Goal: Task Accomplishment & Management: Use online tool/utility

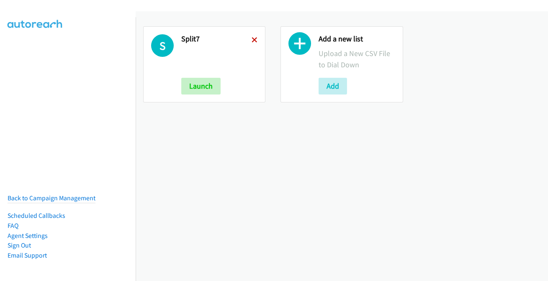
click at [255, 39] on icon at bounding box center [255, 41] width 6 height 6
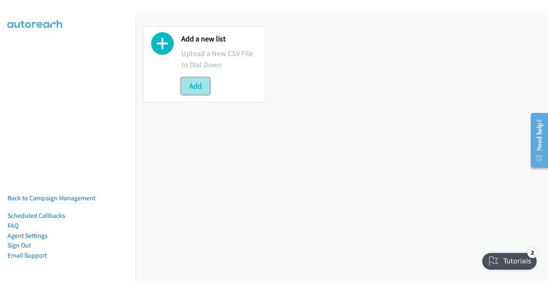
click at [192, 86] on button "Add" at bounding box center [195, 86] width 28 height 17
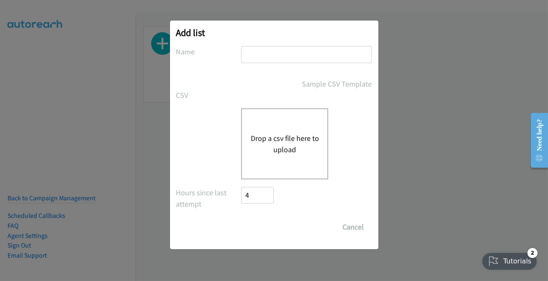
click at [266, 56] on input "text" at bounding box center [306, 54] width 131 height 17
type input "split2"
click at [259, 144] on button "Drop a csv file here to upload" at bounding box center [284, 144] width 69 height 23
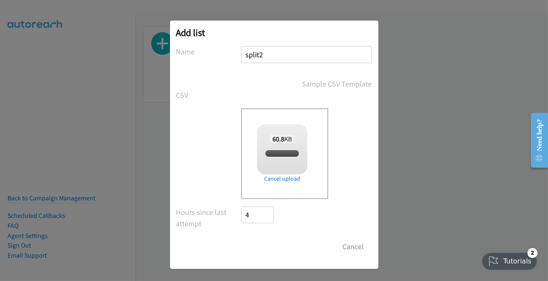
checkbox input "true"
click at [273, 245] on input "Save List" at bounding box center [264, 247] width 44 height 17
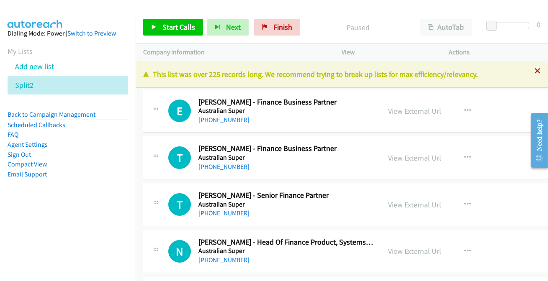
click at [535, 70] on icon at bounding box center [538, 72] width 6 height 6
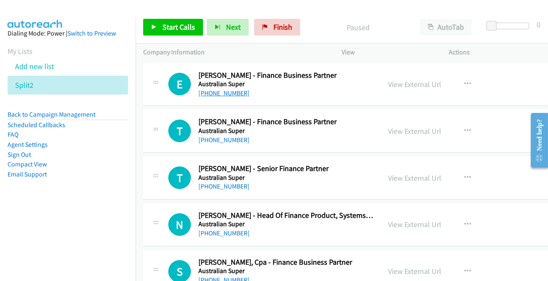
click at [231, 90] on link "[PHONE_NUMBER]" at bounding box center [224, 93] width 51 height 8
click at [228, 138] on link "[PHONE_NUMBER]" at bounding box center [224, 140] width 51 height 8
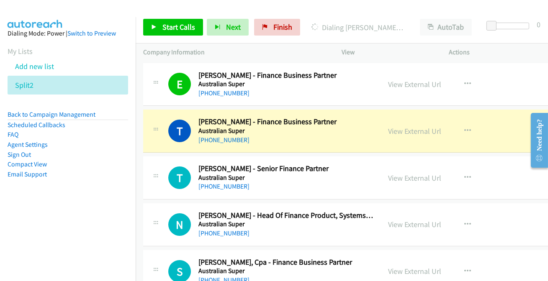
scroll to position [38, 0]
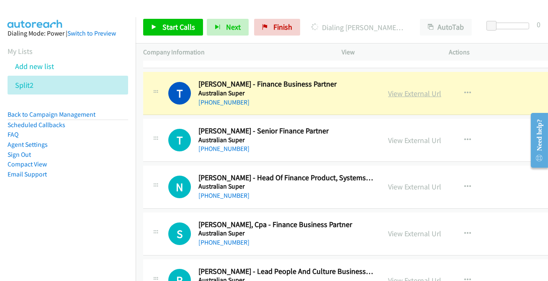
click at [412, 94] on link "View External Url" at bounding box center [414, 94] width 53 height 10
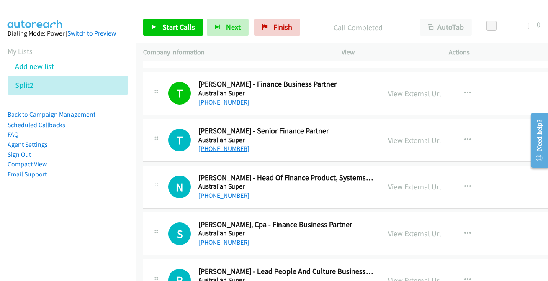
click at [225, 145] on link "[PHONE_NUMBER]" at bounding box center [224, 149] width 51 height 8
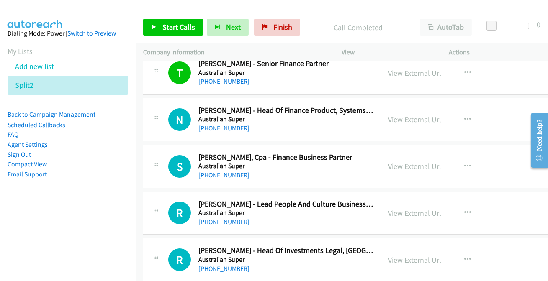
scroll to position [114, 0]
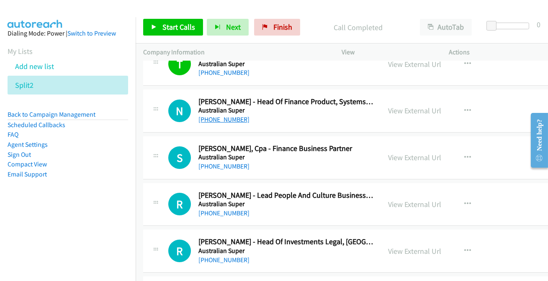
click at [223, 117] on link "[PHONE_NUMBER]" at bounding box center [224, 120] width 51 height 8
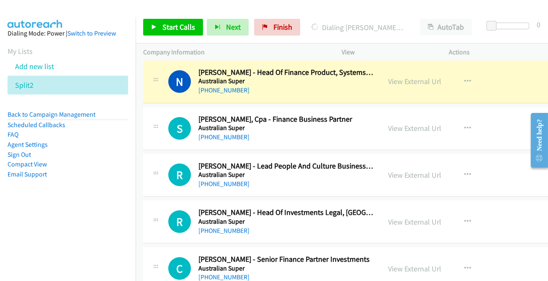
scroll to position [152, 0]
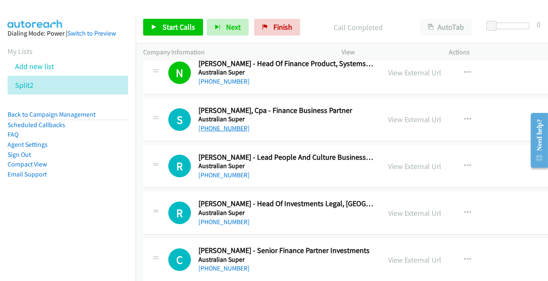
click at [231, 130] on link "[PHONE_NUMBER]" at bounding box center [224, 128] width 51 height 8
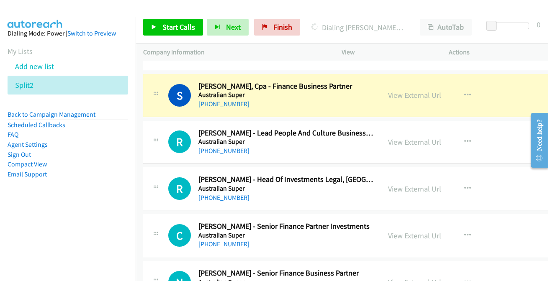
scroll to position [190, 0]
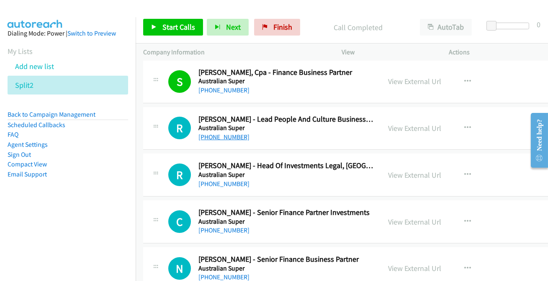
click at [214, 134] on link "[PHONE_NUMBER]" at bounding box center [224, 137] width 51 height 8
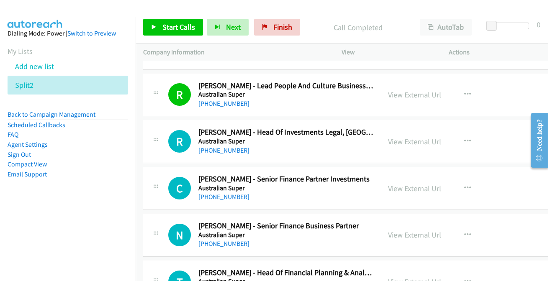
scroll to position [228, 0]
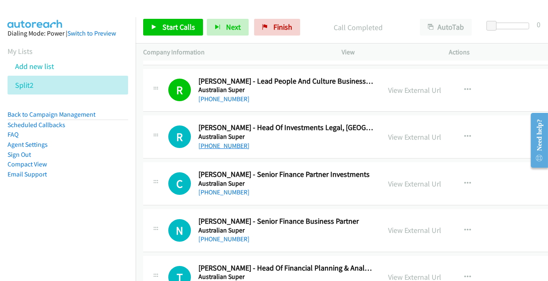
click at [222, 149] on link "[PHONE_NUMBER]" at bounding box center [224, 146] width 51 height 8
click at [222, 146] on link "[PHONE_NUMBER]" at bounding box center [224, 146] width 51 height 8
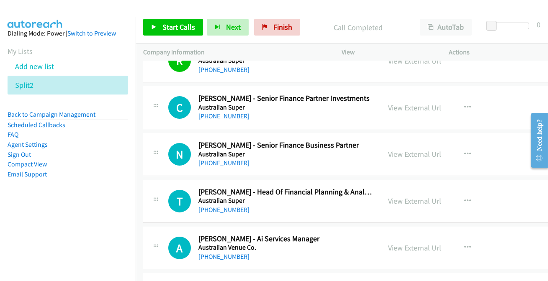
click at [225, 116] on link "[PHONE_NUMBER]" at bounding box center [224, 116] width 51 height 8
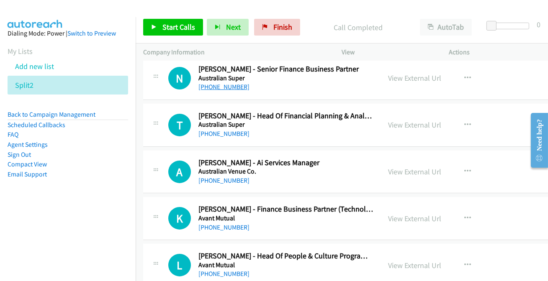
click at [228, 87] on link "[PHONE_NUMBER]" at bounding box center [224, 87] width 51 height 8
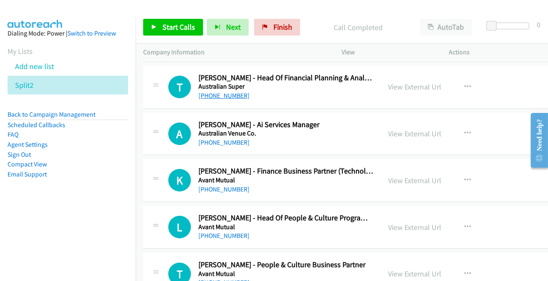
click at [227, 96] on link "[PHONE_NUMBER]" at bounding box center [224, 96] width 51 height 8
click at [225, 142] on link "[PHONE_NUMBER]" at bounding box center [224, 143] width 51 height 8
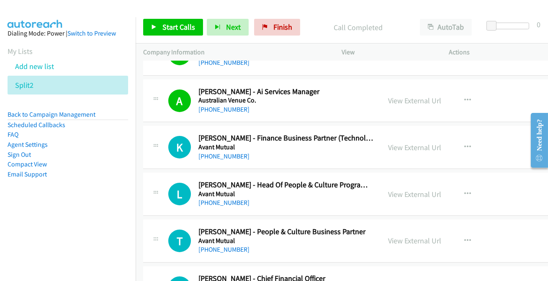
scroll to position [495, 0]
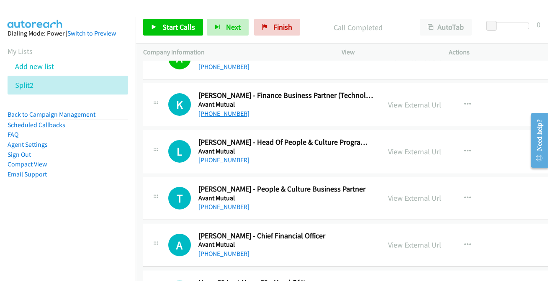
click at [214, 112] on link "[PHONE_NUMBER]" at bounding box center [224, 114] width 51 height 8
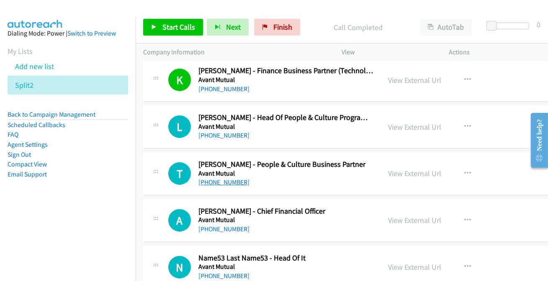
scroll to position [533, 0]
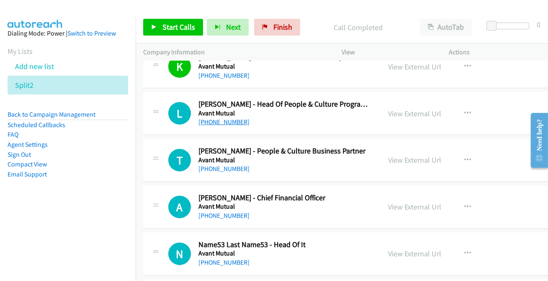
click at [220, 122] on link "[PHONE_NUMBER]" at bounding box center [224, 122] width 51 height 8
click at [222, 169] on link "[PHONE_NUMBER]" at bounding box center [224, 169] width 51 height 8
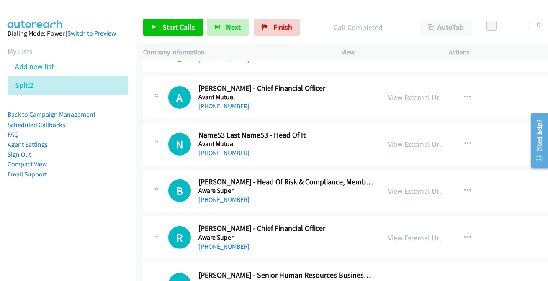
scroll to position [647, 0]
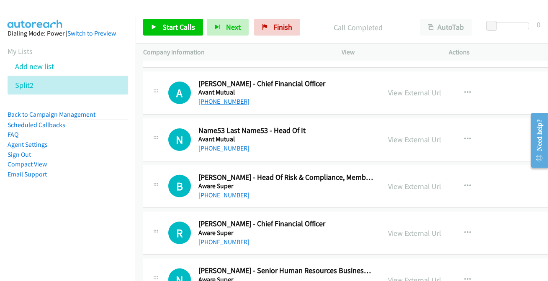
click at [226, 100] on link "[PHONE_NUMBER]" at bounding box center [224, 102] width 51 height 8
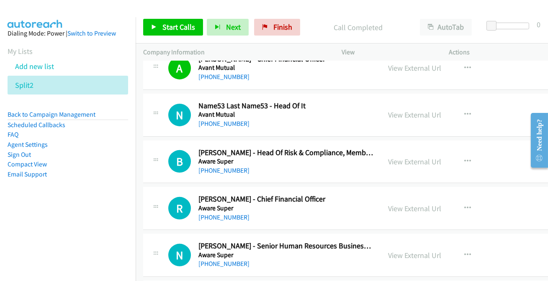
scroll to position [685, 0]
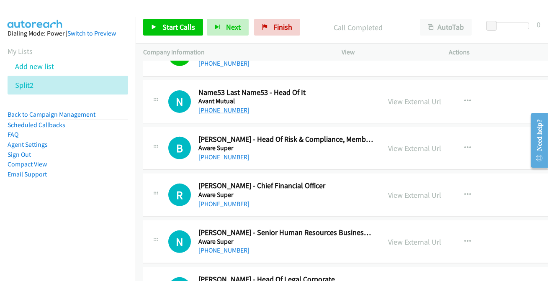
click at [222, 106] on link "[PHONE_NUMBER]" at bounding box center [224, 110] width 51 height 8
click at [233, 106] on link "[PHONE_NUMBER]" at bounding box center [224, 110] width 51 height 8
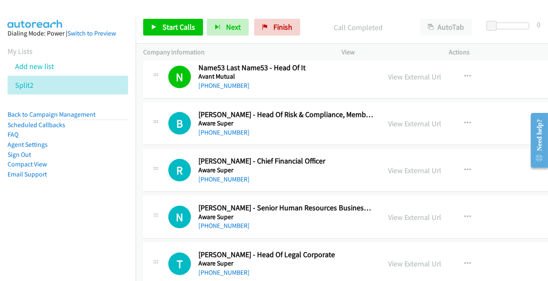
scroll to position [723, 0]
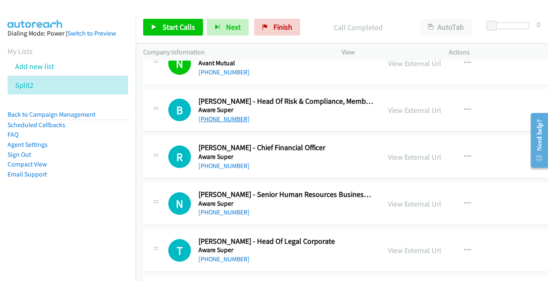
click at [236, 119] on link "[PHONE_NUMBER]" at bounding box center [224, 119] width 51 height 8
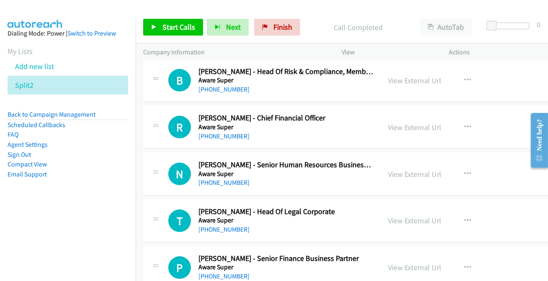
scroll to position [762, 0]
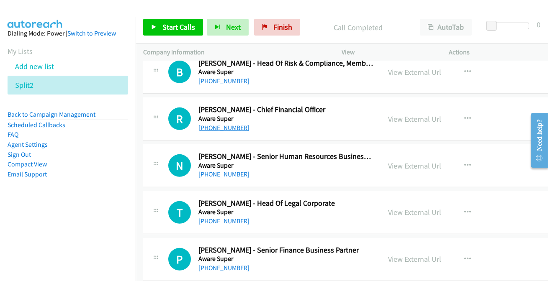
click at [220, 127] on link "[PHONE_NUMBER]" at bounding box center [224, 128] width 51 height 8
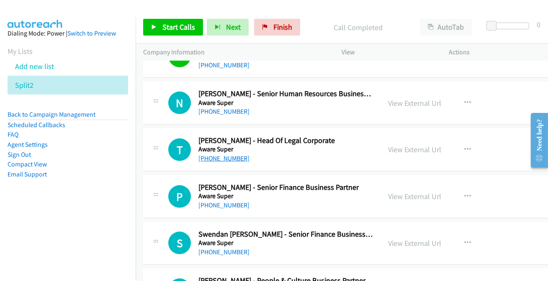
scroll to position [838, 0]
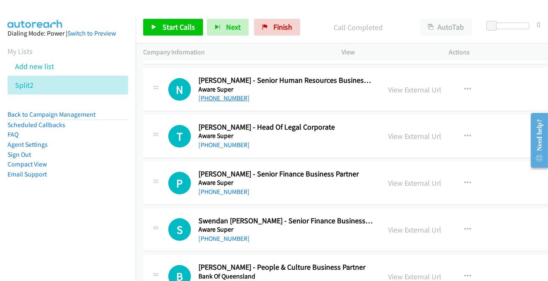
click at [214, 97] on link "[PHONE_NUMBER]" at bounding box center [224, 98] width 51 height 8
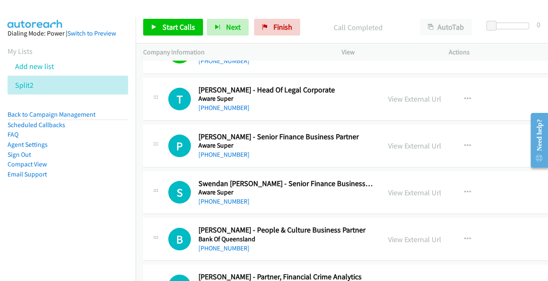
scroll to position [875, 0]
click at [235, 107] on link "[PHONE_NUMBER]" at bounding box center [224, 107] width 51 height 8
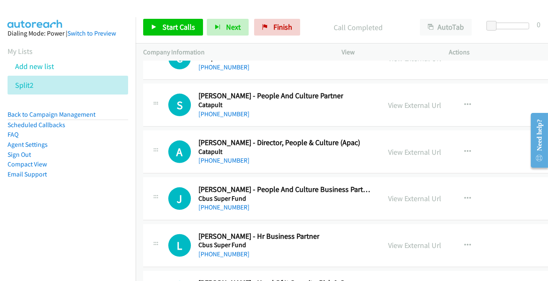
scroll to position [14572, 0]
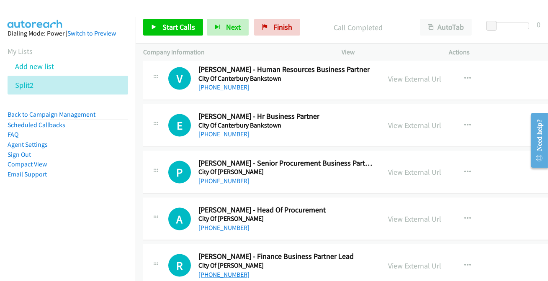
click at [216, 271] on link "[PHONE_NUMBER]" at bounding box center [224, 275] width 51 height 8
click at [223, 224] on link "[PHONE_NUMBER]" at bounding box center [224, 228] width 51 height 8
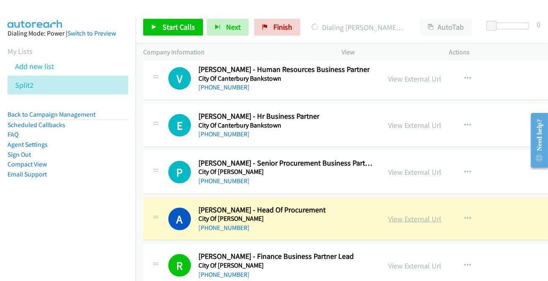
click at [391, 214] on link "View External Url" at bounding box center [414, 219] width 53 height 10
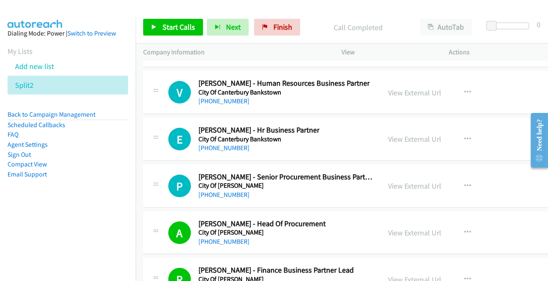
scroll to position [14534, 0]
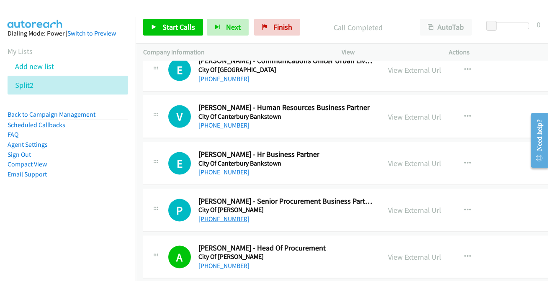
click at [226, 215] on link "[PHONE_NUMBER]" at bounding box center [224, 219] width 51 height 8
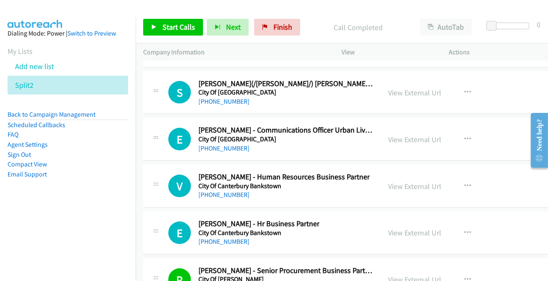
scroll to position [14458, 0]
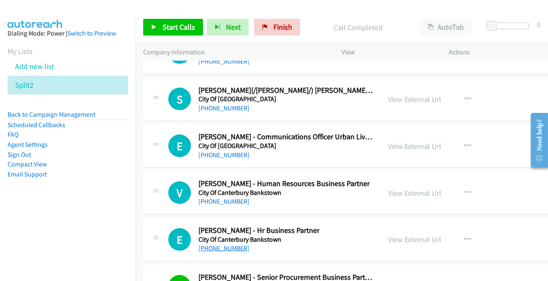
click at [228, 245] on link "[PHONE_NUMBER]" at bounding box center [224, 249] width 51 height 8
click at [236, 198] on link "[PHONE_NUMBER]" at bounding box center [224, 202] width 51 height 8
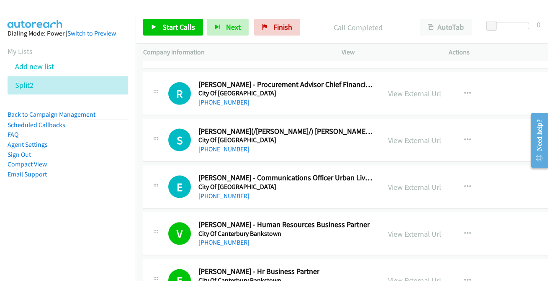
scroll to position [14381, 0]
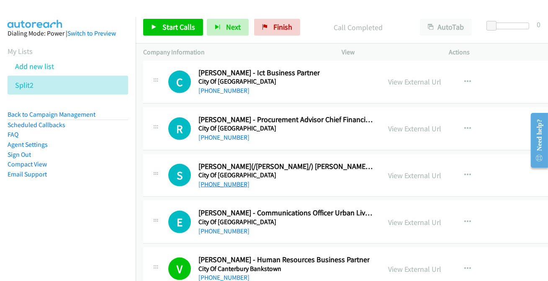
click at [230, 181] on link "[PHONE_NUMBER]" at bounding box center [224, 185] width 51 height 8
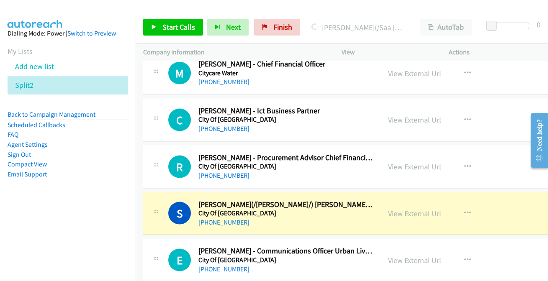
scroll to position [14305, 0]
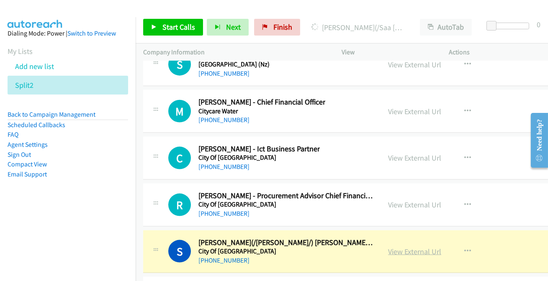
click at [388, 247] on link "View External Url" at bounding box center [414, 252] width 53 height 10
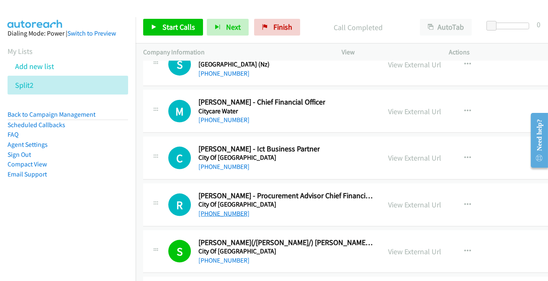
click at [228, 210] on link "[PHONE_NUMBER]" at bounding box center [224, 214] width 51 height 8
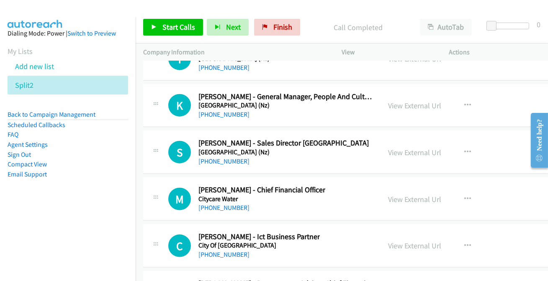
scroll to position [14191, 0]
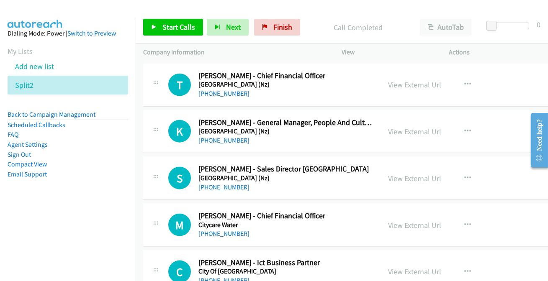
click at [222, 277] on link "[PHONE_NUMBER]" at bounding box center [224, 281] width 51 height 8
click at [222, 230] on link "[PHONE_NUMBER]" at bounding box center [224, 234] width 51 height 8
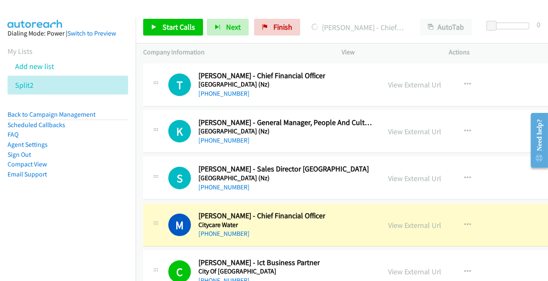
scroll to position [14153, 0]
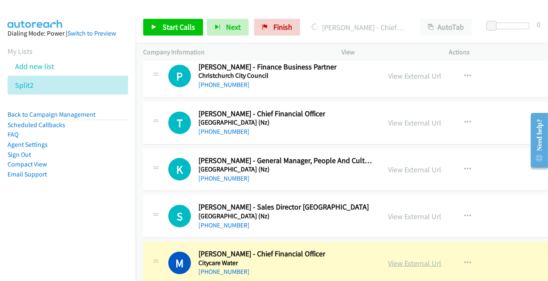
click at [405, 259] on link "View External Url" at bounding box center [414, 264] width 53 height 10
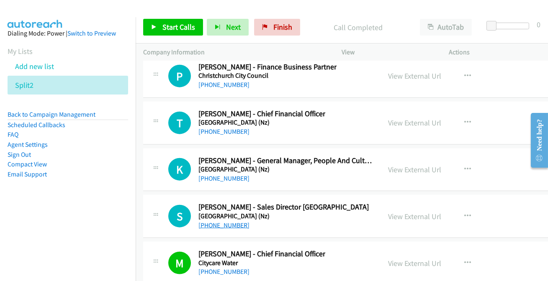
click at [221, 222] on link "[PHONE_NUMBER]" at bounding box center [224, 226] width 51 height 8
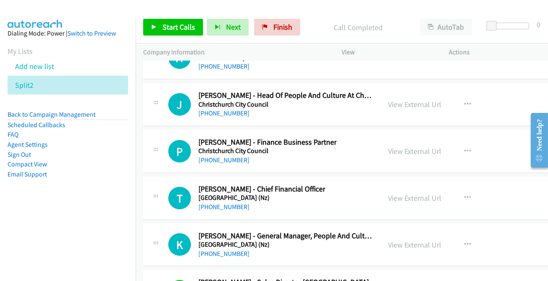
scroll to position [14077, 0]
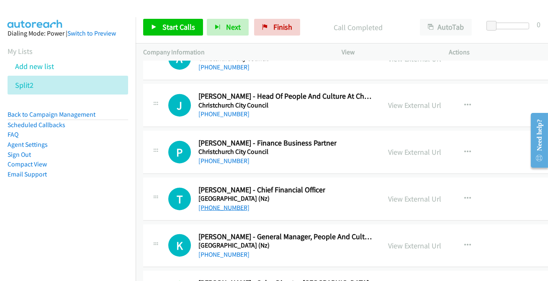
click at [211, 204] on link "[PHONE_NUMBER]" at bounding box center [224, 208] width 51 height 8
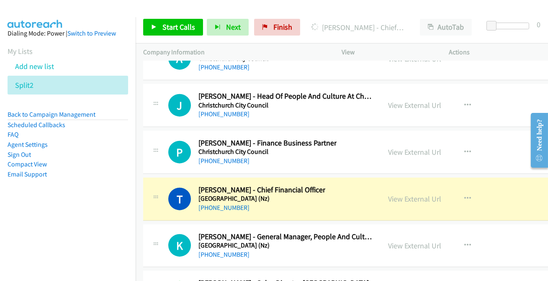
scroll to position [14039, 0]
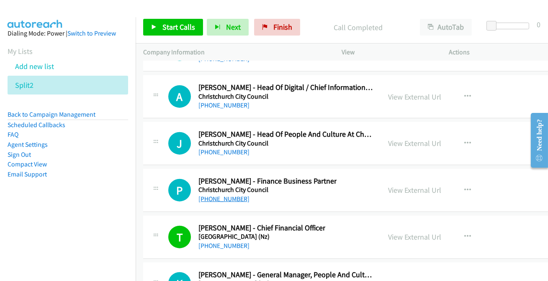
click at [233, 195] on link "[PHONE_NUMBER]" at bounding box center [224, 199] width 51 height 8
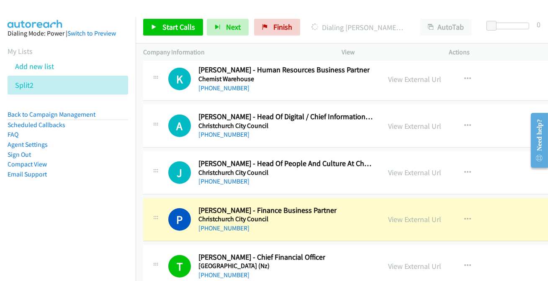
scroll to position [14001, 0]
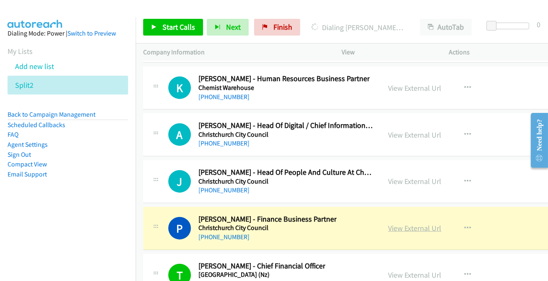
click at [388, 224] on link "View External Url" at bounding box center [414, 229] width 53 height 10
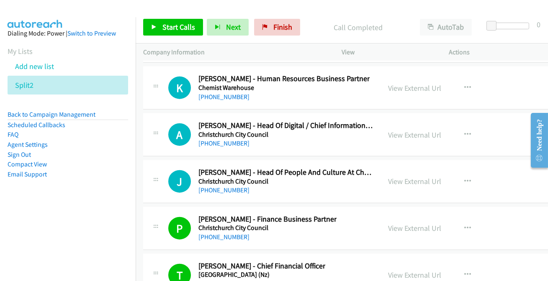
scroll to position [13963, 0]
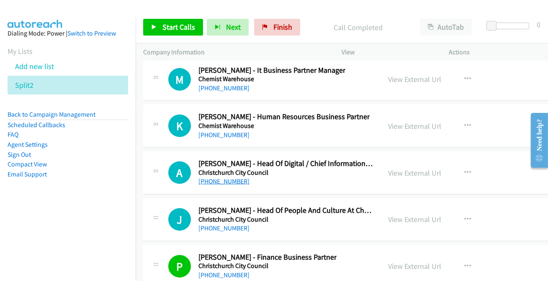
click at [232, 178] on link "[PHONE_NUMBER]" at bounding box center [224, 182] width 51 height 8
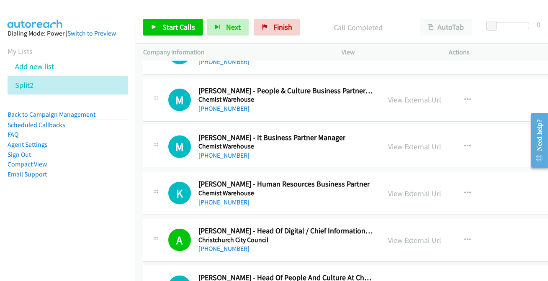
scroll to position [13886, 0]
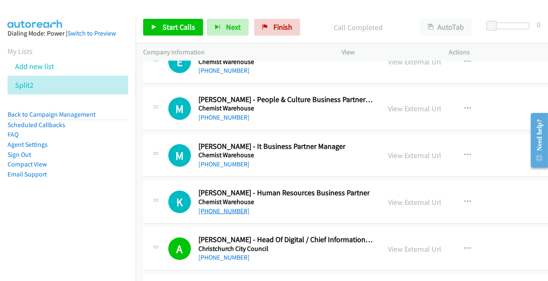
click at [228, 207] on link "[PHONE_NUMBER]" at bounding box center [224, 211] width 51 height 8
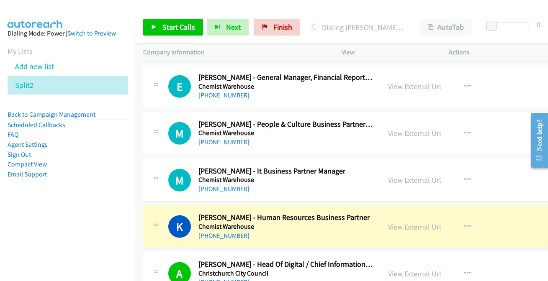
scroll to position [13849, 0]
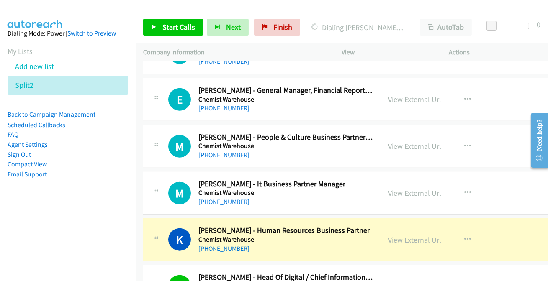
click at [145, 133] on div "M Callback Scheduled [PERSON_NAME] - People & Culture Business Partner Supply C…" at bounding box center [262, 147] width 238 height 28
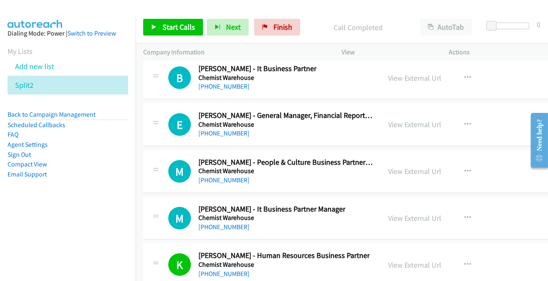
scroll to position [13811, 0]
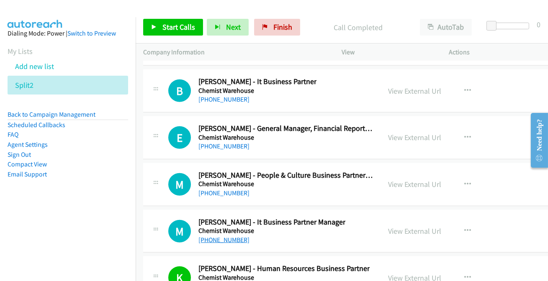
click at [205, 236] on link "[PHONE_NUMBER]" at bounding box center [224, 240] width 51 height 8
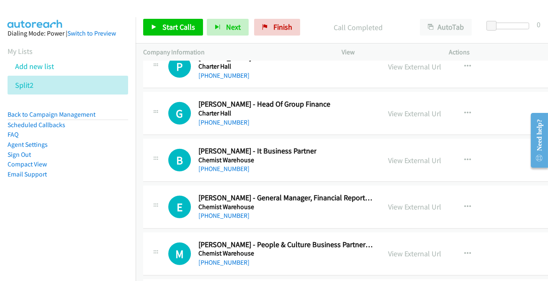
scroll to position [13734, 0]
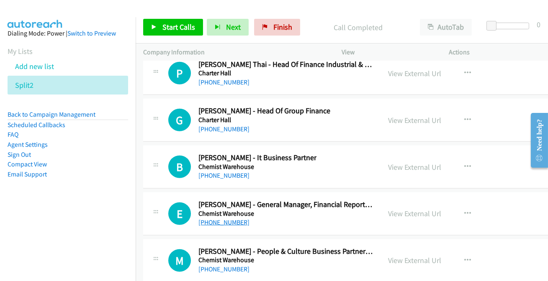
click at [224, 219] on link "[PHONE_NUMBER]" at bounding box center [224, 223] width 51 height 8
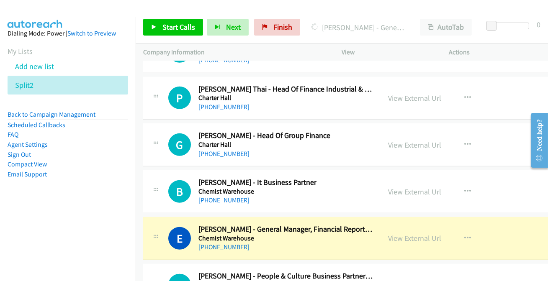
scroll to position [13696, 0]
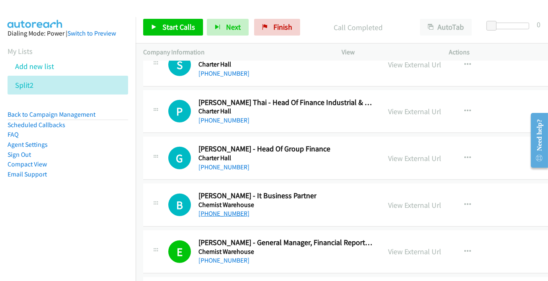
click at [239, 210] on link "[PHONE_NUMBER]" at bounding box center [224, 214] width 51 height 8
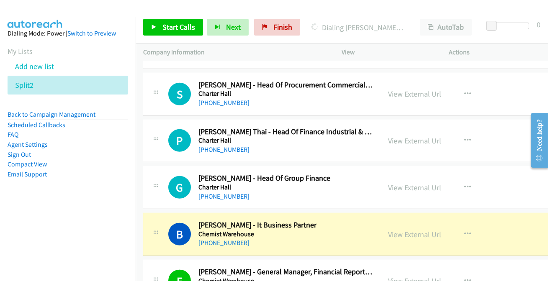
scroll to position [13658, 0]
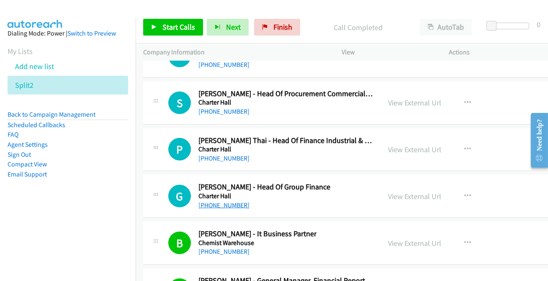
click at [225, 201] on link "[PHONE_NUMBER]" at bounding box center [224, 205] width 51 height 8
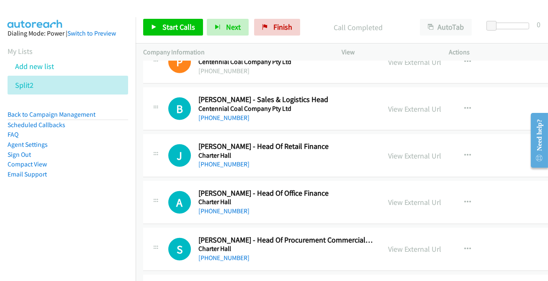
scroll to position [13506, 0]
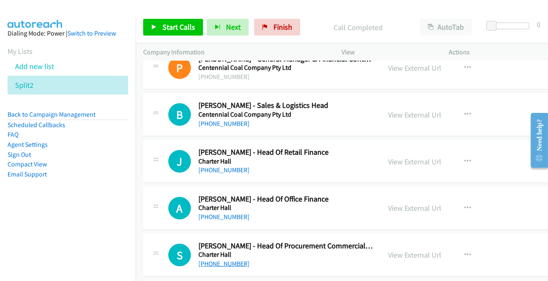
click at [226, 260] on link "[PHONE_NUMBER]" at bounding box center [224, 264] width 51 height 8
click at [229, 213] on link "[PHONE_NUMBER]" at bounding box center [224, 217] width 51 height 8
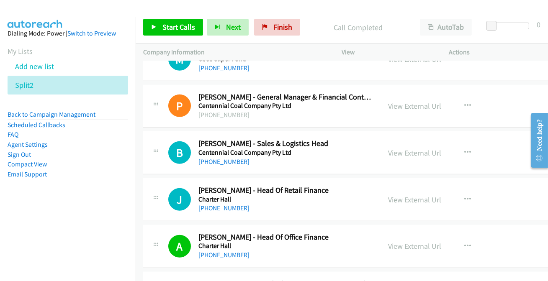
scroll to position [13430, 0]
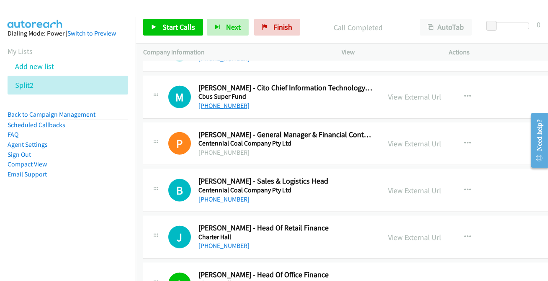
click at [221, 102] on link "[PHONE_NUMBER]" at bounding box center [224, 106] width 51 height 8
click at [234, 196] on link "[PHONE_NUMBER]" at bounding box center [224, 200] width 51 height 8
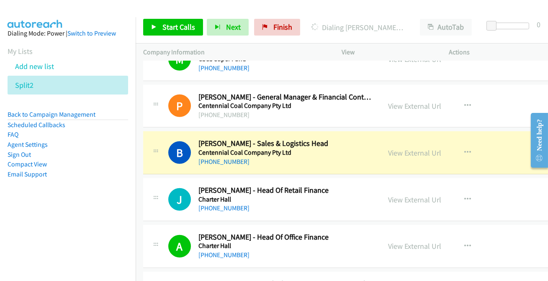
scroll to position [13506, 0]
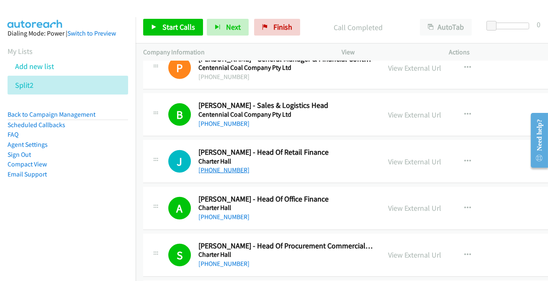
drag, startPoint x: 209, startPoint y: 150, endPoint x: 208, endPoint y: 156, distance: 6.4
click at [210, 166] on link "[PHONE_NUMBER]" at bounding box center [224, 170] width 51 height 8
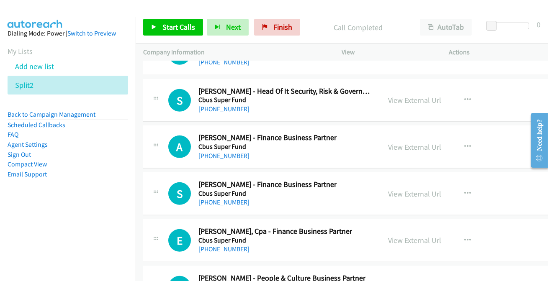
scroll to position [13201, 0]
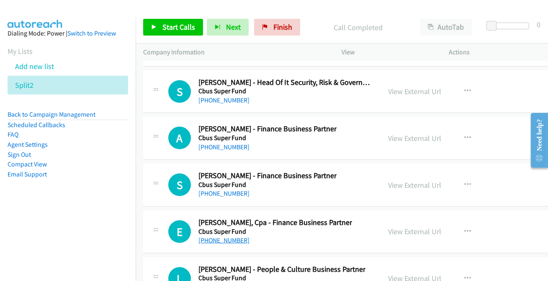
click at [227, 237] on link "[PHONE_NUMBER]" at bounding box center [224, 241] width 51 height 8
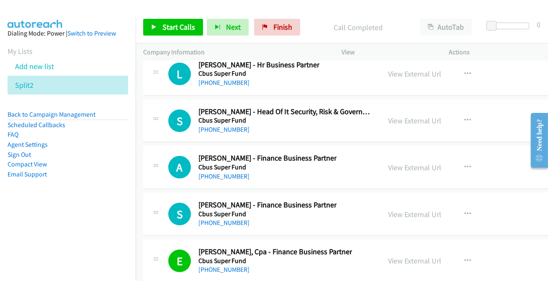
scroll to position [13163, 0]
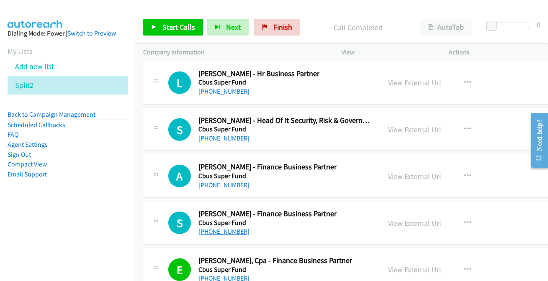
click at [227, 228] on link "[PHONE_NUMBER]" at bounding box center [224, 232] width 51 height 8
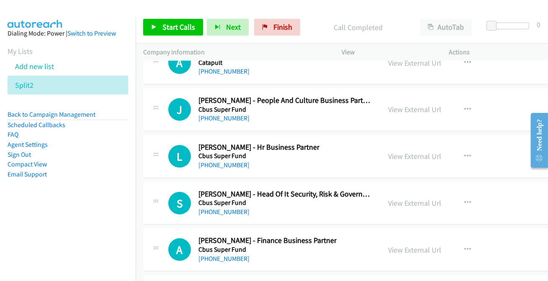
scroll to position [13087, 0]
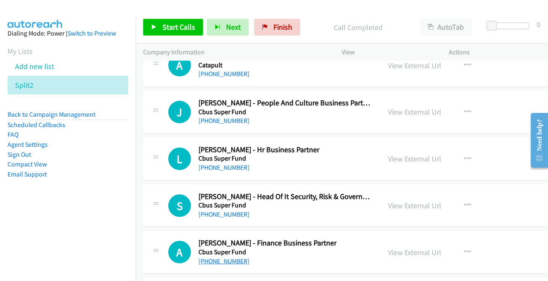
click at [212, 258] on link "[PHONE_NUMBER]" at bounding box center [224, 262] width 51 height 8
click at [214, 211] on link "[PHONE_NUMBER]" at bounding box center [224, 215] width 51 height 8
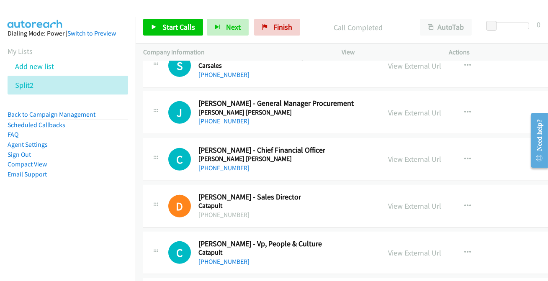
scroll to position [12782, 0]
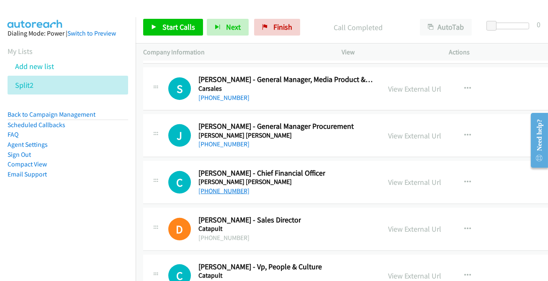
click at [236, 187] on link "[PHONE_NUMBER]" at bounding box center [224, 191] width 51 height 8
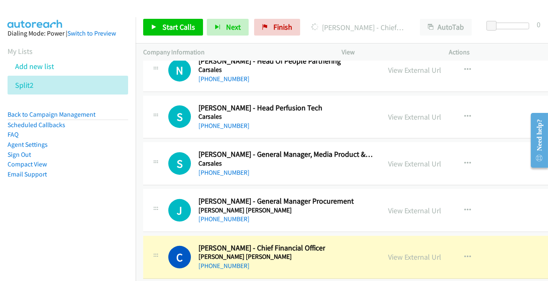
scroll to position [12706, 0]
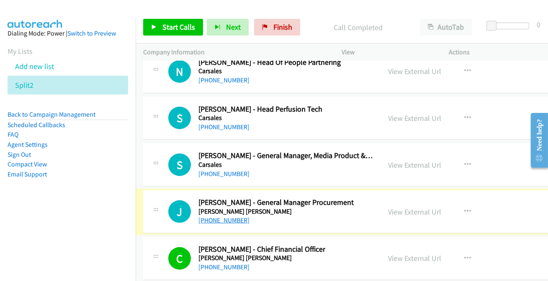
click at [213, 217] on link "[PHONE_NUMBER]" at bounding box center [224, 221] width 51 height 8
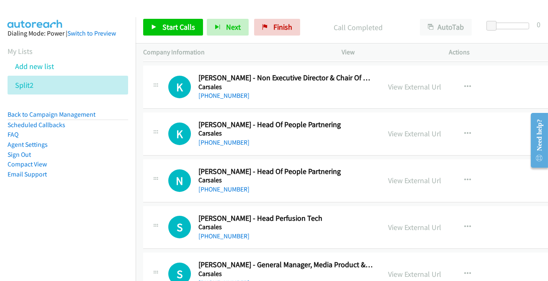
scroll to position [12592, 0]
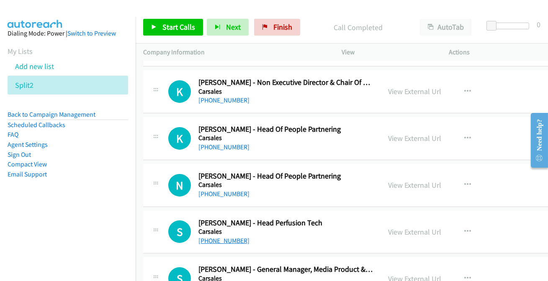
click at [209, 237] on link "[PHONE_NUMBER]" at bounding box center [224, 241] width 51 height 8
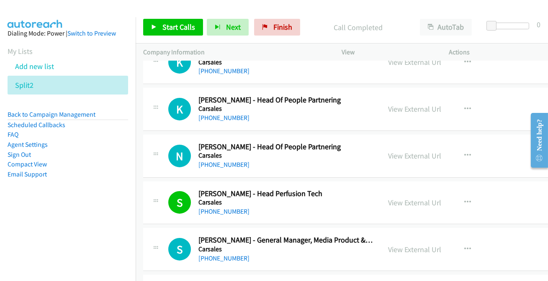
scroll to position [12630, 0]
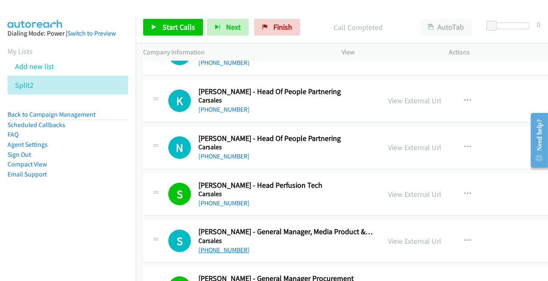
click at [218, 246] on link "[PHONE_NUMBER]" at bounding box center [224, 250] width 51 height 8
click at [221, 246] on link "[PHONE_NUMBER]" at bounding box center [224, 250] width 51 height 8
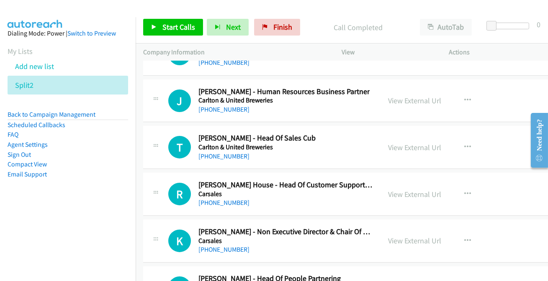
scroll to position [12439, 0]
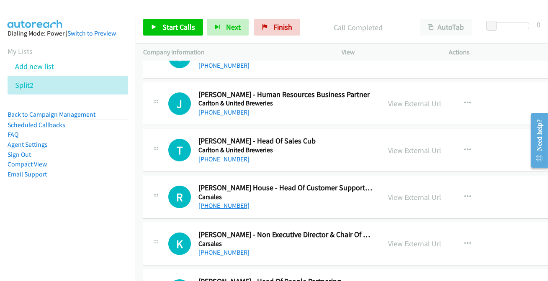
click at [234, 202] on link "[PHONE_NUMBER]" at bounding box center [224, 206] width 51 height 8
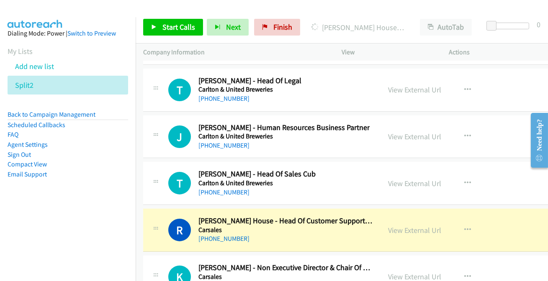
scroll to position [12401, 0]
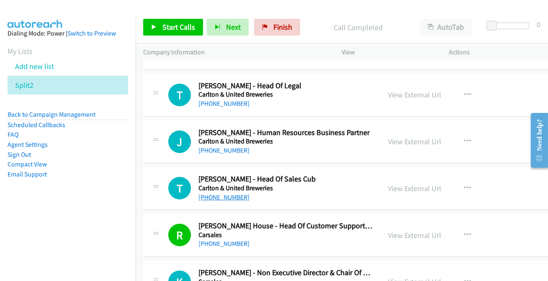
click at [224, 194] on link "[PHONE_NUMBER]" at bounding box center [224, 198] width 51 height 8
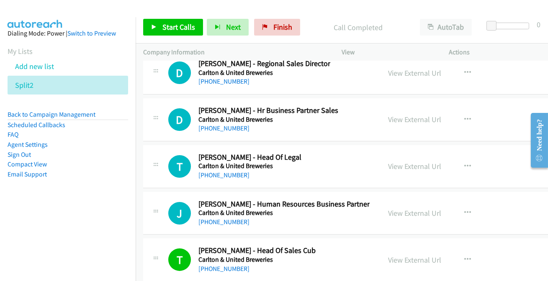
scroll to position [12325, 0]
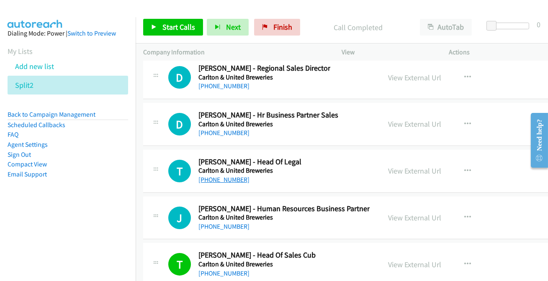
click at [217, 176] on link "[PHONE_NUMBER]" at bounding box center [224, 180] width 51 height 8
click at [209, 128] on div "[PHONE_NUMBER]" at bounding box center [269, 133] width 140 height 10
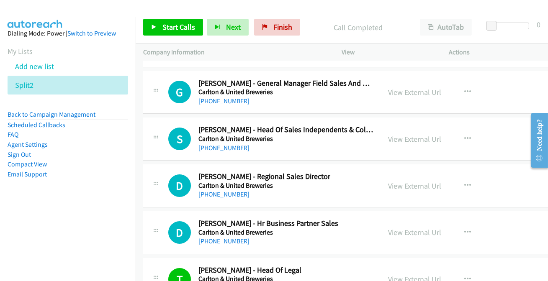
scroll to position [12211, 0]
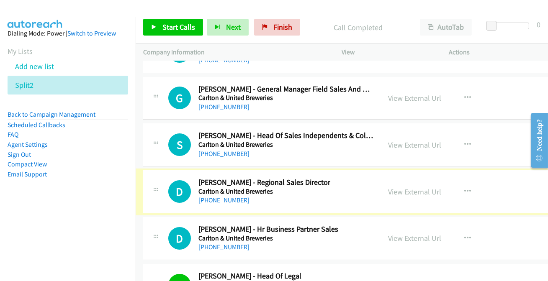
click at [221, 196] on link "[PHONE_NUMBER]" at bounding box center [224, 200] width 51 height 8
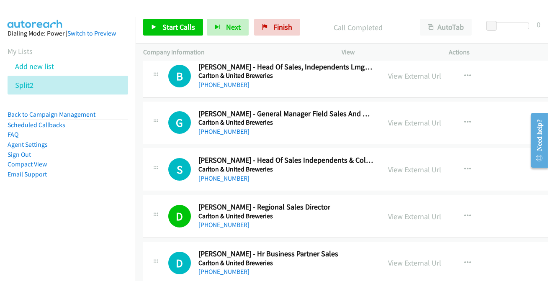
scroll to position [12173, 0]
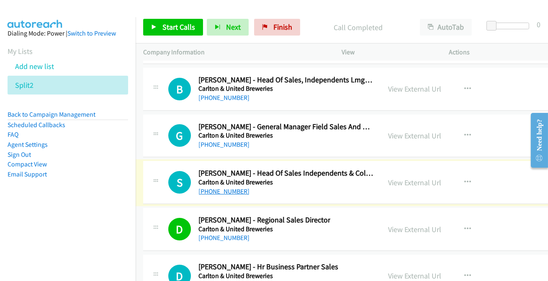
click at [217, 188] on link "[PHONE_NUMBER]" at bounding box center [224, 192] width 51 height 8
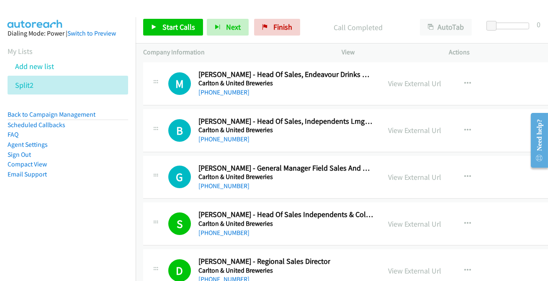
scroll to position [12097, 0]
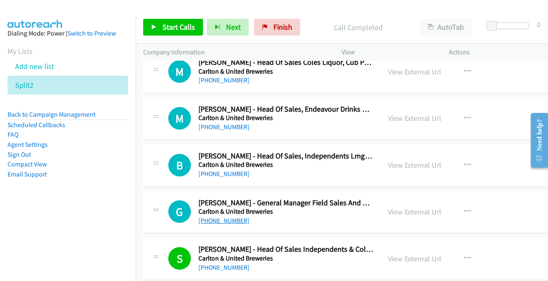
click at [232, 217] on link "[PHONE_NUMBER]" at bounding box center [224, 221] width 51 height 8
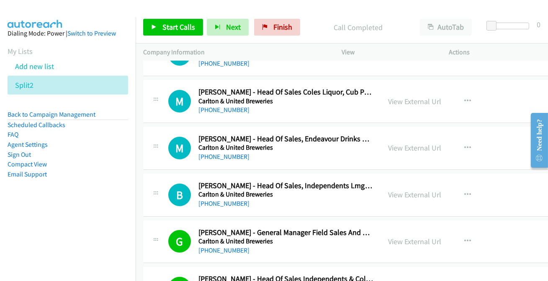
scroll to position [12059, 0]
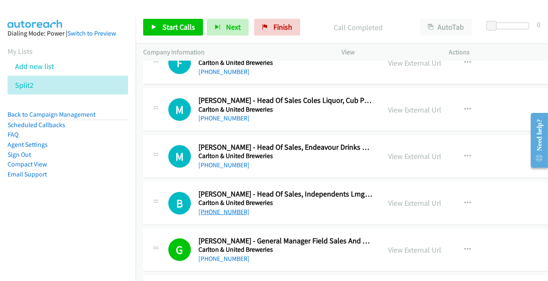
click at [238, 208] on link "[PHONE_NUMBER]" at bounding box center [224, 212] width 51 height 8
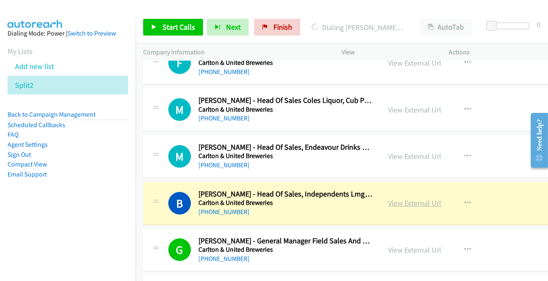
click at [399, 199] on link "View External Url" at bounding box center [414, 204] width 53 height 10
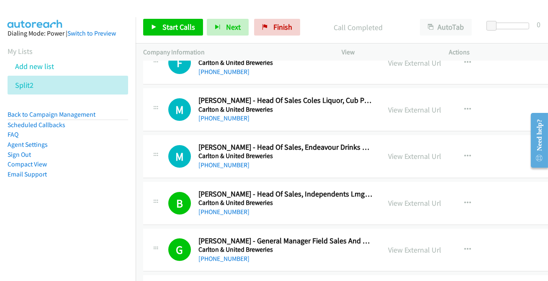
drag, startPoint x: 408, startPoint y: 136, endPoint x: 392, endPoint y: 131, distance: 16.7
click at [408, 151] on div "View External Url" at bounding box center [414, 156] width 53 height 11
drag, startPoint x: 402, startPoint y: 144, endPoint x: 301, endPoint y: 130, distance: 101.4
click at [402, 152] on link "View External Url" at bounding box center [414, 157] width 53 height 10
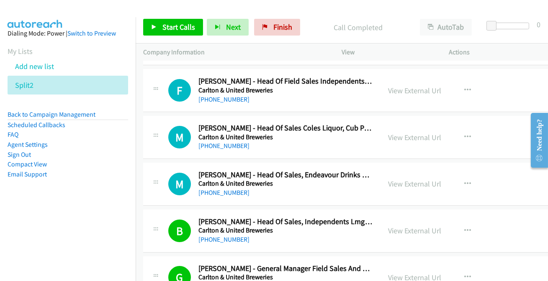
scroll to position [11982, 0]
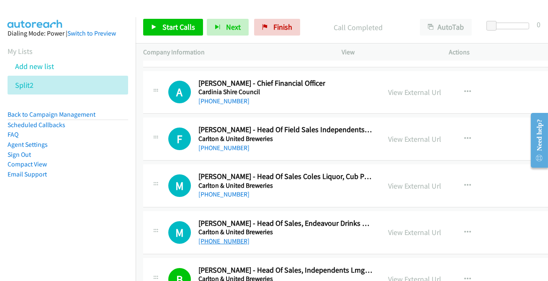
click at [213, 238] on link "[PHONE_NUMBER]" at bounding box center [224, 242] width 51 height 8
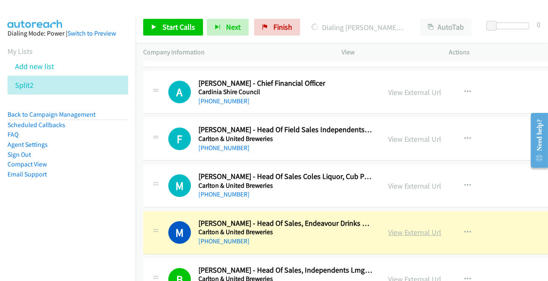
click at [400, 228] on link "View External Url" at bounding box center [414, 233] width 53 height 10
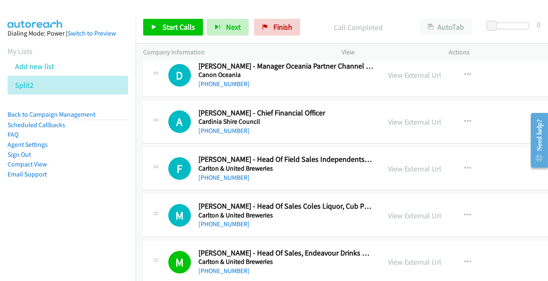
scroll to position [11944, 0]
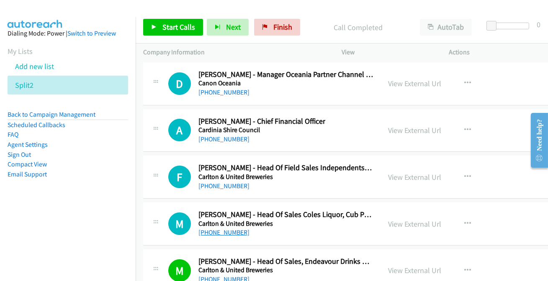
click at [229, 229] on link "[PHONE_NUMBER]" at bounding box center [224, 233] width 51 height 8
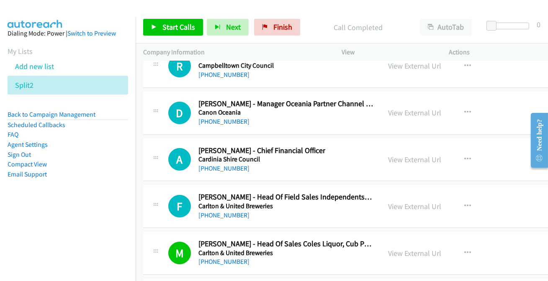
scroll to position [11906, 0]
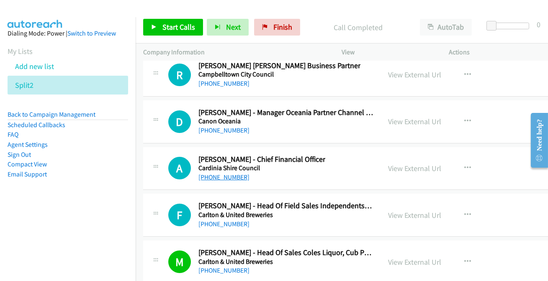
click at [231, 173] on link "[PHONE_NUMBER]" at bounding box center [224, 177] width 51 height 8
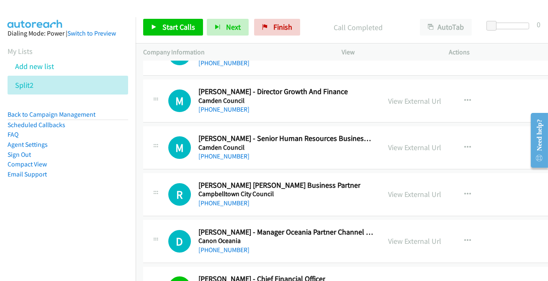
scroll to position [11754, 0]
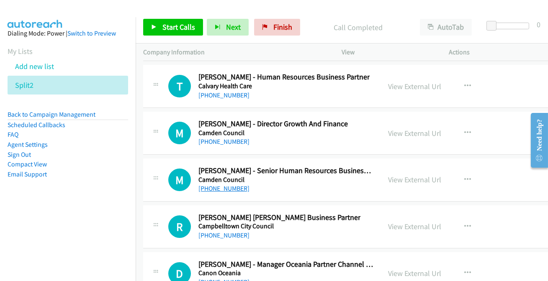
click at [234, 185] on link "[PHONE_NUMBER]" at bounding box center [224, 189] width 51 height 8
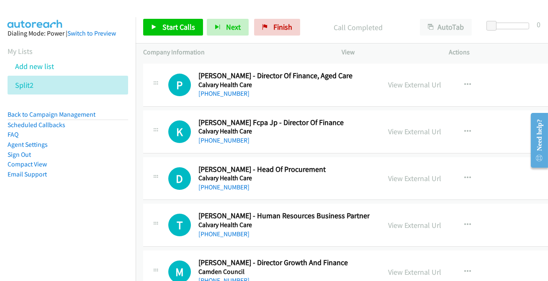
scroll to position [11602, 0]
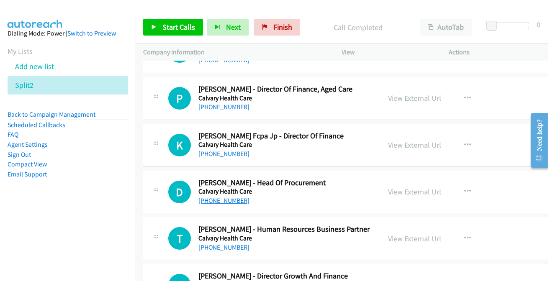
click at [217, 197] on link "[PHONE_NUMBER]" at bounding box center [224, 201] width 51 height 8
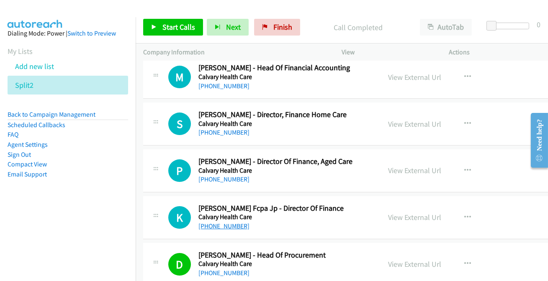
scroll to position [11525, 0]
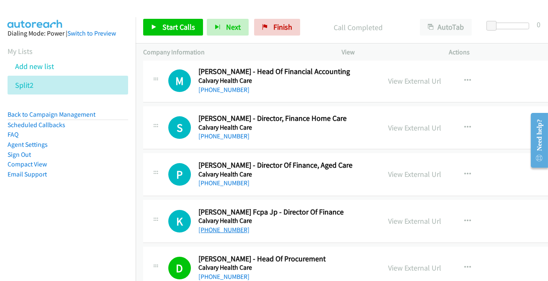
click at [220, 226] on link "[PHONE_NUMBER]" at bounding box center [224, 230] width 51 height 8
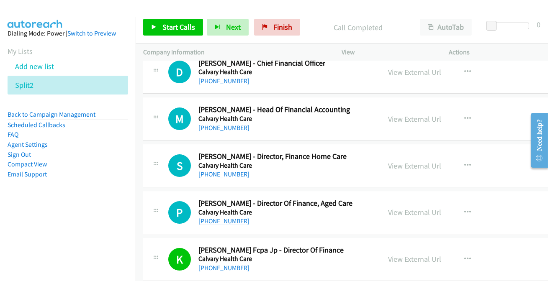
click at [215, 217] on link "[PHONE_NUMBER]" at bounding box center [224, 221] width 51 height 8
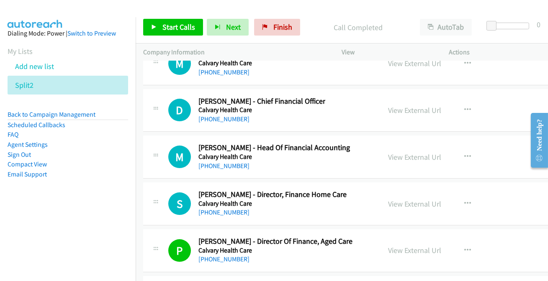
scroll to position [11411, 0]
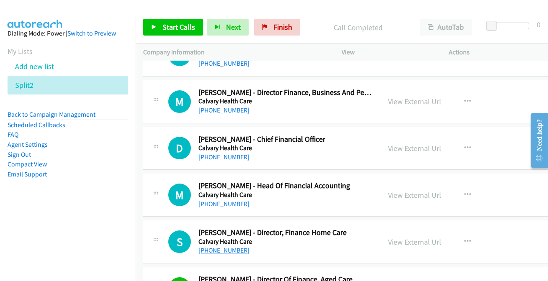
click at [232, 247] on link "[PHONE_NUMBER]" at bounding box center [224, 251] width 51 height 8
click at [226, 247] on link "[PHONE_NUMBER]" at bounding box center [224, 251] width 51 height 8
click at [221, 153] on link "[PHONE_NUMBER]" at bounding box center [224, 157] width 51 height 8
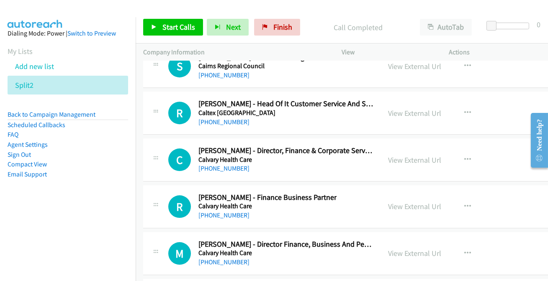
scroll to position [11297, 0]
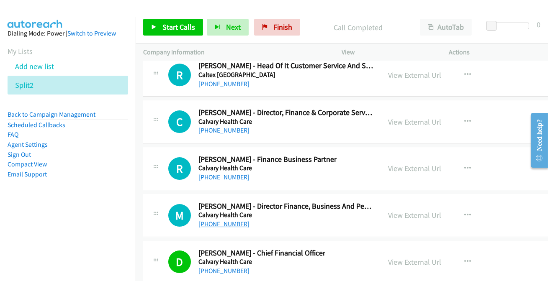
click at [224, 220] on link "[PHONE_NUMBER]" at bounding box center [224, 224] width 51 height 8
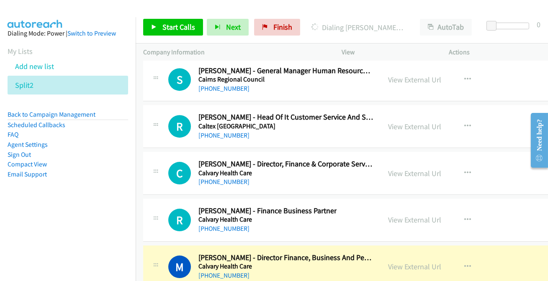
scroll to position [11259, 0]
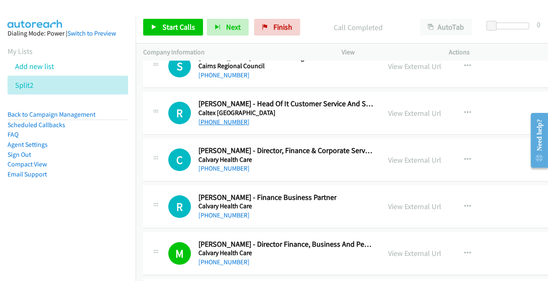
click at [223, 118] on link "[PHONE_NUMBER]" at bounding box center [224, 122] width 51 height 8
click at [239, 165] on link "[PHONE_NUMBER]" at bounding box center [224, 169] width 51 height 8
click at [238, 165] on link "[PHONE_NUMBER]" at bounding box center [224, 169] width 51 height 8
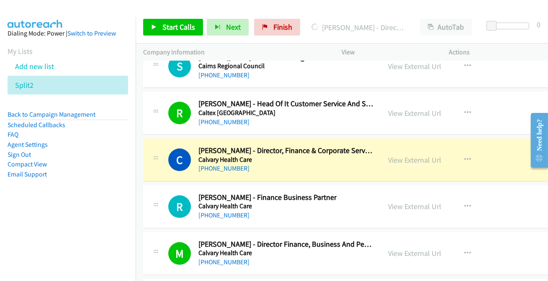
scroll to position [11297, 0]
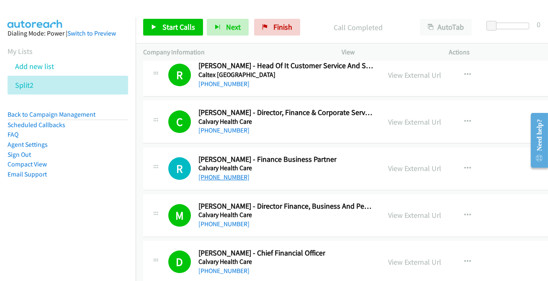
click at [227, 173] on link "[PHONE_NUMBER]" at bounding box center [224, 177] width 51 height 8
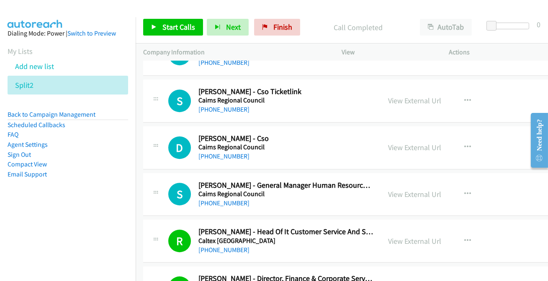
scroll to position [11107, 0]
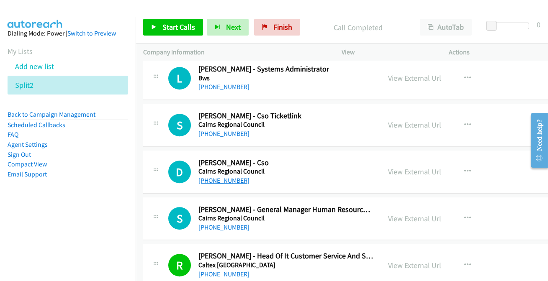
click at [219, 177] on link "[PHONE_NUMBER]" at bounding box center [224, 181] width 51 height 8
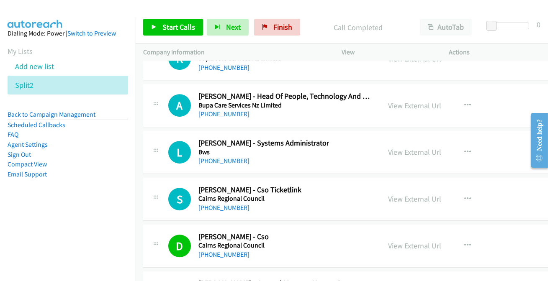
scroll to position [11030, 0]
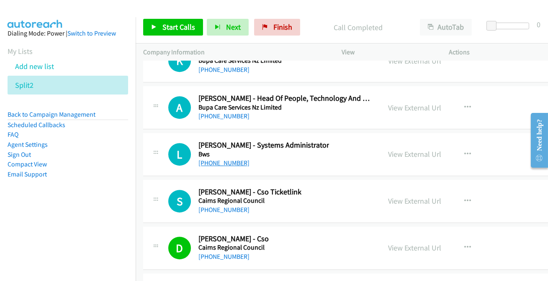
click at [222, 159] on link "[PHONE_NUMBER]" at bounding box center [224, 163] width 51 height 8
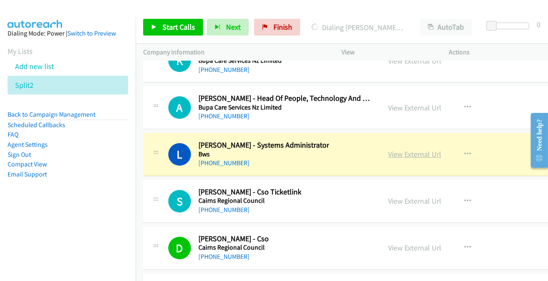
click at [403, 150] on link "View External Url" at bounding box center [414, 155] width 53 height 10
click at [395, 150] on link "View External Url" at bounding box center [414, 155] width 53 height 10
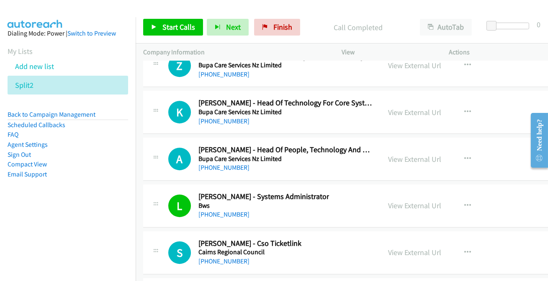
scroll to position [10992, 0]
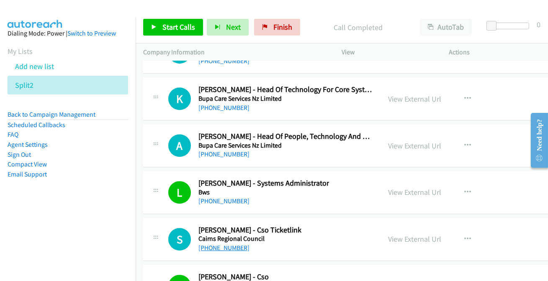
click at [227, 244] on link "[PHONE_NUMBER]" at bounding box center [224, 248] width 51 height 8
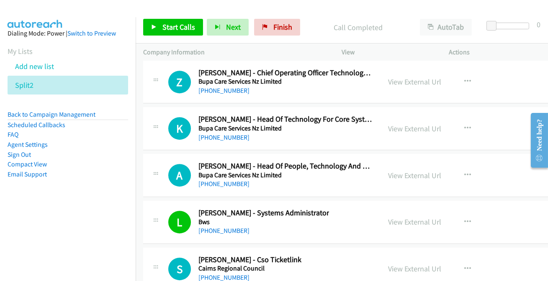
scroll to position [10916, 0]
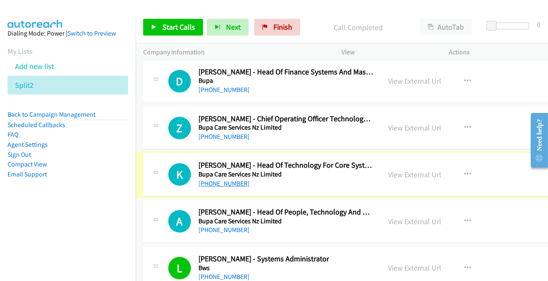
click at [227, 180] on link "[PHONE_NUMBER]" at bounding box center [224, 184] width 51 height 8
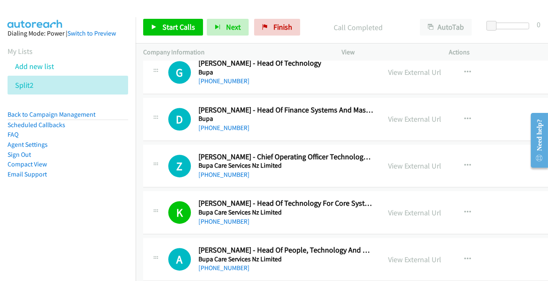
scroll to position [10840, 0]
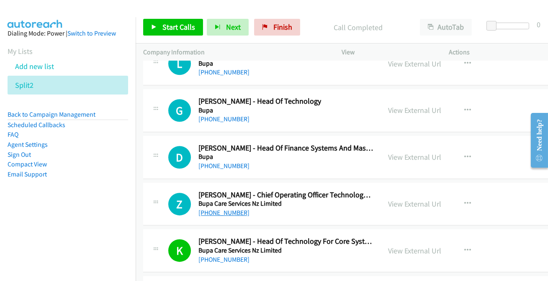
click at [226, 209] on link "[PHONE_NUMBER]" at bounding box center [224, 213] width 51 height 8
click at [217, 162] on link "[PHONE_NUMBER]" at bounding box center [224, 166] width 51 height 8
click at [216, 162] on link "[PHONE_NUMBER]" at bounding box center [224, 166] width 51 height 8
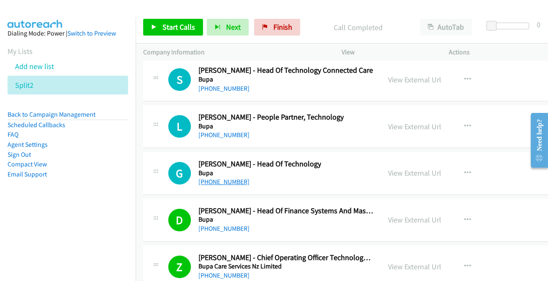
scroll to position [10764, 0]
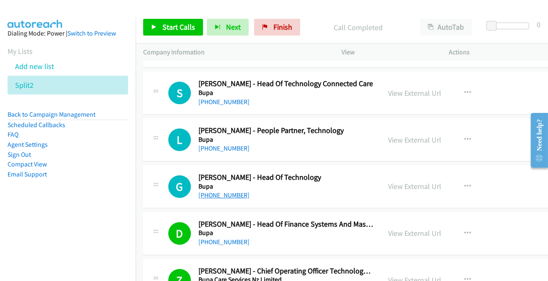
click at [222, 191] on link "[PHONE_NUMBER]" at bounding box center [224, 195] width 51 height 8
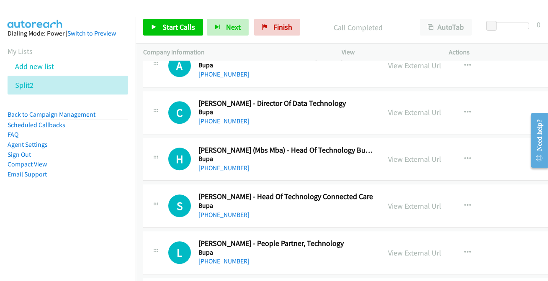
scroll to position [10650, 0]
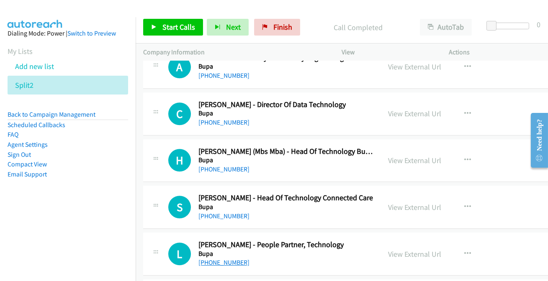
click at [214, 259] on link "[PHONE_NUMBER]" at bounding box center [224, 263] width 51 height 8
click at [218, 212] on link "[PHONE_NUMBER]" at bounding box center [224, 216] width 51 height 8
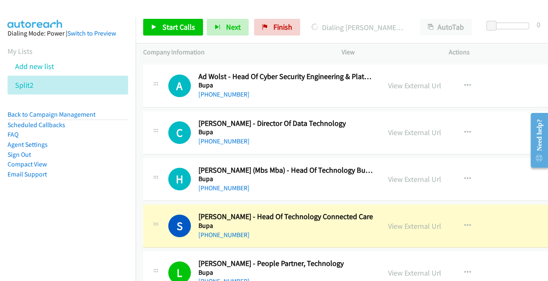
scroll to position [10611, 0]
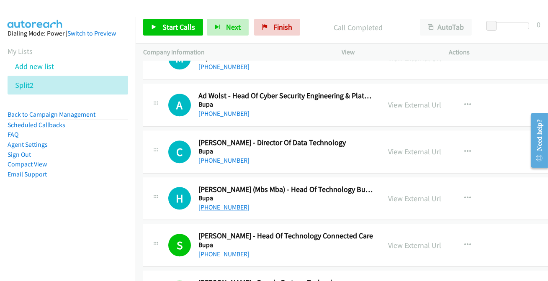
click at [228, 204] on link "[PHONE_NUMBER]" at bounding box center [224, 208] width 51 height 8
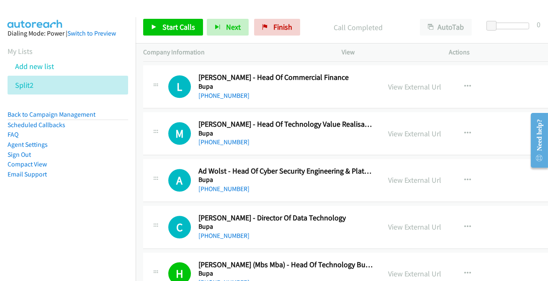
scroll to position [10535, 0]
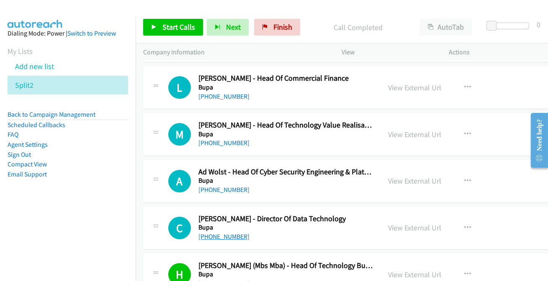
click at [228, 233] on link "[PHONE_NUMBER]" at bounding box center [224, 237] width 51 height 8
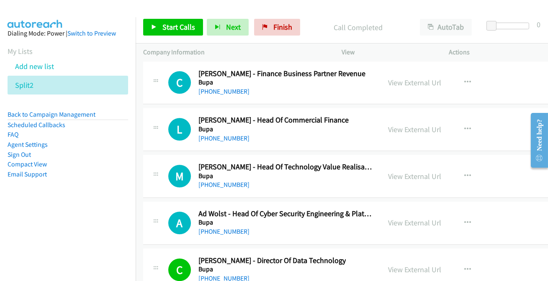
scroll to position [10459, 0]
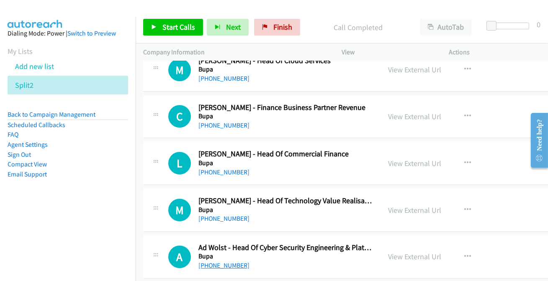
click at [212, 262] on link "[PHONE_NUMBER]" at bounding box center [224, 266] width 51 height 8
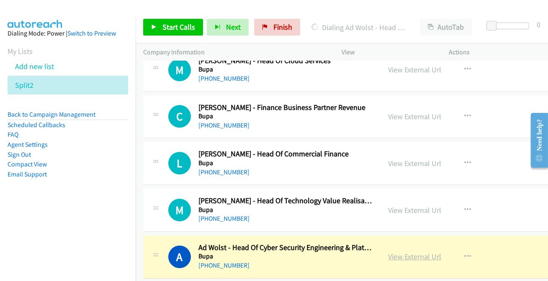
click at [392, 252] on link "View External Url" at bounding box center [414, 257] width 53 height 10
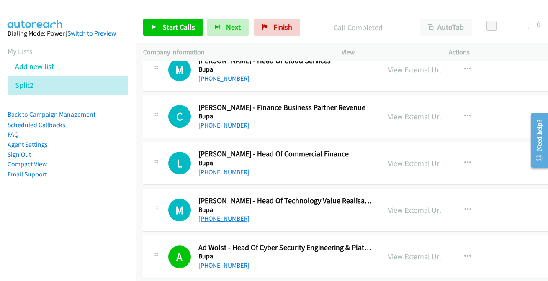
click at [222, 215] on link "[PHONE_NUMBER]" at bounding box center [224, 219] width 51 height 8
click at [226, 168] on link "[PHONE_NUMBER]" at bounding box center [224, 172] width 51 height 8
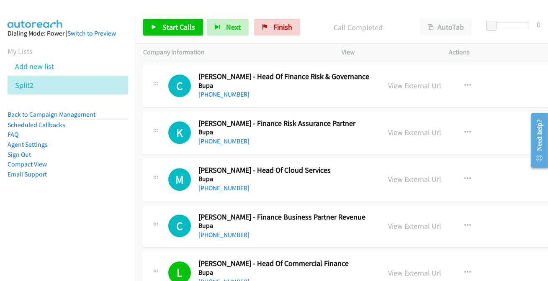
scroll to position [10345, 0]
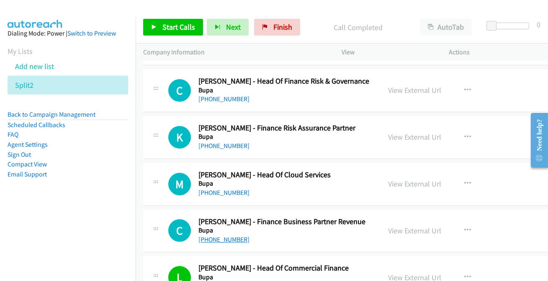
click at [235, 236] on link "[PHONE_NUMBER]" at bounding box center [224, 240] width 51 height 8
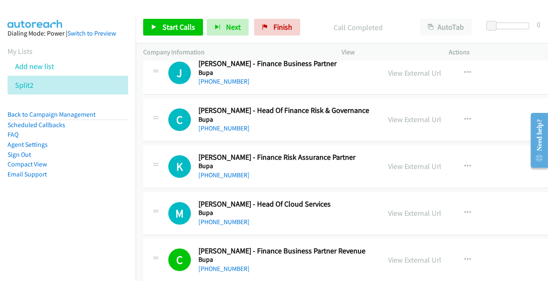
scroll to position [10307, 0]
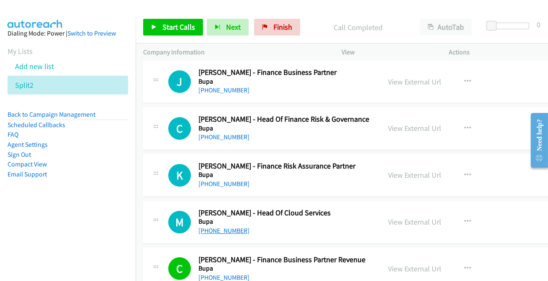
click at [232, 227] on link "[PHONE_NUMBER]" at bounding box center [224, 231] width 51 height 8
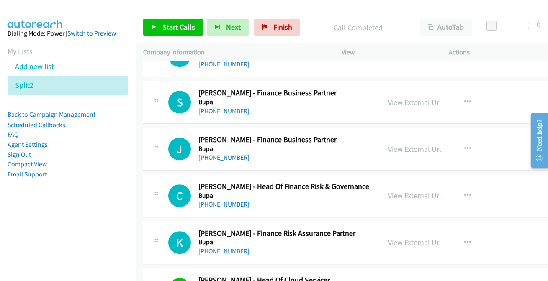
scroll to position [10231, 0]
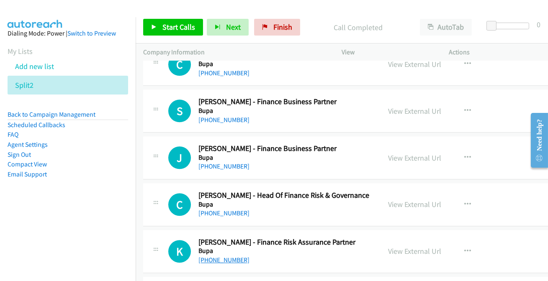
click at [229, 256] on link "[PHONE_NUMBER]" at bounding box center [224, 260] width 51 height 8
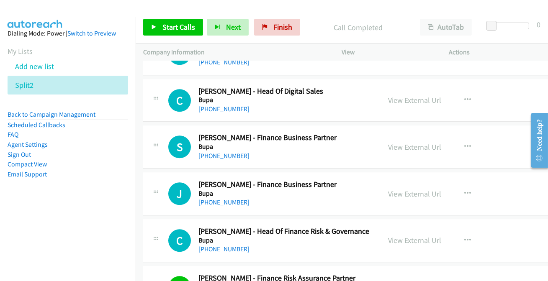
scroll to position [10193, 0]
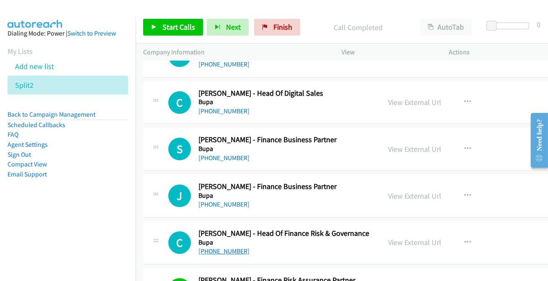
click at [209, 248] on link "[PHONE_NUMBER]" at bounding box center [224, 252] width 51 height 8
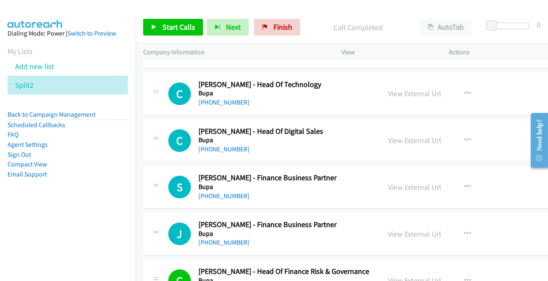
scroll to position [10116, 0]
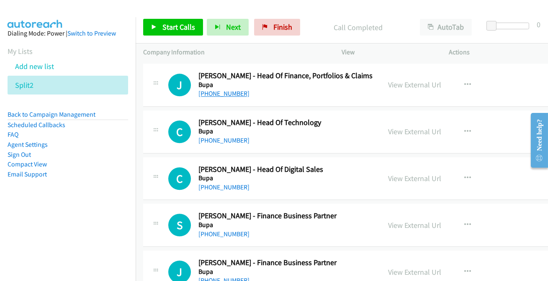
click at [226, 90] on link "[PHONE_NUMBER]" at bounding box center [224, 94] width 51 height 8
click at [230, 137] on link "[PHONE_NUMBER]" at bounding box center [224, 141] width 51 height 8
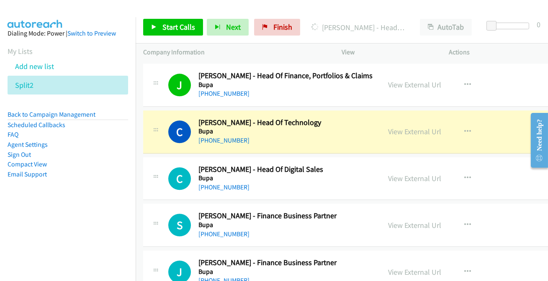
click at [232, 183] on link "[PHONE_NUMBER]" at bounding box center [224, 187] width 51 height 8
click at [224, 183] on link "[PHONE_NUMBER]" at bounding box center [224, 187] width 51 height 8
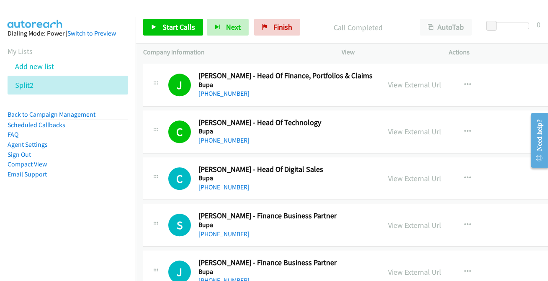
scroll to position [10154, 0]
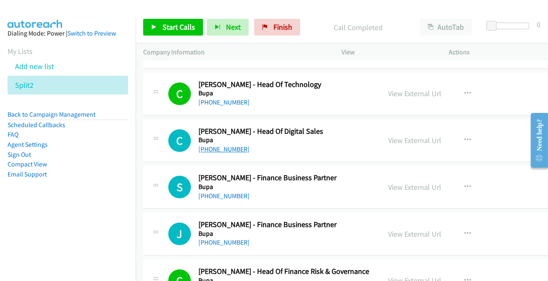
click at [222, 145] on link "[PHONE_NUMBER]" at bounding box center [224, 149] width 51 height 8
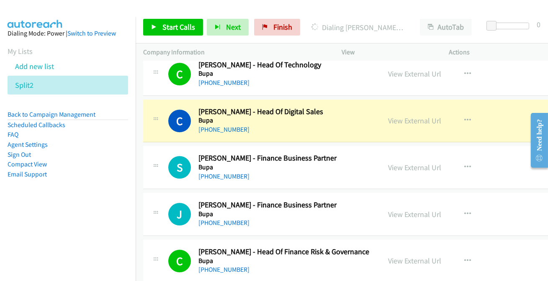
scroll to position [10193, 0]
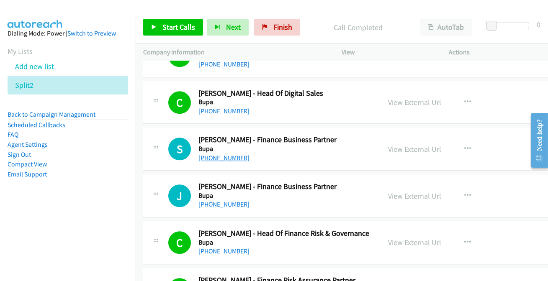
click at [227, 154] on link "[PHONE_NUMBER]" at bounding box center [224, 158] width 51 height 8
click at [217, 201] on link "[PHONE_NUMBER]" at bounding box center [224, 205] width 51 height 8
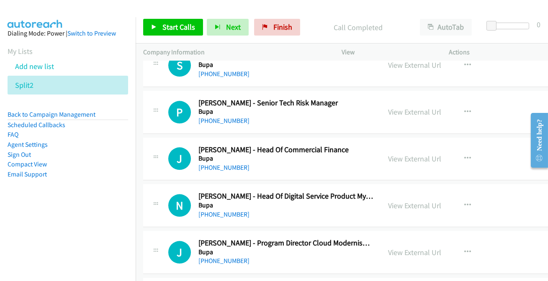
scroll to position [9888, 0]
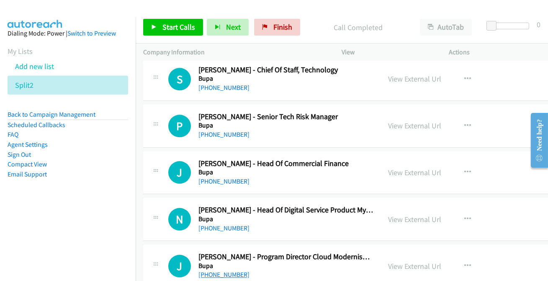
click at [222, 271] on link "[PHONE_NUMBER]" at bounding box center [224, 275] width 51 height 8
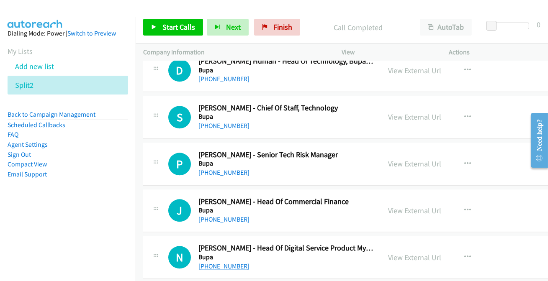
click at [214, 263] on link "[PHONE_NUMBER]" at bounding box center [224, 267] width 51 height 8
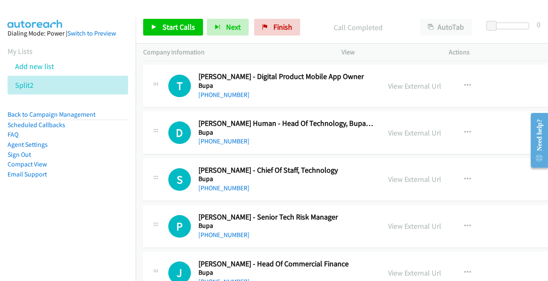
scroll to position [9812, 0]
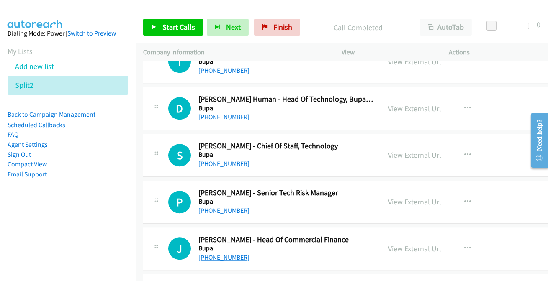
click at [213, 254] on link "[PHONE_NUMBER]" at bounding box center [224, 258] width 51 height 8
click at [218, 207] on link "[PHONE_NUMBER]" at bounding box center [224, 211] width 51 height 8
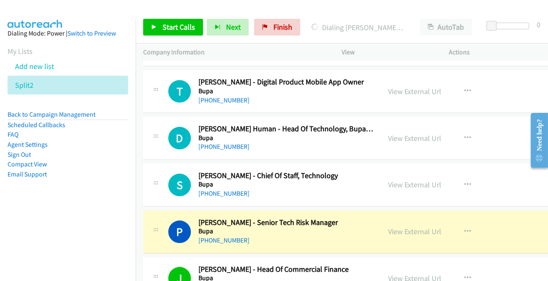
scroll to position [9774, 0]
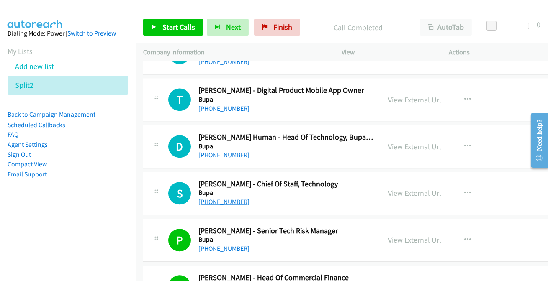
click at [216, 198] on link "[PHONE_NUMBER]" at bounding box center [224, 202] width 51 height 8
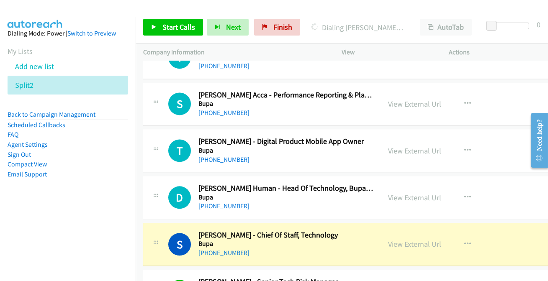
scroll to position [9697, 0]
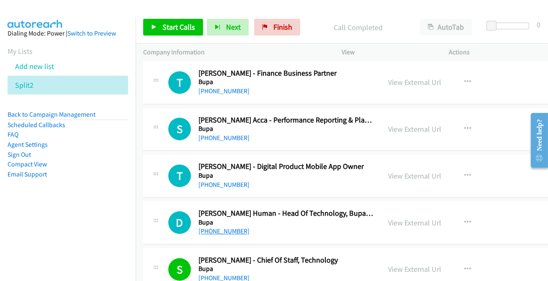
click at [219, 227] on link "[PHONE_NUMBER]" at bounding box center [224, 231] width 51 height 8
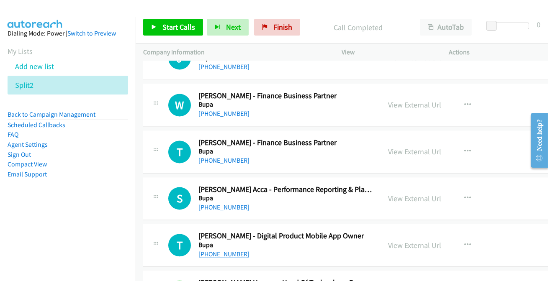
scroll to position [9622, 0]
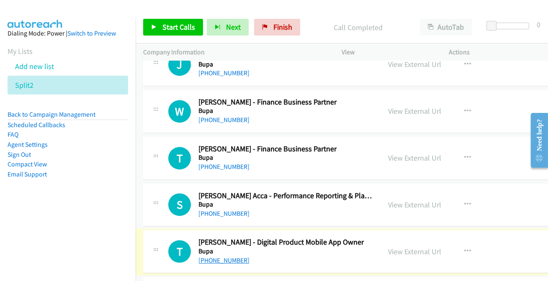
click at [218, 257] on link "[PHONE_NUMBER]" at bounding box center [224, 261] width 51 height 8
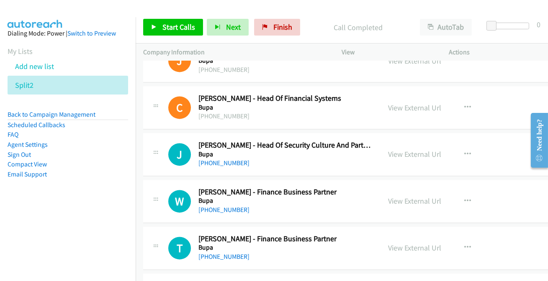
scroll to position [9545, 0]
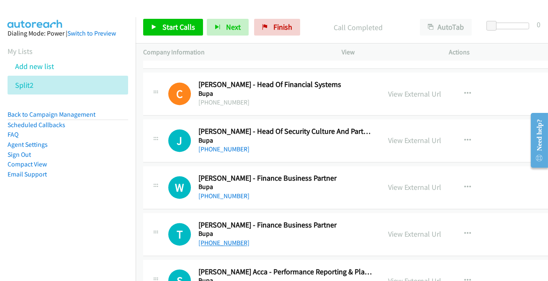
click at [218, 239] on link "[PHONE_NUMBER]" at bounding box center [224, 243] width 51 height 8
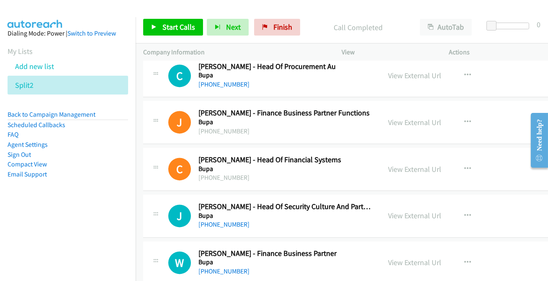
scroll to position [9469, 0]
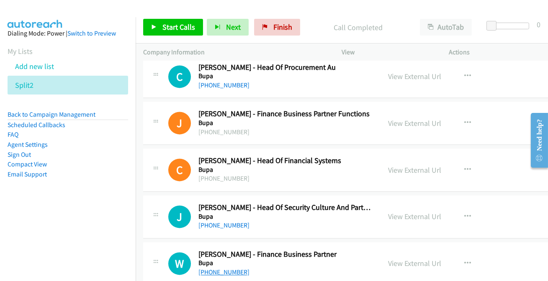
click at [223, 269] on link "[PHONE_NUMBER]" at bounding box center [224, 273] width 51 height 8
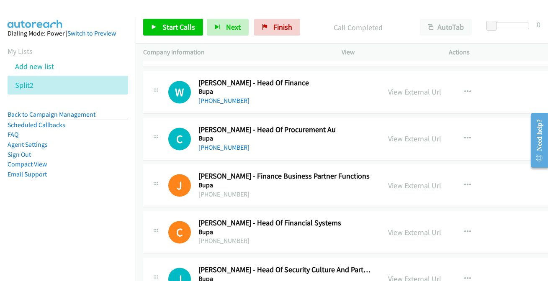
scroll to position [9393, 0]
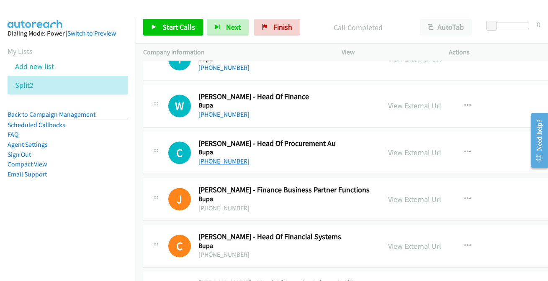
click at [222, 158] on link "[PHONE_NUMBER]" at bounding box center [224, 162] width 51 height 8
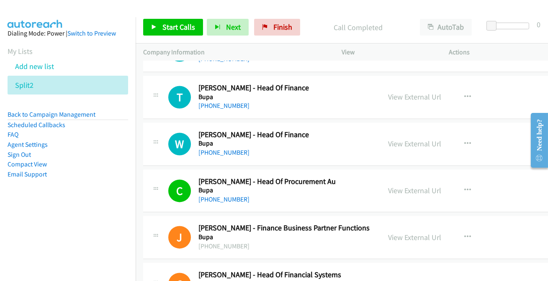
scroll to position [9317, 0]
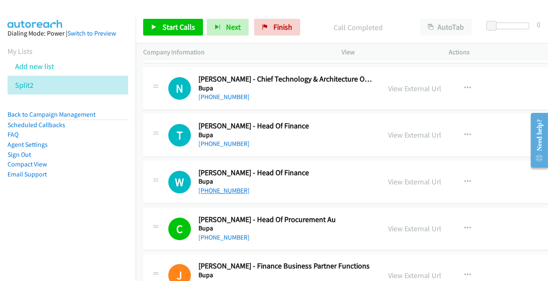
click at [228, 187] on link "[PHONE_NUMBER]" at bounding box center [224, 191] width 51 height 8
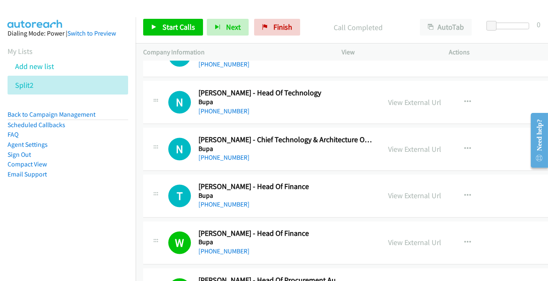
scroll to position [9241, 0]
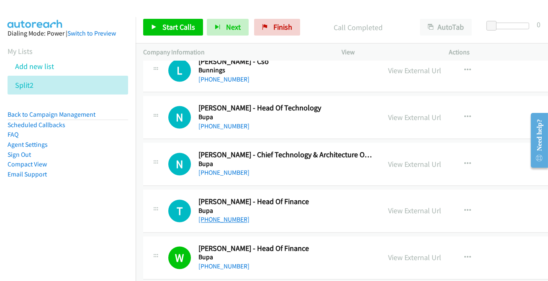
click at [226, 216] on link "[PHONE_NUMBER]" at bounding box center [224, 220] width 51 height 8
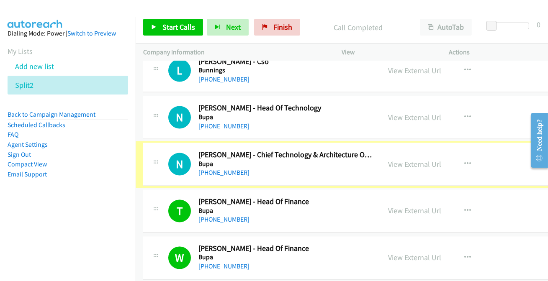
click at [237, 169] on link "[PHONE_NUMBER]" at bounding box center [224, 173] width 51 height 8
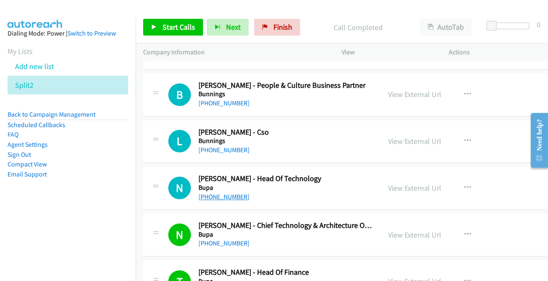
scroll to position [9165, 0]
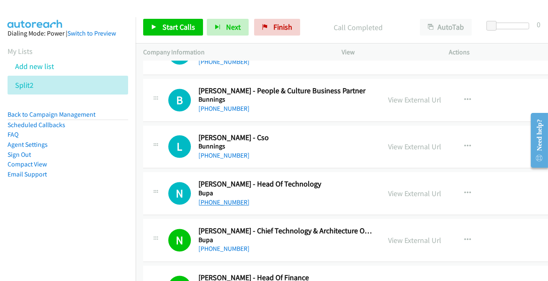
click at [229, 199] on link "[PHONE_NUMBER]" at bounding box center [224, 203] width 51 height 8
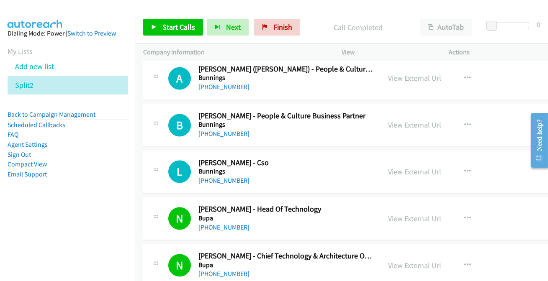
scroll to position [9126, 0]
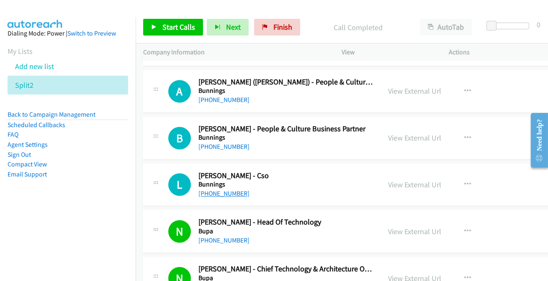
click at [225, 190] on link "[PHONE_NUMBER]" at bounding box center [224, 194] width 51 height 8
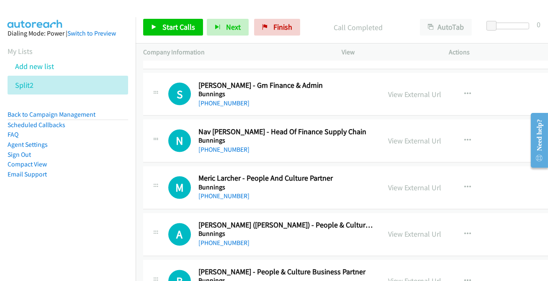
scroll to position [8974, 0]
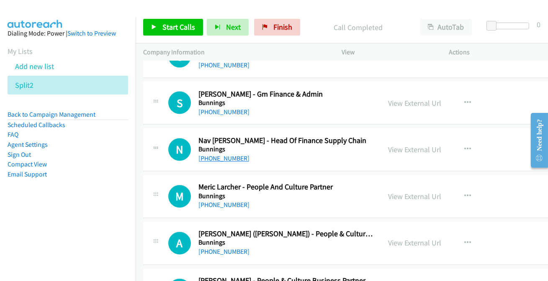
click at [233, 155] on link "[PHONE_NUMBER]" at bounding box center [224, 159] width 51 height 8
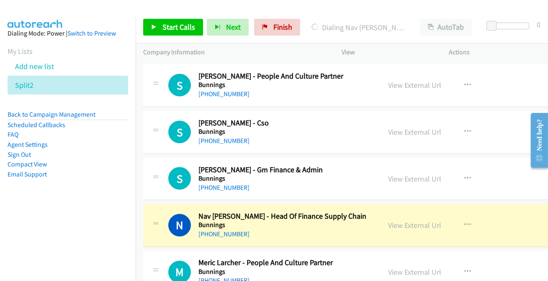
scroll to position [8898, 0]
click at [402, 222] on link "View External Url" at bounding box center [414, 227] width 53 height 10
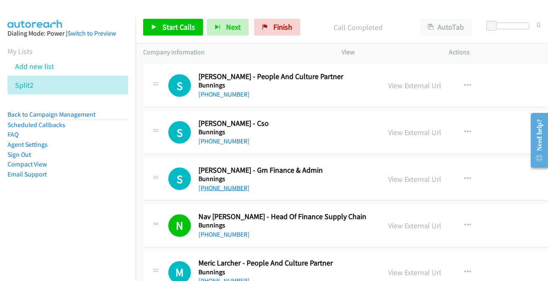
click at [231, 184] on link "[PHONE_NUMBER]" at bounding box center [224, 188] width 51 height 8
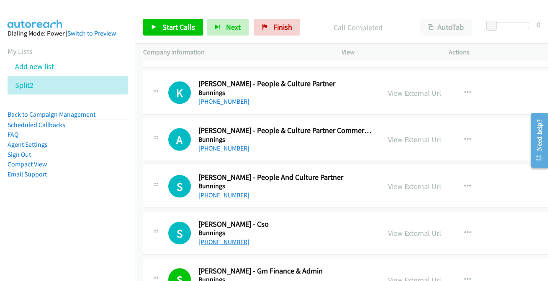
scroll to position [8784, 0]
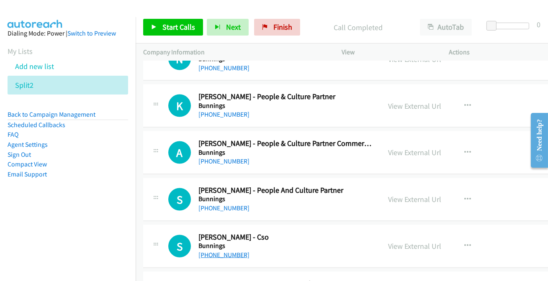
click at [219, 251] on link "[PHONE_NUMBER]" at bounding box center [224, 255] width 51 height 8
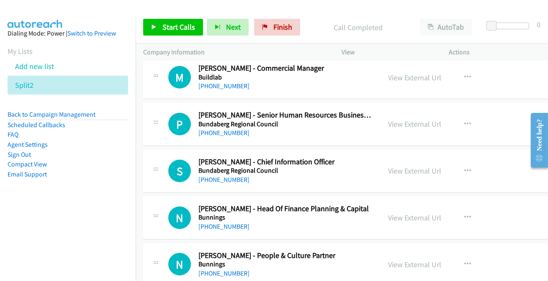
scroll to position [8060, 0]
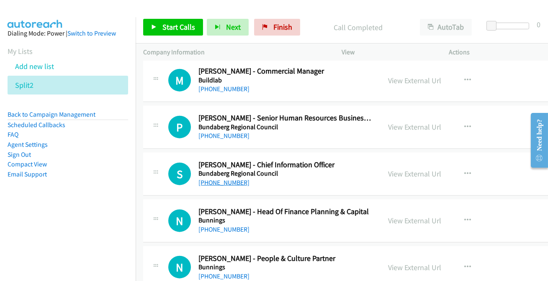
click at [239, 179] on link "[PHONE_NUMBER]" at bounding box center [224, 183] width 51 height 8
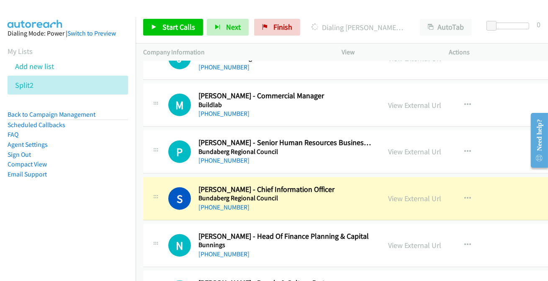
scroll to position [8022, 0]
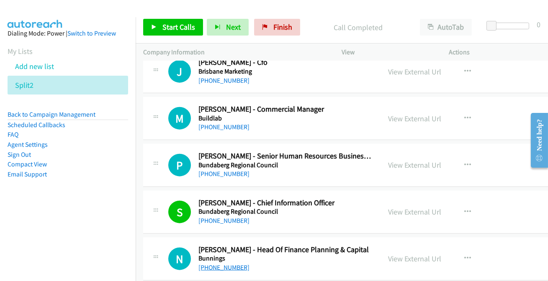
click at [235, 264] on link "[PHONE_NUMBER]" at bounding box center [224, 268] width 51 height 8
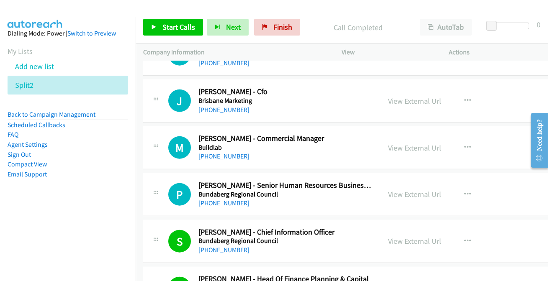
scroll to position [7984, 0]
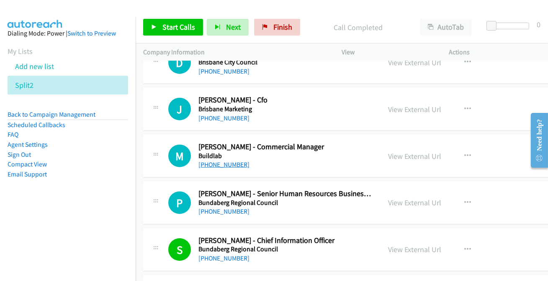
click at [228, 161] on link "[PHONE_NUMBER]" at bounding box center [224, 165] width 51 height 8
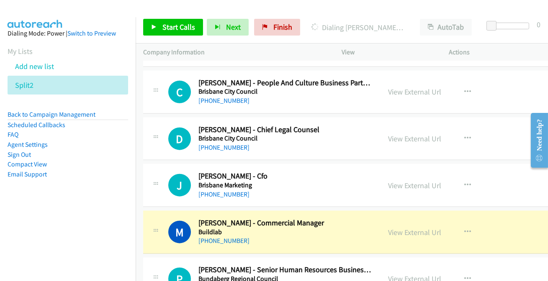
scroll to position [7870, 0]
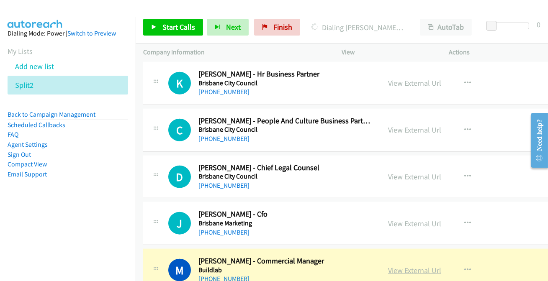
click at [404, 266] on link "View External Url" at bounding box center [414, 271] width 53 height 10
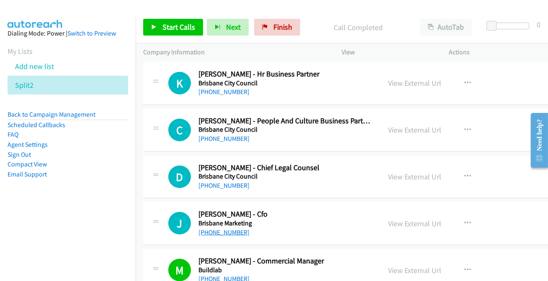
click at [231, 229] on link "[PHONE_NUMBER]" at bounding box center [224, 233] width 51 height 8
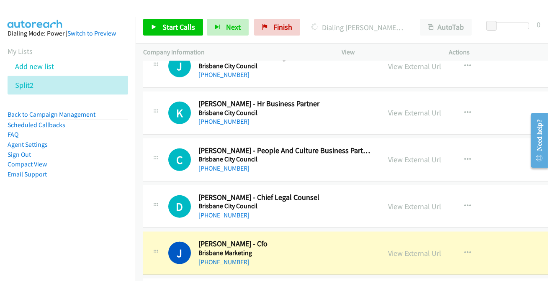
scroll to position [7832, 0]
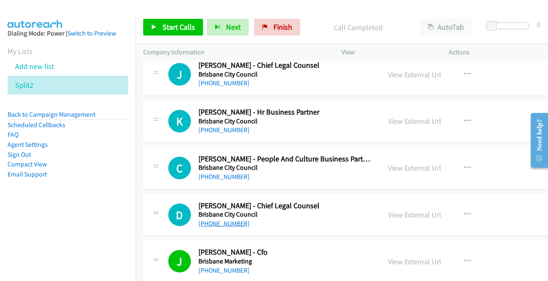
click at [231, 220] on link "[PHONE_NUMBER]" at bounding box center [224, 224] width 51 height 8
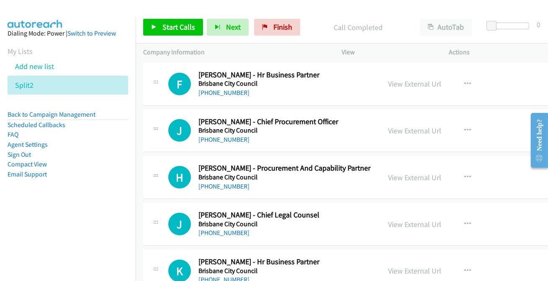
scroll to position [7679, 0]
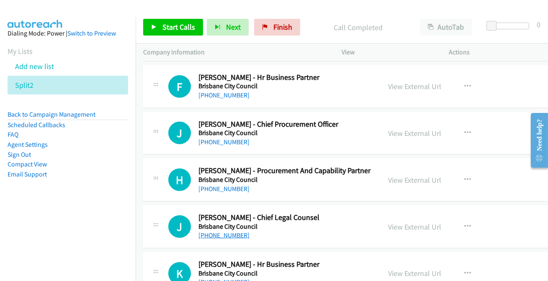
click at [235, 232] on link "[PHONE_NUMBER]" at bounding box center [224, 236] width 51 height 8
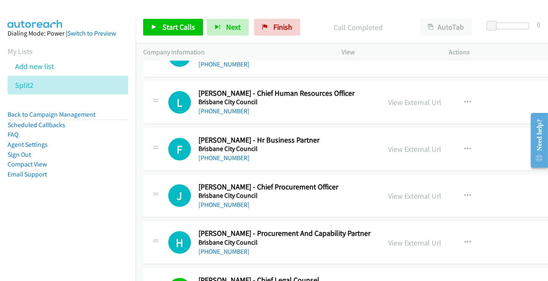
scroll to position [7603, 0]
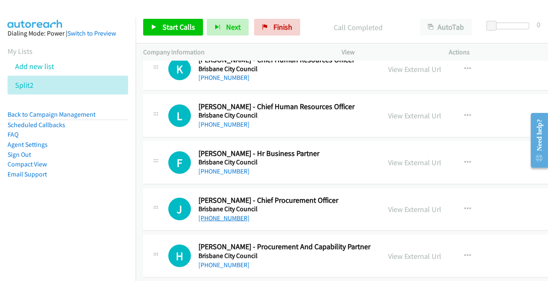
click at [222, 214] on link "[PHONE_NUMBER]" at bounding box center [224, 218] width 51 height 8
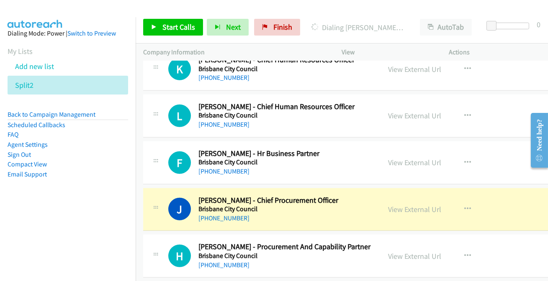
scroll to position [7565, 0]
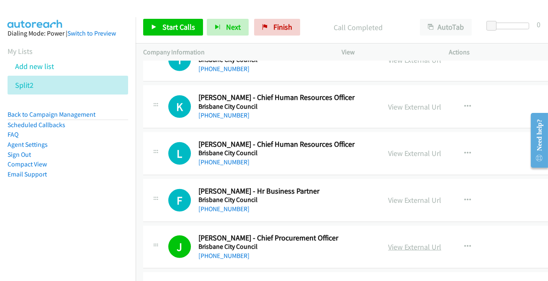
click at [408, 243] on link "View External Url" at bounding box center [414, 248] width 53 height 10
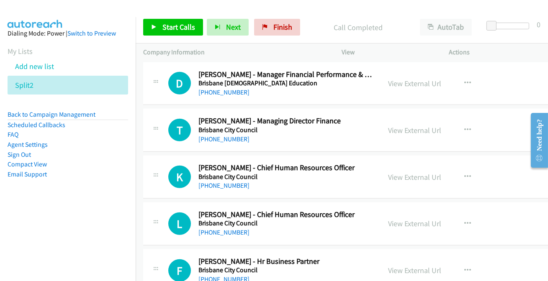
scroll to position [7489, 0]
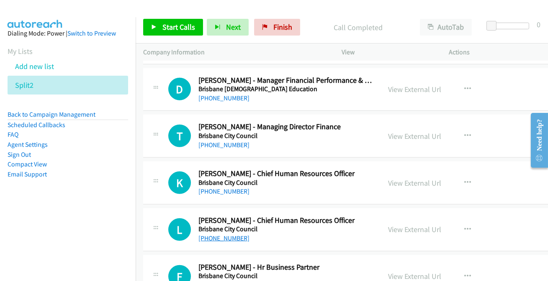
click at [236, 235] on link "[PHONE_NUMBER]" at bounding box center [224, 239] width 51 height 8
click at [226, 188] on link "[PHONE_NUMBER]" at bounding box center [224, 192] width 51 height 8
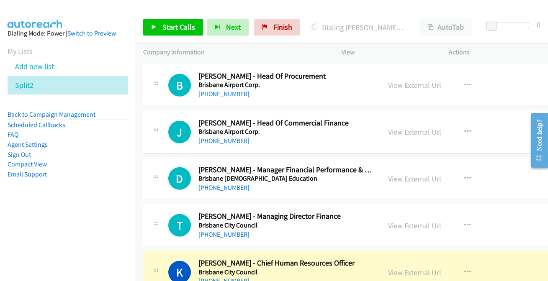
scroll to position [7413, 0]
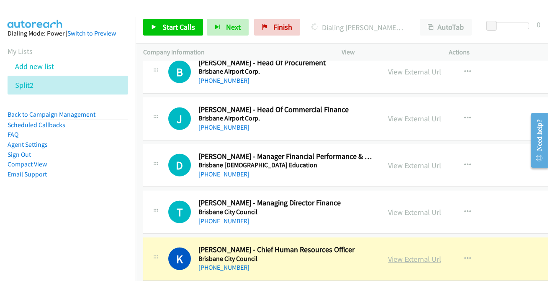
click at [411, 255] on link "View External Url" at bounding box center [414, 260] width 53 height 10
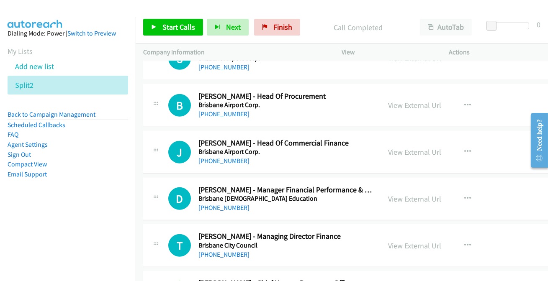
scroll to position [7375, 0]
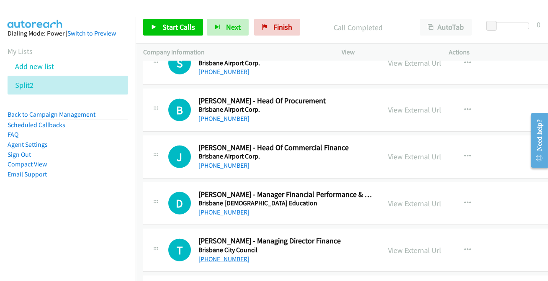
click at [225, 256] on link "[PHONE_NUMBER]" at bounding box center [224, 260] width 51 height 8
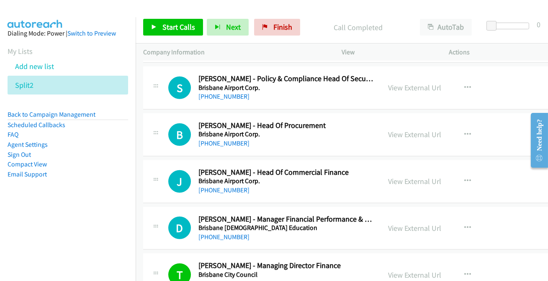
scroll to position [7337, 0]
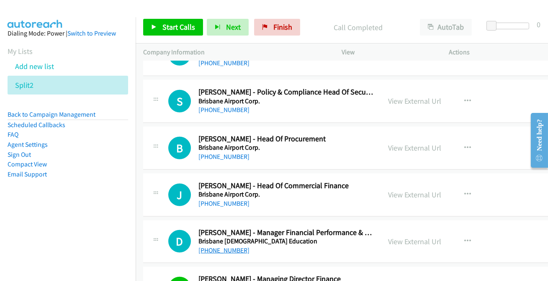
click at [226, 247] on link "[PHONE_NUMBER]" at bounding box center [224, 251] width 51 height 8
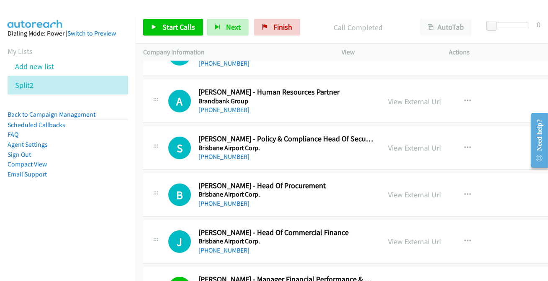
scroll to position [7298, 0]
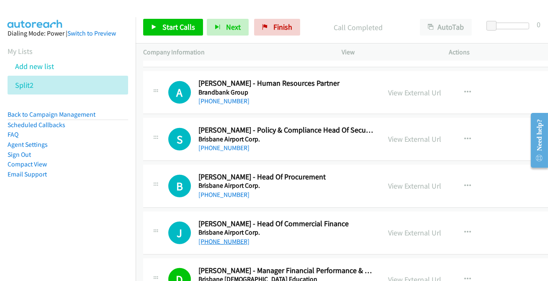
click at [222, 238] on link "[PHONE_NUMBER]" at bounding box center [224, 242] width 51 height 8
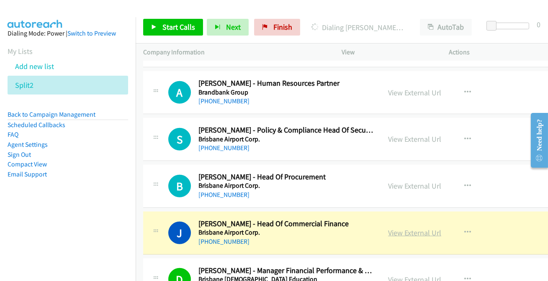
click at [389, 228] on link "View External Url" at bounding box center [414, 233] width 53 height 10
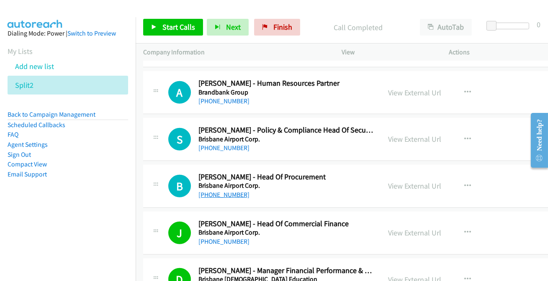
click at [223, 191] on link "[PHONE_NUMBER]" at bounding box center [224, 195] width 51 height 8
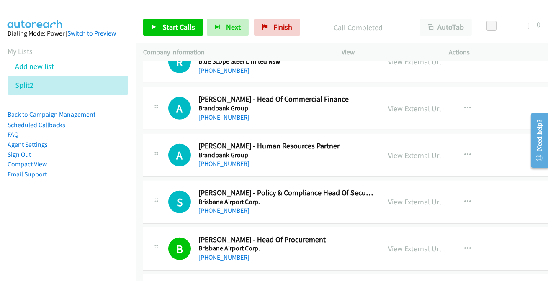
scroll to position [7184, 0]
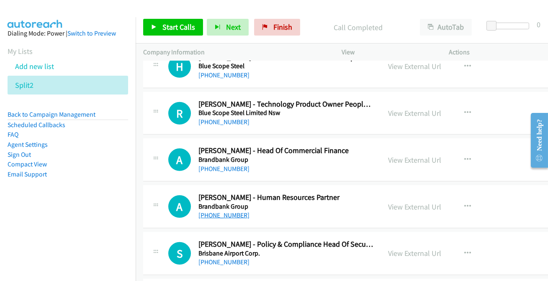
click at [235, 212] on link "[PHONE_NUMBER]" at bounding box center [224, 216] width 51 height 8
click at [220, 165] on link "[PHONE_NUMBER]" at bounding box center [224, 169] width 51 height 8
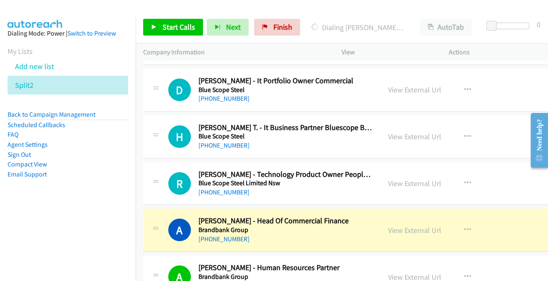
scroll to position [7108, 0]
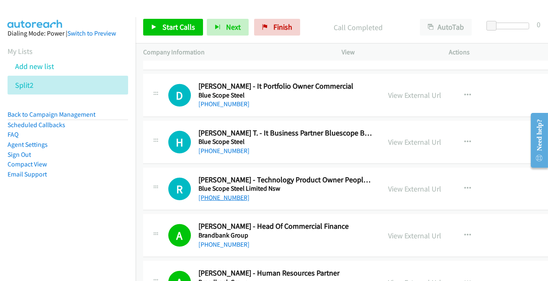
click at [218, 194] on link "[PHONE_NUMBER]" at bounding box center [224, 198] width 51 height 8
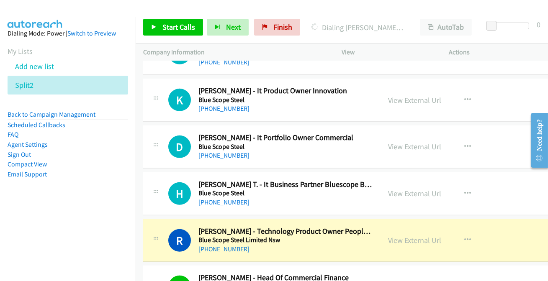
scroll to position [7070, 0]
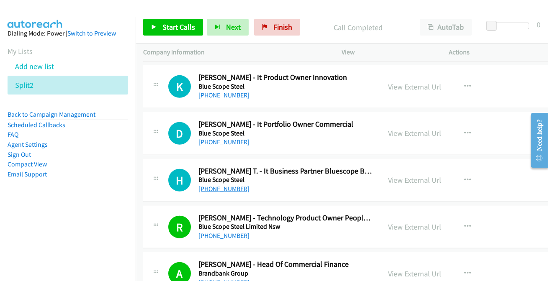
click at [227, 185] on link "[PHONE_NUMBER]" at bounding box center [224, 189] width 51 height 8
click at [214, 185] on link "[PHONE_NUMBER]" at bounding box center [224, 189] width 51 height 8
click at [397, 176] on link "View External Url" at bounding box center [414, 181] width 53 height 10
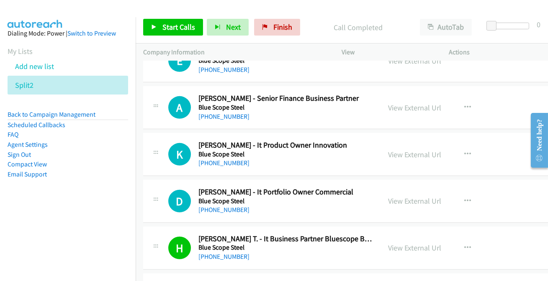
scroll to position [6994, 0]
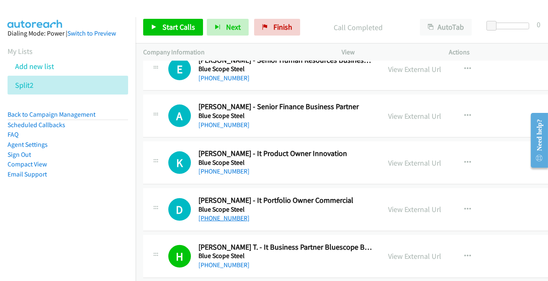
click at [235, 214] on link "[PHONE_NUMBER]" at bounding box center [224, 218] width 51 height 8
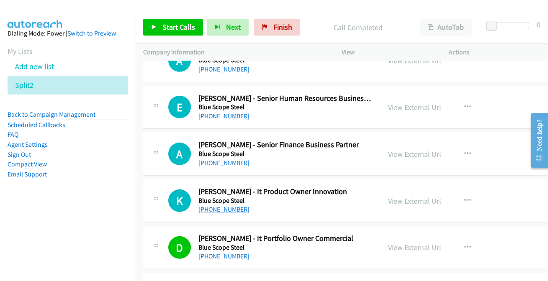
click at [227, 206] on link "[PHONE_NUMBER]" at bounding box center [224, 210] width 51 height 8
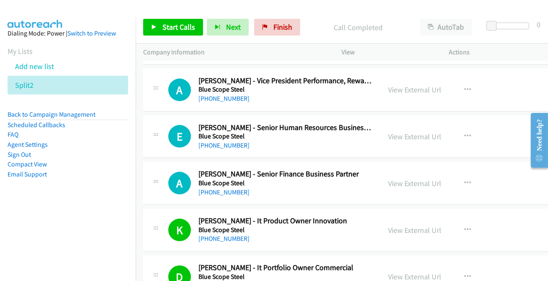
scroll to position [6918, 0]
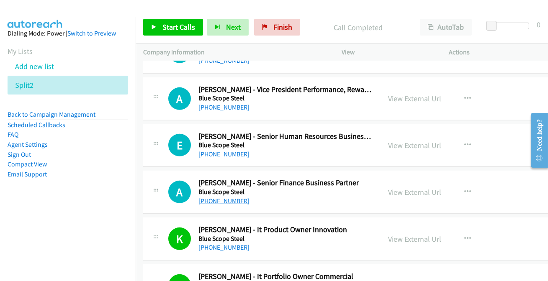
click at [219, 197] on link "[PHONE_NUMBER]" at bounding box center [224, 201] width 51 height 8
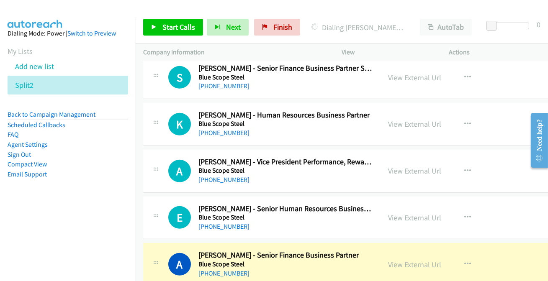
scroll to position [6841, 0]
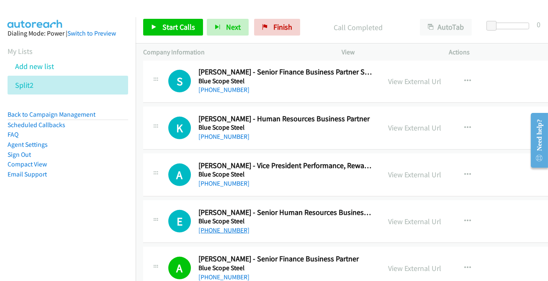
click at [221, 227] on link "[PHONE_NUMBER]" at bounding box center [224, 231] width 51 height 8
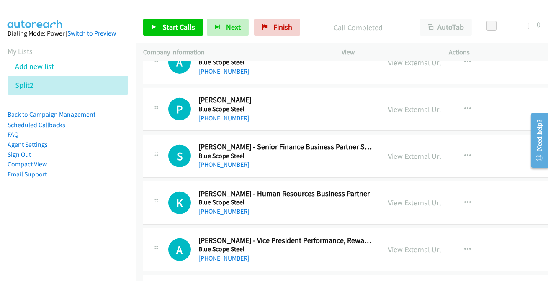
scroll to position [6765, 0]
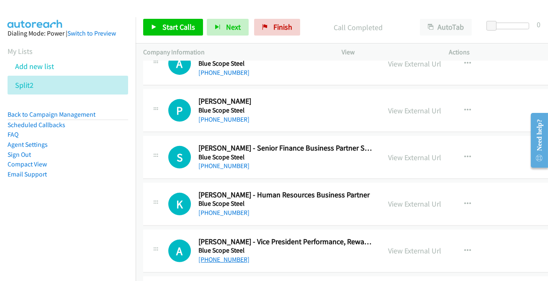
click at [232, 256] on link "[PHONE_NUMBER]" at bounding box center [224, 260] width 51 height 8
click at [223, 209] on link "[PHONE_NUMBER]" at bounding box center [224, 213] width 51 height 8
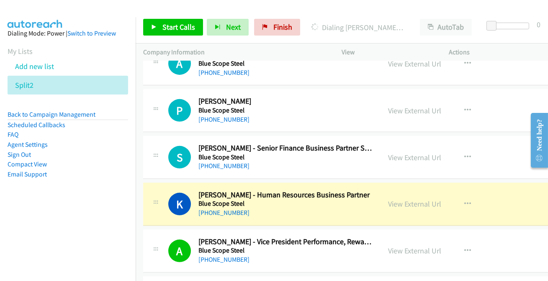
scroll to position [6727, 0]
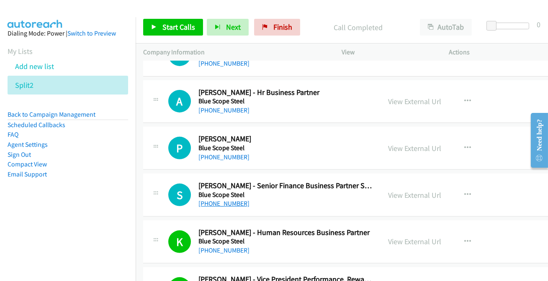
click at [214, 200] on link "[PHONE_NUMBER]" at bounding box center [224, 204] width 51 height 8
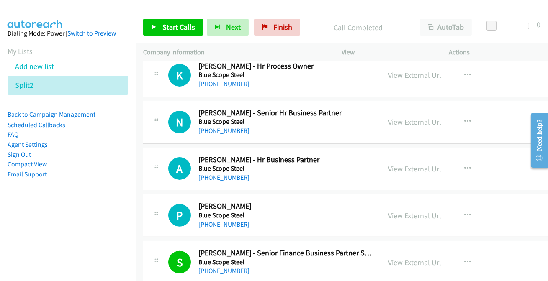
scroll to position [6651, 0]
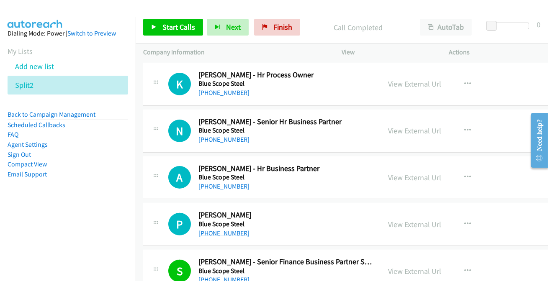
click at [201, 230] on link "[PHONE_NUMBER]" at bounding box center [224, 234] width 51 height 8
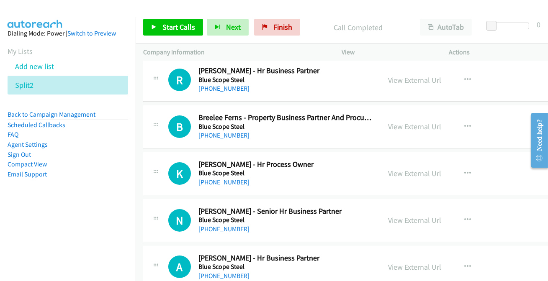
scroll to position [6575, 0]
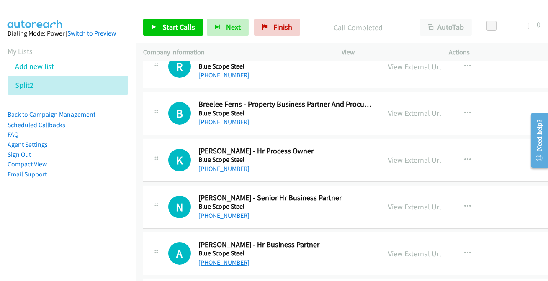
click at [210, 259] on link "[PHONE_NUMBER]" at bounding box center [224, 263] width 51 height 8
click at [222, 212] on link "[PHONE_NUMBER]" at bounding box center [224, 216] width 51 height 8
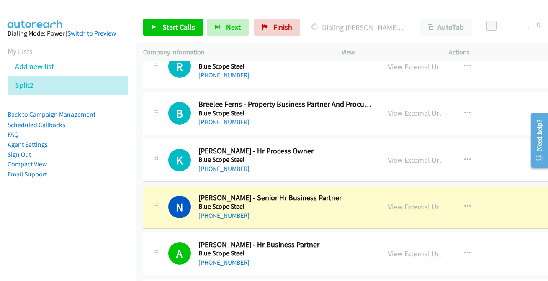
scroll to position [6537, 0]
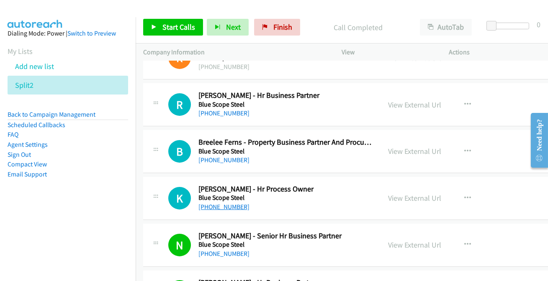
click at [228, 203] on link "[PHONE_NUMBER]" at bounding box center [224, 207] width 51 height 8
click at [238, 156] on link "[PHONE_NUMBER]" at bounding box center [224, 160] width 51 height 8
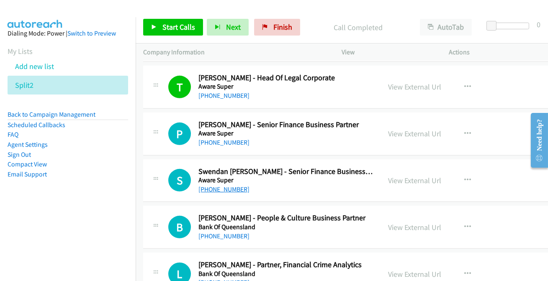
scroll to position [901, 0]
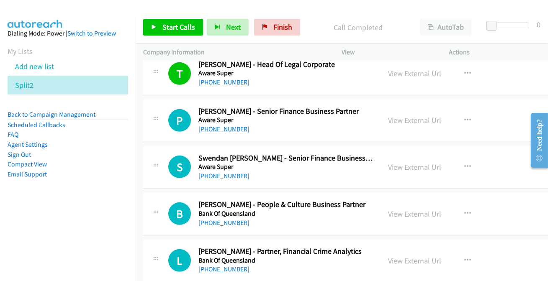
click at [230, 128] on link "[PHONE_NUMBER]" at bounding box center [224, 129] width 51 height 8
click at [222, 127] on link "[PHONE_NUMBER]" at bounding box center [224, 129] width 51 height 8
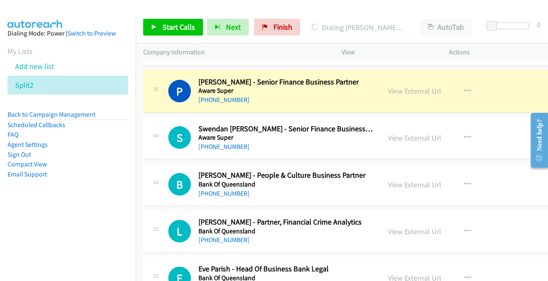
scroll to position [939, 0]
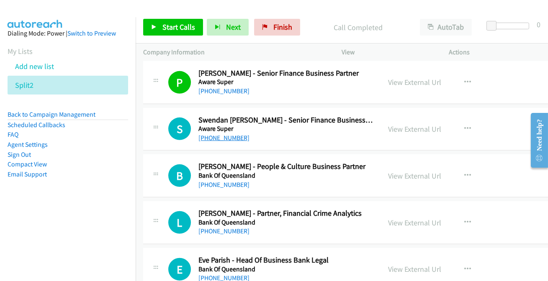
click at [215, 139] on link "[PHONE_NUMBER]" at bounding box center [224, 138] width 51 height 8
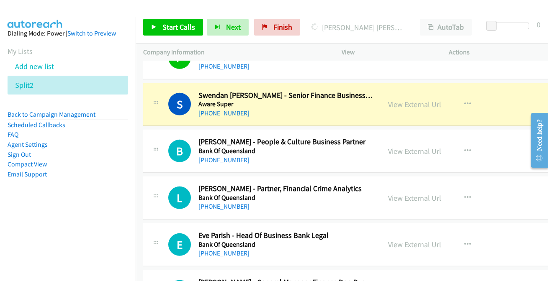
scroll to position [977, 0]
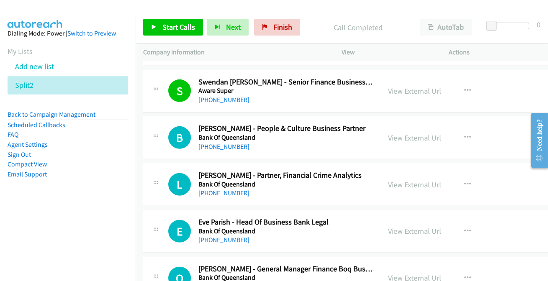
click at [236, 139] on h5 "Bank Of Queensland" at bounding box center [286, 138] width 175 height 8
click at [232, 147] on link "[PHONE_NUMBER]" at bounding box center [224, 147] width 51 height 8
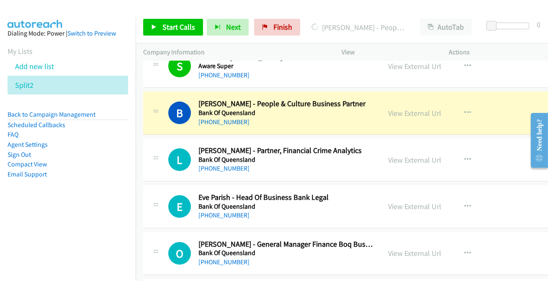
scroll to position [1015, 0]
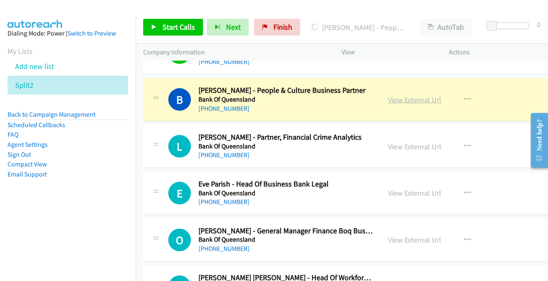
click at [404, 101] on link "View External Url" at bounding box center [414, 100] width 53 height 10
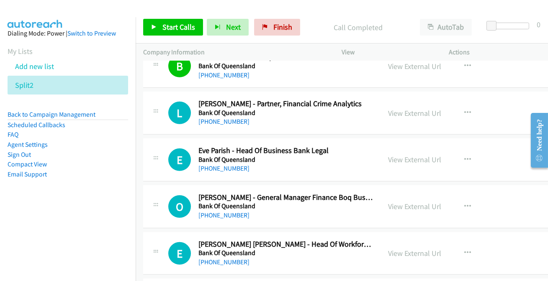
scroll to position [1053, 0]
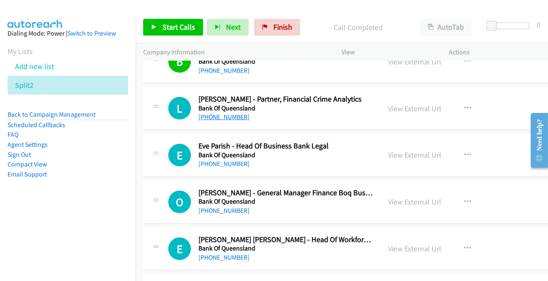
click at [222, 118] on link "[PHONE_NUMBER]" at bounding box center [224, 117] width 51 height 8
click at [222, 117] on link "[PHONE_NUMBER]" at bounding box center [224, 117] width 51 height 8
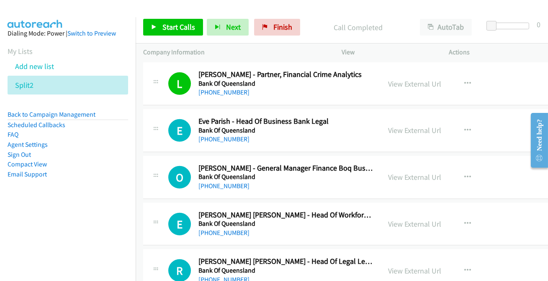
scroll to position [1091, 0]
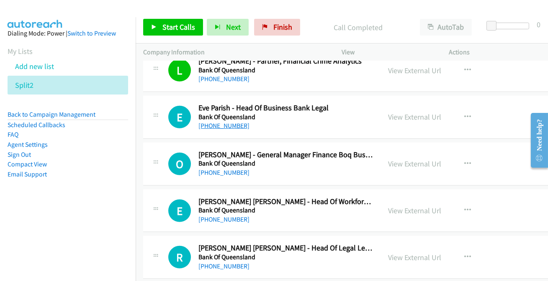
click at [235, 122] on link "[PHONE_NUMBER]" at bounding box center [224, 126] width 51 height 8
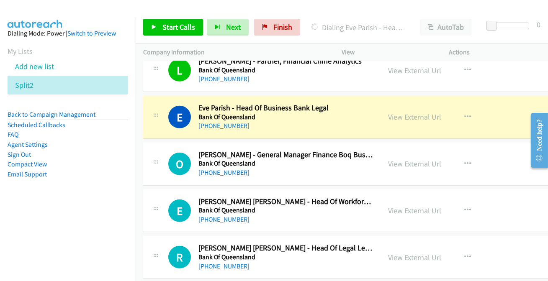
scroll to position [1129, 0]
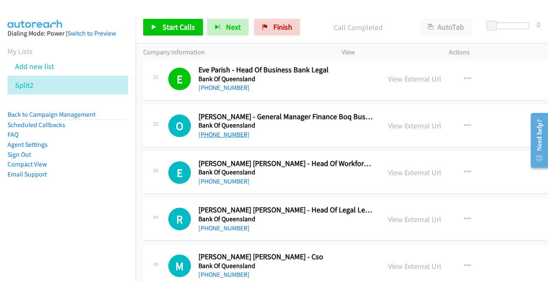
click at [232, 131] on link "[PHONE_NUMBER]" at bounding box center [224, 135] width 51 height 8
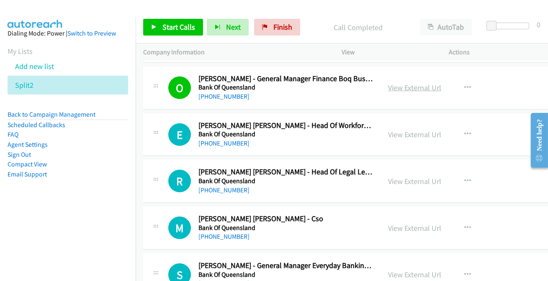
click at [404, 89] on link "View External Url" at bounding box center [414, 88] width 53 height 10
click at [215, 139] on link "[PHONE_NUMBER]" at bounding box center [224, 143] width 51 height 8
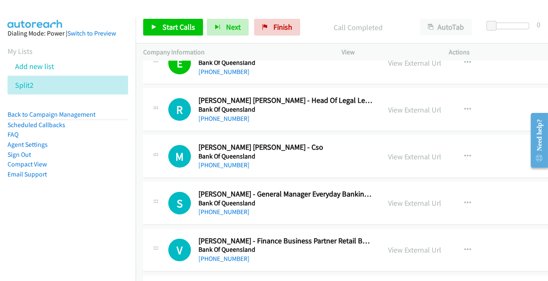
scroll to position [1244, 0]
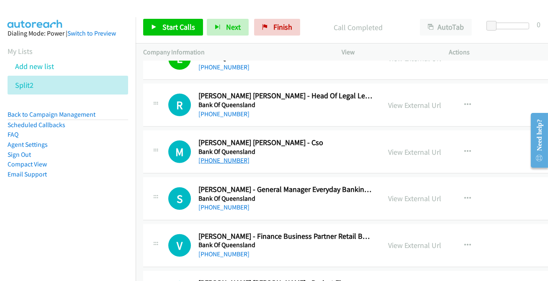
click at [223, 160] on link "[PHONE_NUMBER]" at bounding box center [224, 161] width 51 height 8
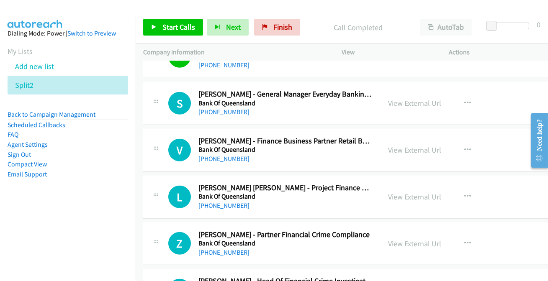
scroll to position [1358, 0]
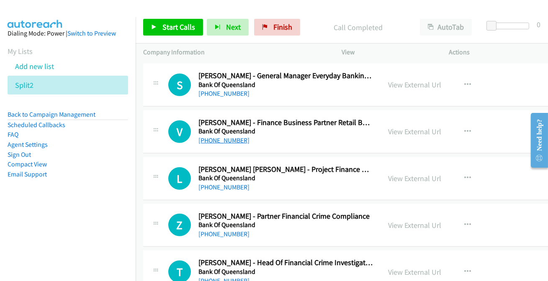
click at [222, 139] on link "[PHONE_NUMBER]" at bounding box center [224, 141] width 51 height 8
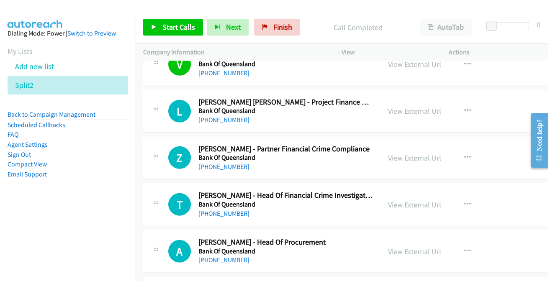
scroll to position [1434, 0]
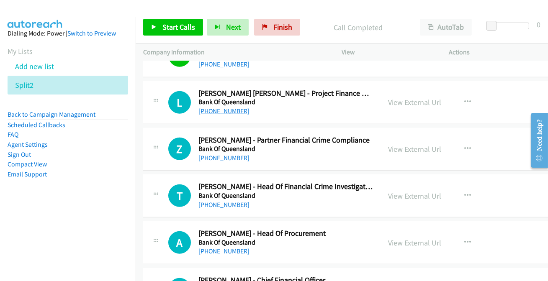
click at [216, 107] on link "[PHONE_NUMBER]" at bounding box center [224, 111] width 51 height 8
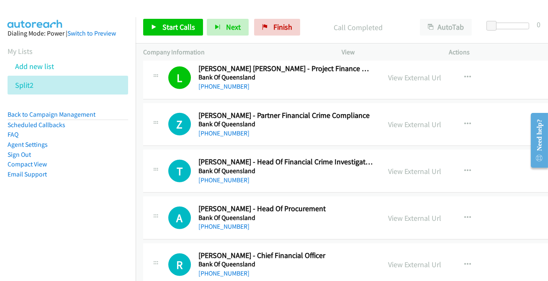
scroll to position [1472, 0]
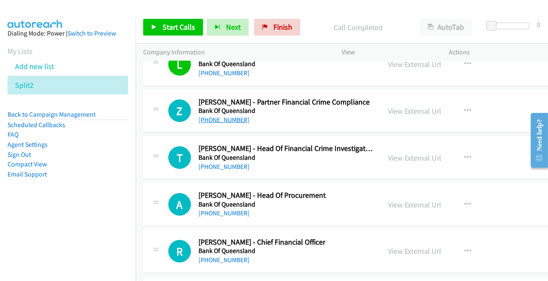
click at [217, 119] on link "[PHONE_NUMBER]" at bounding box center [224, 120] width 51 height 8
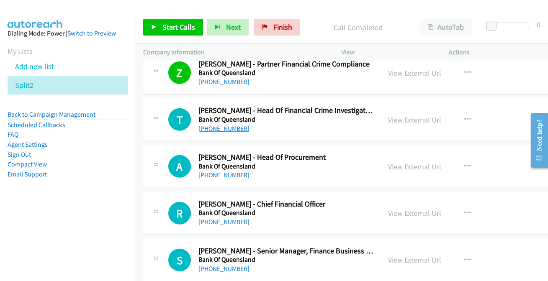
click at [226, 126] on link "[PHONE_NUMBER]" at bounding box center [224, 129] width 51 height 8
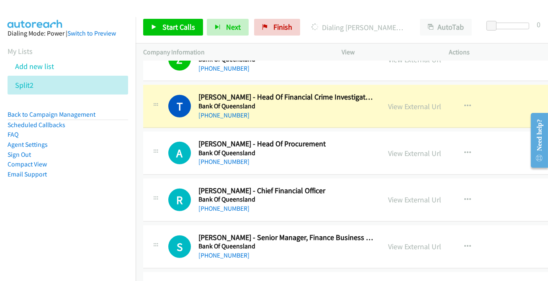
scroll to position [1472, 0]
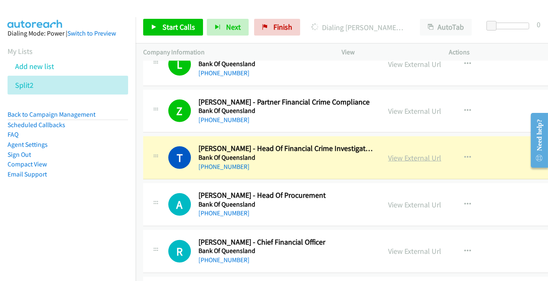
click at [398, 157] on link "View External Url" at bounding box center [414, 158] width 53 height 10
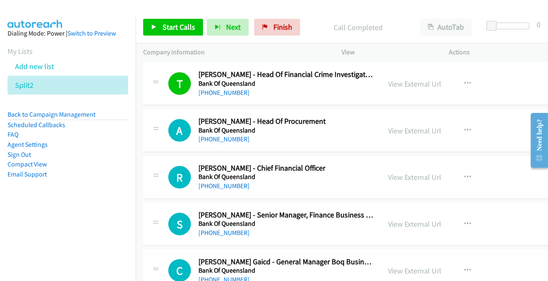
scroll to position [1548, 0]
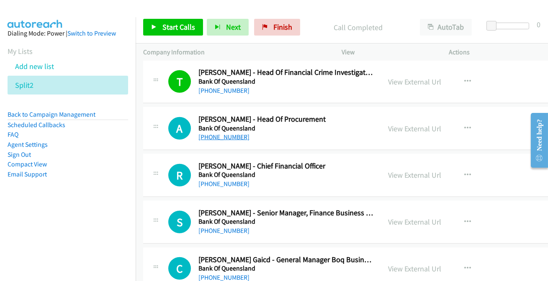
click at [220, 135] on link "[PHONE_NUMBER]" at bounding box center [224, 137] width 51 height 8
click at [223, 133] on link "[PHONE_NUMBER]" at bounding box center [224, 137] width 51 height 8
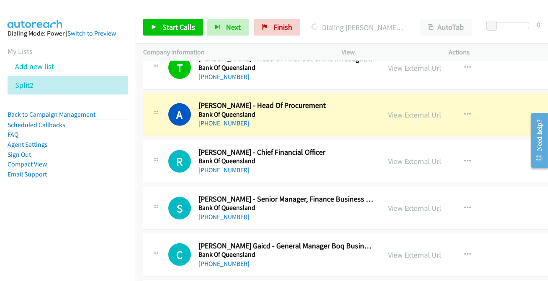
scroll to position [1586, 0]
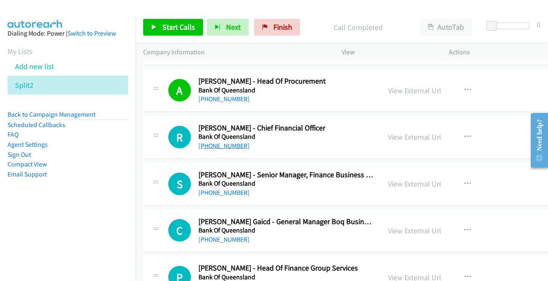
click at [229, 142] on link "[PHONE_NUMBER]" at bounding box center [224, 146] width 51 height 8
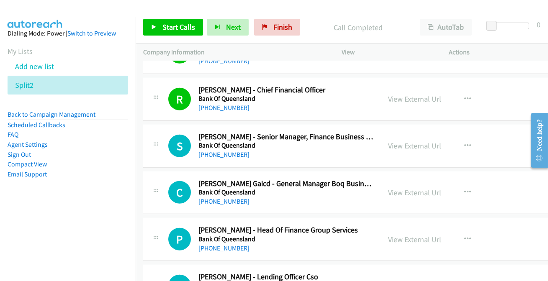
scroll to position [1663, 0]
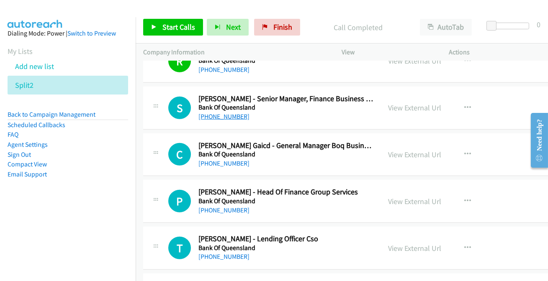
click at [221, 115] on link "[PHONE_NUMBER]" at bounding box center [224, 117] width 51 height 8
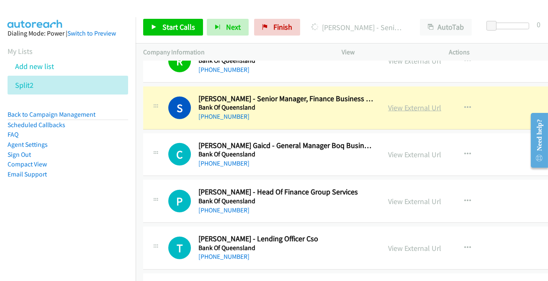
click at [405, 104] on link "View External Url" at bounding box center [414, 108] width 53 height 10
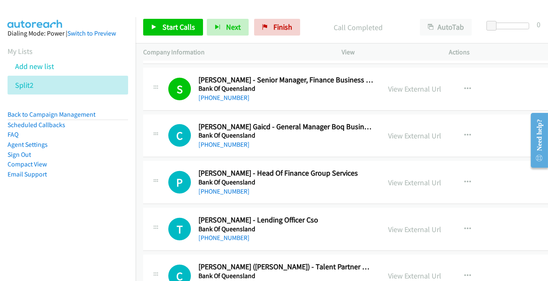
scroll to position [1701, 0]
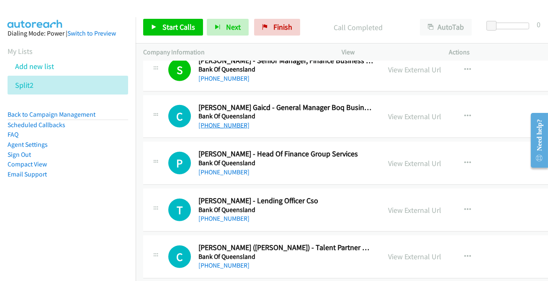
click at [222, 121] on link "[PHONE_NUMBER]" at bounding box center [224, 125] width 51 height 8
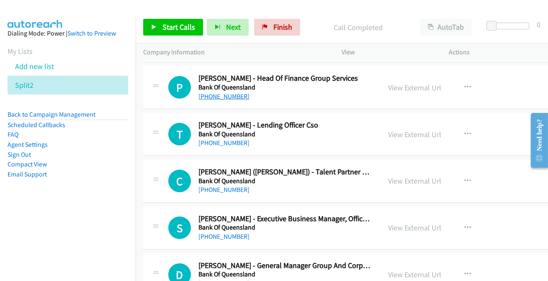
click at [222, 94] on link "[PHONE_NUMBER]" at bounding box center [224, 97] width 51 height 8
click at [212, 141] on link "[PHONE_NUMBER]" at bounding box center [224, 143] width 51 height 8
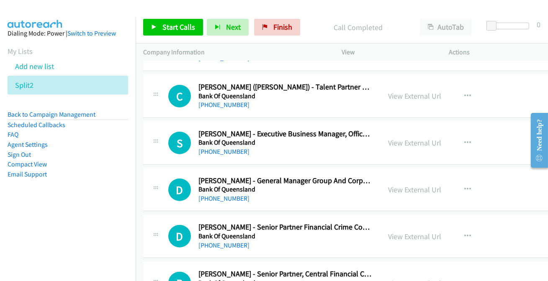
scroll to position [1853, 0]
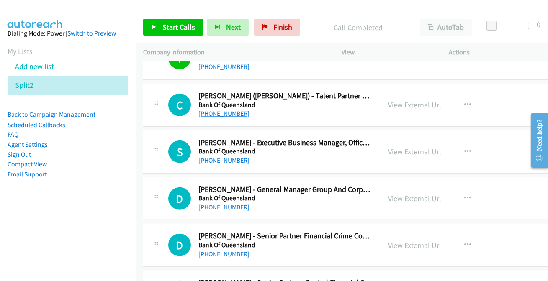
click at [222, 110] on link "[PHONE_NUMBER]" at bounding box center [224, 114] width 51 height 8
click at [225, 159] on link "[PHONE_NUMBER]" at bounding box center [224, 161] width 51 height 8
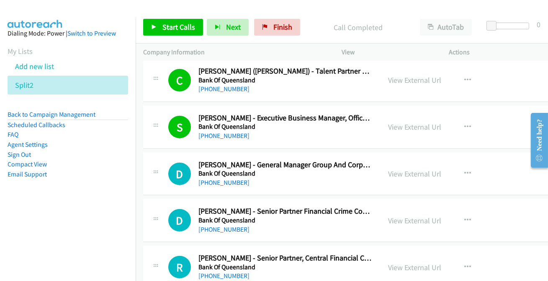
scroll to position [1891, 0]
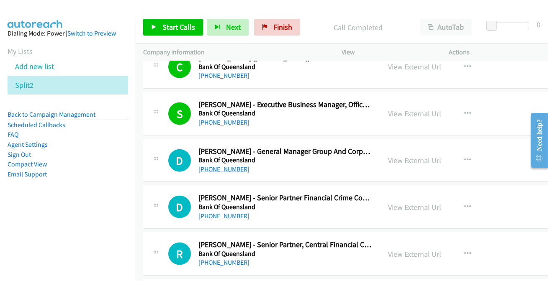
click at [225, 168] on link "[PHONE_NUMBER]" at bounding box center [224, 169] width 51 height 8
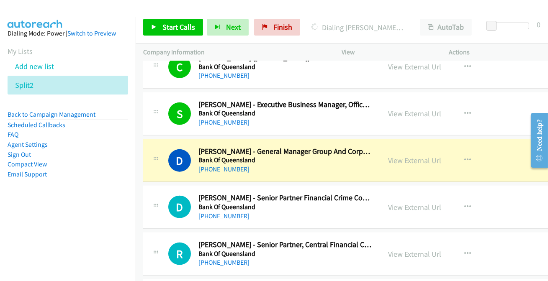
scroll to position [1929, 0]
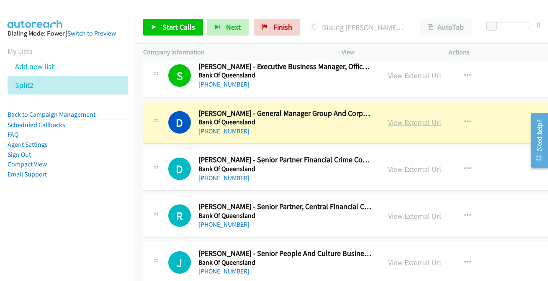
click at [413, 120] on link "View External Url" at bounding box center [414, 123] width 53 height 10
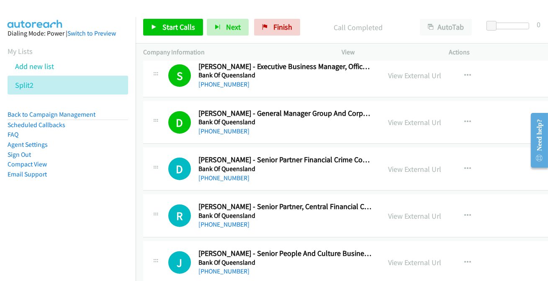
scroll to position [1967, 0]
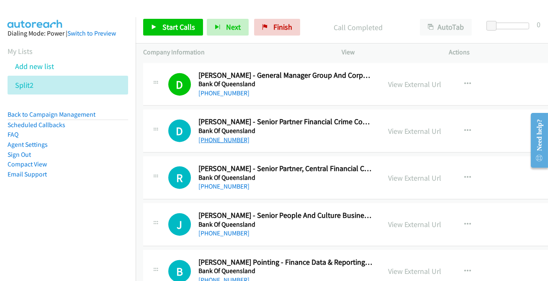
click at [224, 136] on link "[PHONE_NUMBER]" at bounding box center [224, 140] width 51 height 8
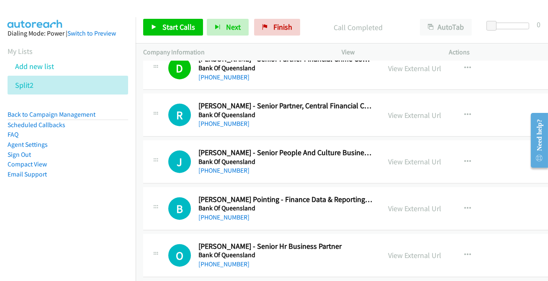
scroll to position [2043, 0]
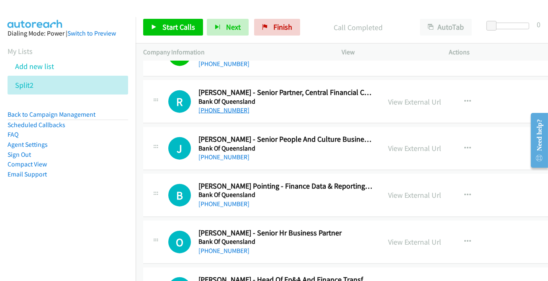
click at [205, 106] on link "[PHONE_NUMBER]" at bounding box center [224, 110] width 51 height 8
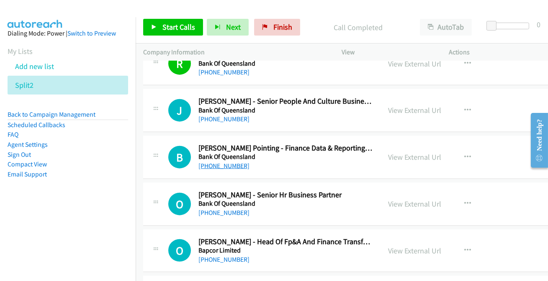
click at [218, 166] on link "[PHONE_NUMBER]" at bounding box center [224, 166] width 51 height 8
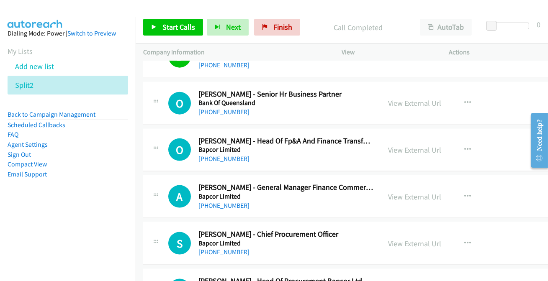
scroll to position [2195, 0]
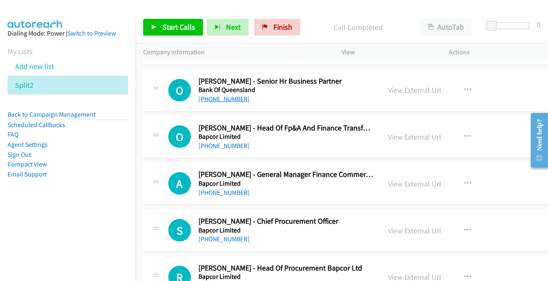
click at [223, 96] on link "[PHONE_NUMBER]" at bounding box center [224, 99] width 51 height 8
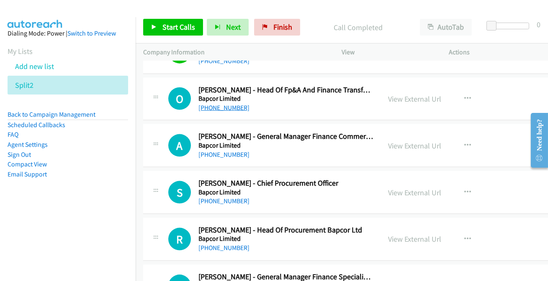
click at [226, 104] on link "[PHONE_NUMBER]" at bounding box center [224, 108] width 51 height 8
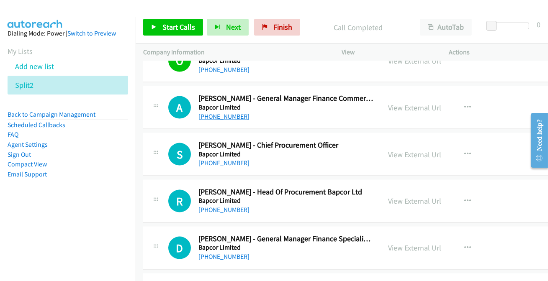
click at [212, 113] on link "[PHONE_NUMBER]" at bounding box center [224, 117] width 51 height 8
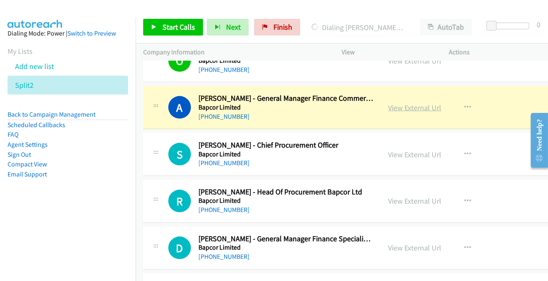
click at [394, 103] on link "View External Url" at bounding box center [414, 108] width 53 height 10
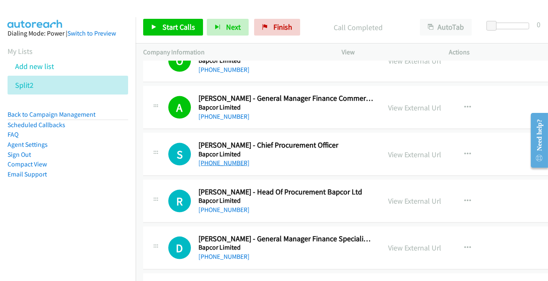
click at [212, 160] on link "[PHONE_NUMBER]" at bounding box center [224, 163] width 51 height 8
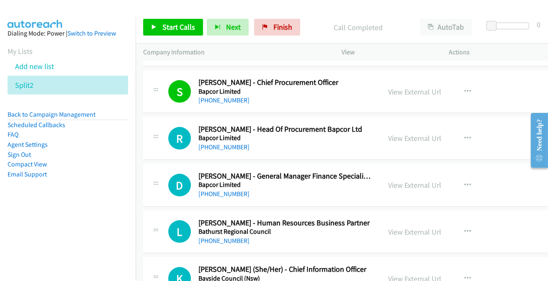
scroll to position [2348, 0]
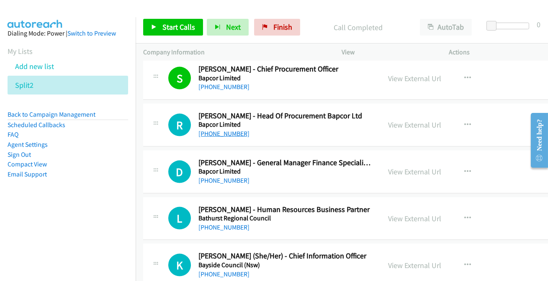
click at [219, 133] on link "[PHONE_NUMBER]" at bounding box center [224, 134] width 51 height 8
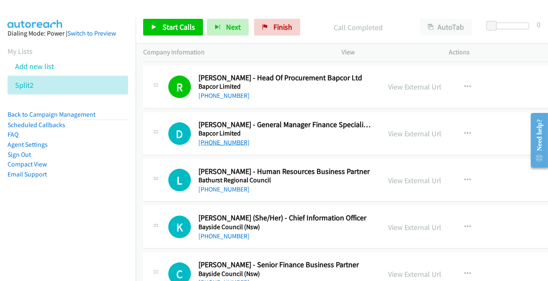
click at [226, 139] on link "[PHONE_NUMBER]" at bounding box center [224, 143] width 51 height 8
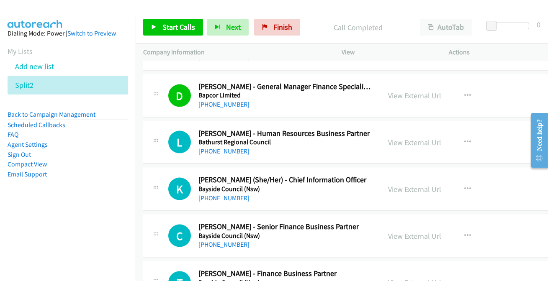
scroll to position [2462, 0]
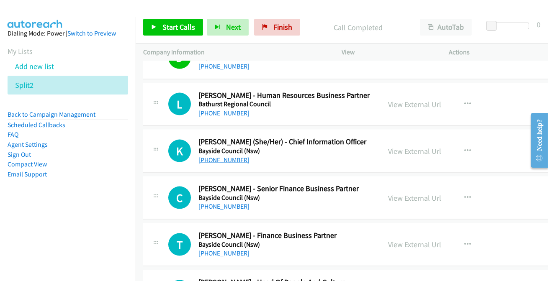
click at [224, 157] on link "[PHONE_NUMBER]" at bounding box center [224, 160] width 51 height 8
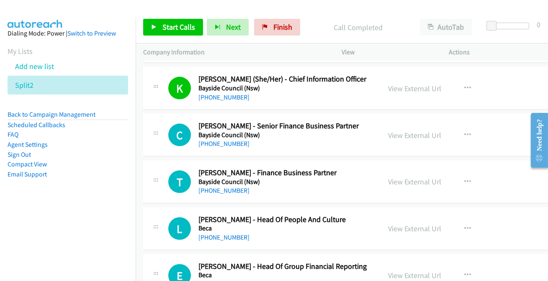
scroll to position [2538, 0]
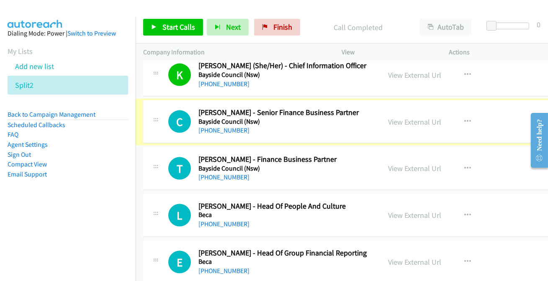
click at [207, 129] on link "[PHONE_NUMBER]" at bounding box center [224, 131] width 51 height 8
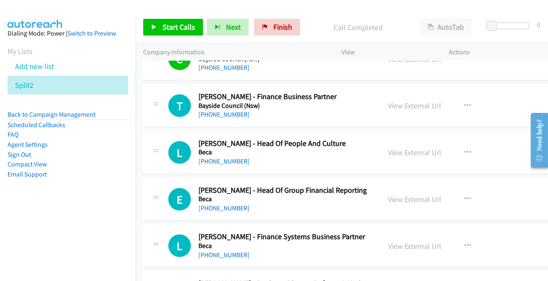
scroll to position [2614, 0]
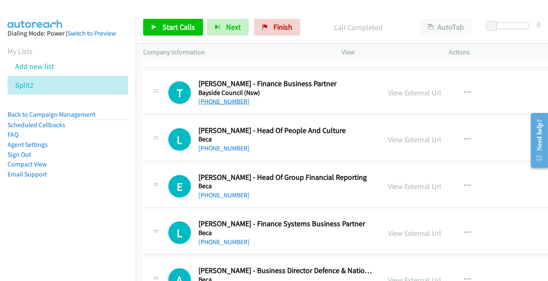
click at [224, 100] on link "[PHONE_NUMBER]" at bounding box center [224, 102] width 51 height 8
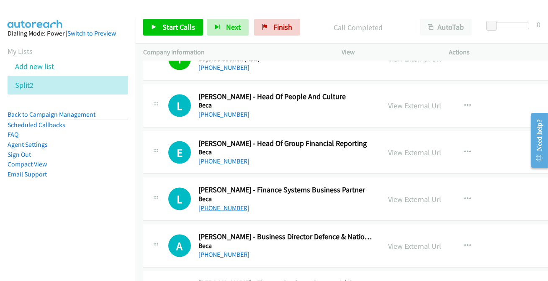
scroll to position [2691, 0]
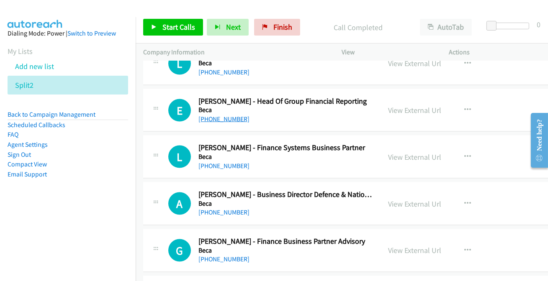
click at [218, 117] on link "[PHONE_NUMBER]" at bounding box center [224, 119] width 51 height 8
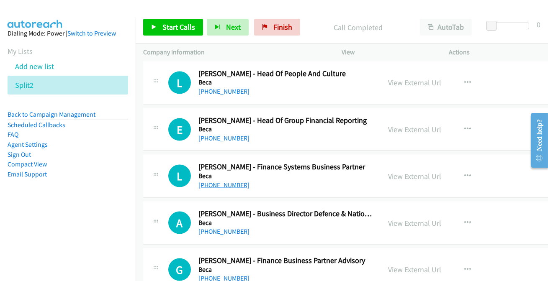
scroll to position [2652, 0]
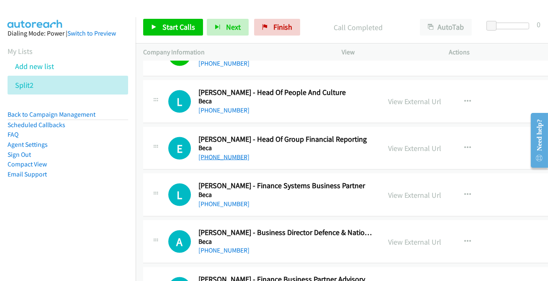
click at [222, 155] on link "[PHONE_NUMBER]" at bounding box center [224, 157] width 51 height 8
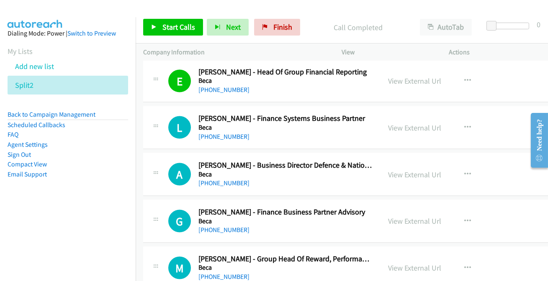
scroll to position [2729, 0]
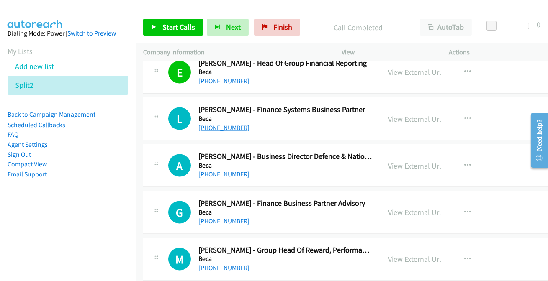
click at [203, 124] on link "[PHONE_NUMBER]" at bounding box center [224, 128] width 51 height 8
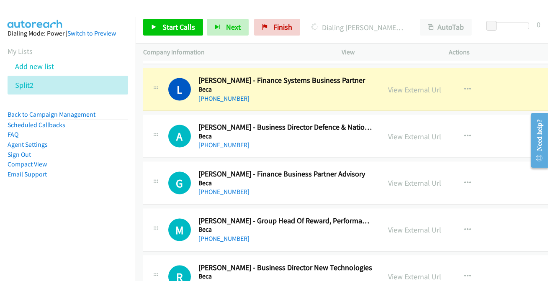
scroll to position [2767, 0]
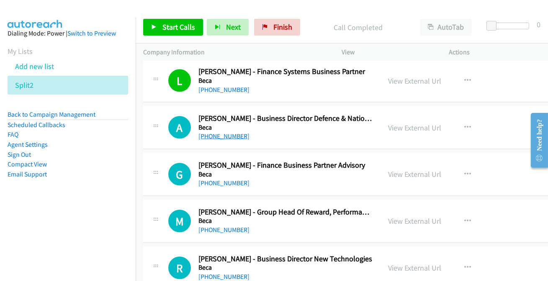
click at [205, 134] on link "[PHONE_NUMBER]" at bounding box center [224, 136] width 51 height 8
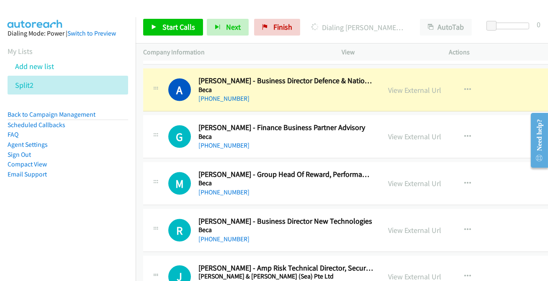
scroll to position [2805, 0]
click at [391, 85] on link "View External Url" at bounding box center [414, 90] width 53 height 10
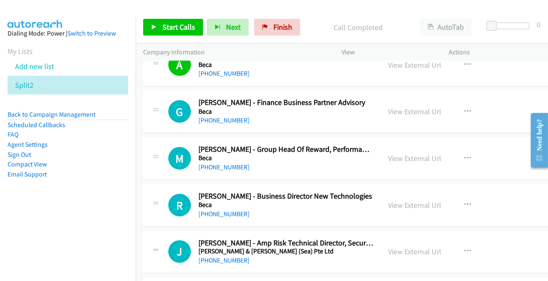
scroll to position [2843, 0]
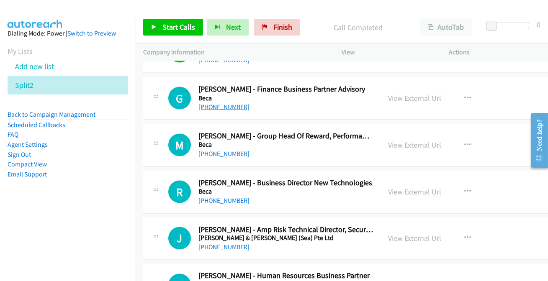
click at [231, 105] on link "[PHONE_NUMBER]" at bounding box center [224, 107] width 51 height 8
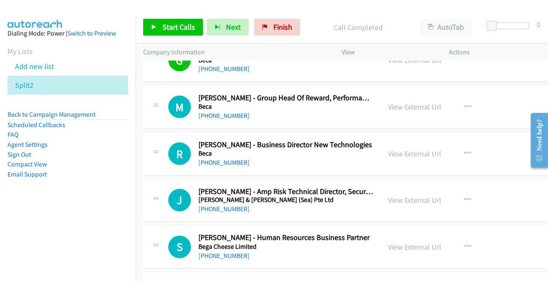
scroll to position [2919, 0]
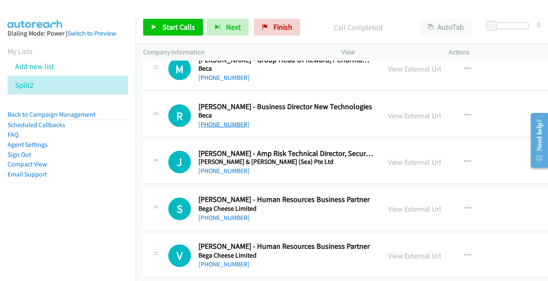
click at [223, 121] on link "[PHONE_NUMBER]" at bounding box center [224, 125] width 51 height 8
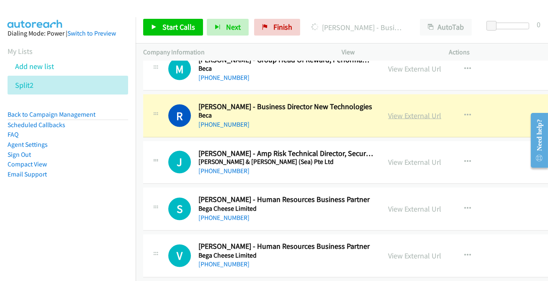
click at [400, 111] on link "View External Url" at bounding box center [414, 116] width 53 height 10
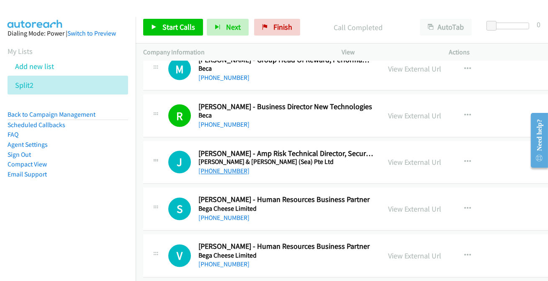
click at [231, 169] on link "[PHONE_NUMBER]" at bounding box center [224, 172] width 51 height 8
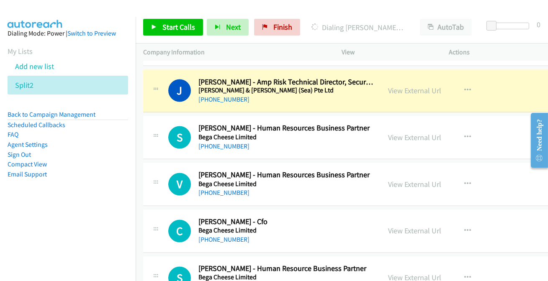
scroll to position [2995, 0]
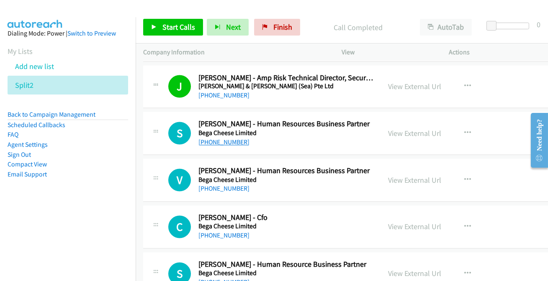
click at [235, 139] on link "[PHONE_NUMBER]" at bounding box center [224, 143] width 51 height 8
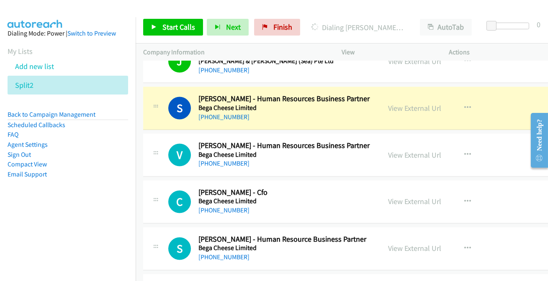
scroll to position [3033, 0]
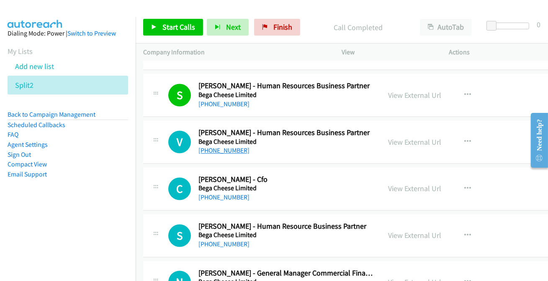
click at [232, 147] on link "[PHONE_NUMBER]" at bounding box center [224, 151] width 51 height 8
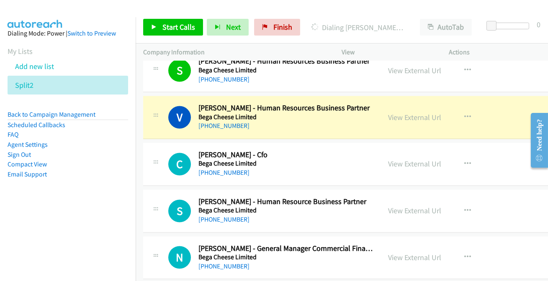
scroll to position [3071, 0]
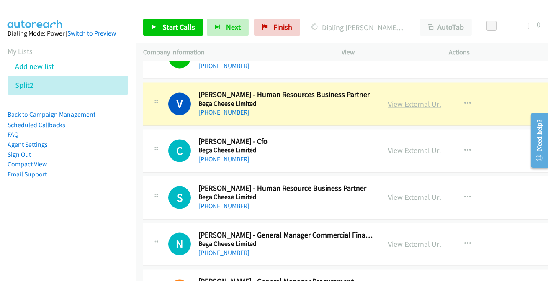
click at [390, 102] on link "View External Url" at bounding box center [414, 105] width 53 height 10
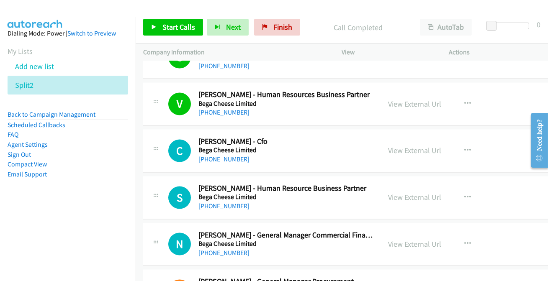
scroll to position [3109, 0]
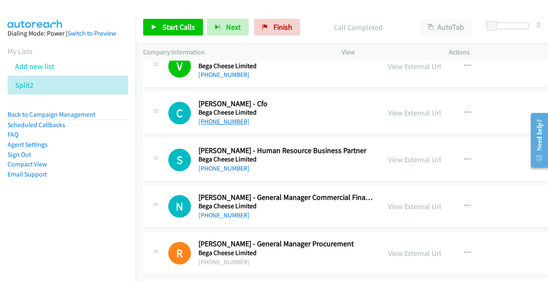
click at [230, 118] on link "[PHONE_NUMBER]" at bounding box center [224, 122] width 51 height 8
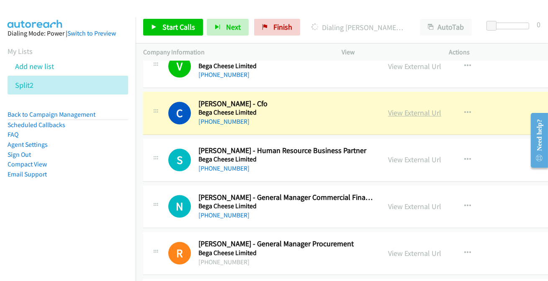
click at [399, 111] on link "View External Url" at bounding box center [414, 113] width 53 height 10
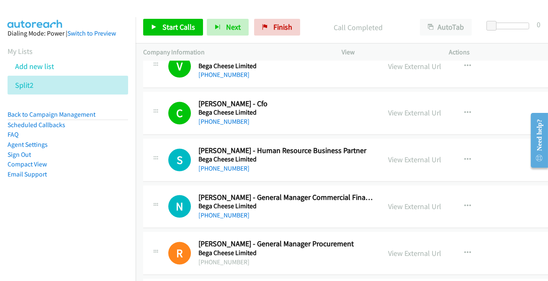
scroll to position [3148, 0]
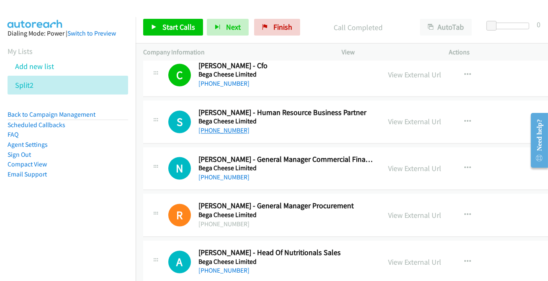
click at [208, 129] on link "[PHONE_NUMBER]" at bounding box center [224, 131] width 51 height 8
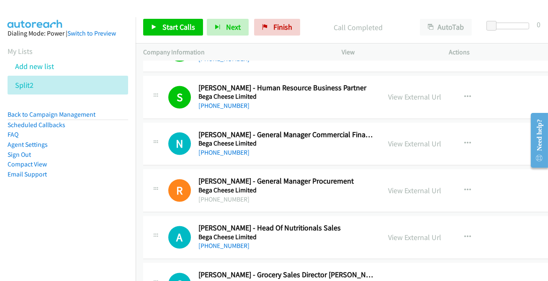
scroll to position [3186, 0]
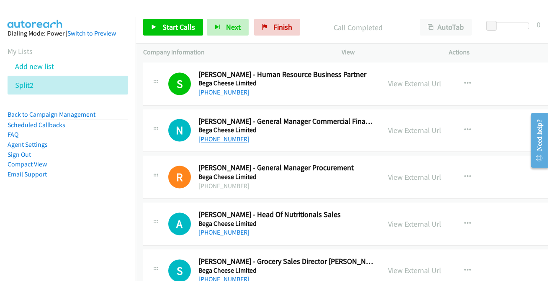
click at [213, 135] on link "[PHONE_NUMBER]" at bounding box center [224, 139] width 51 height 8
click at [227, 138] on link "[PHONE_NUMBER]" at bounding box center [224, 139] width 51 height 8
click at [228, 135] on link "[PHONE_NUMBER]" at bounding box center [224, 139] width 51 height 8
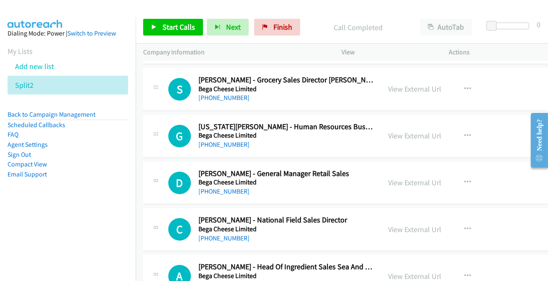
scroll to position [3376, 0]
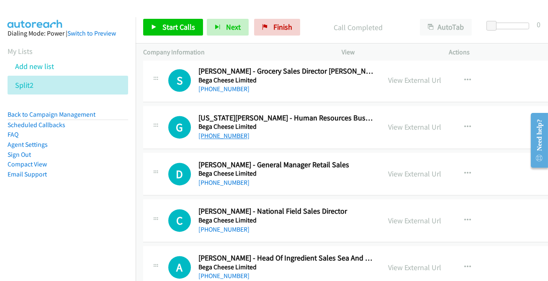
click at [222, 132] on link "[PHONE_NUMBER]" at bounding box center [224, 136] width 51 height 8
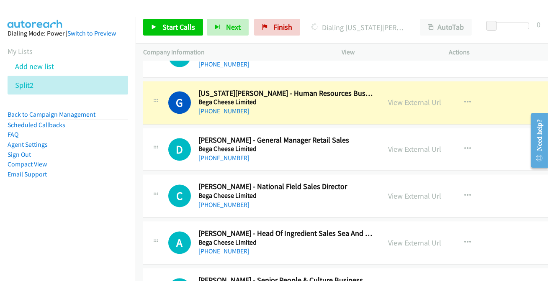
scroll to position [3414, 0]
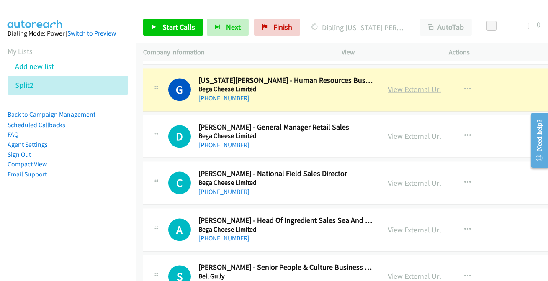
click at [408, 85] on link "View External Url" at bounding box center [414, 90] width 53 height 10
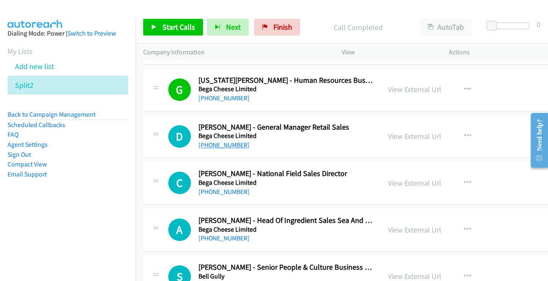
click at [228, 141] on link "[PHONE_NUMBER]" at bounding box center [224, 145] width 51 height 8
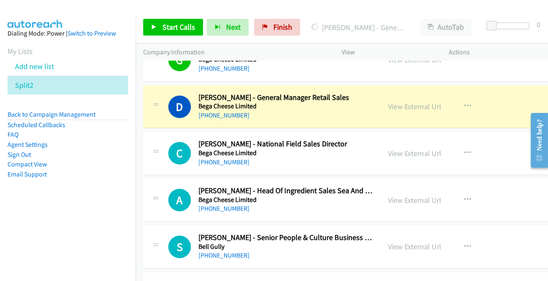
scroll to position [3452, 0]
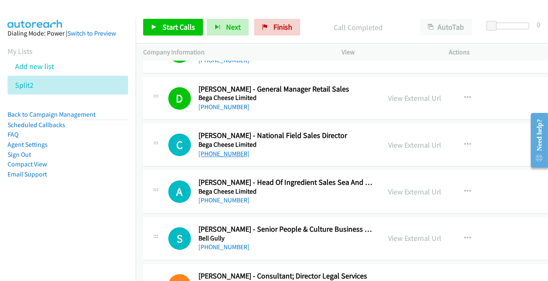
click at [232, 150] on link "[PHONE_NUMBER]" at bounding box center [224, 154] width 51 height 8
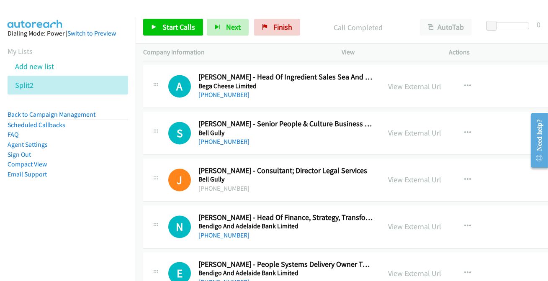
scroll to position [3566, 0]
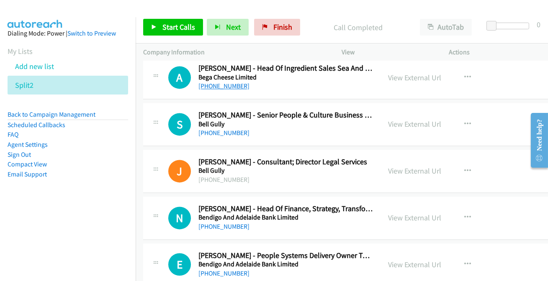
click at [217, 82] on link "[PHONE_NUMBER]" at bounding box center [224, 86] width 51 height 8
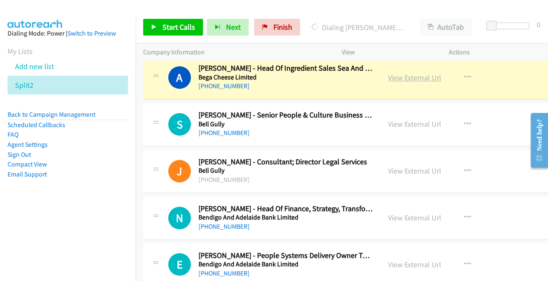
click at [415, 73] on link "View External Url" at bounding box center [414, 78] width 53 height 10
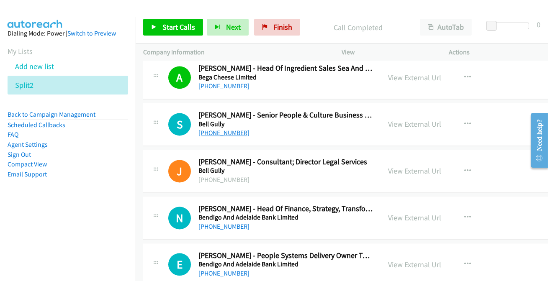
click at [229, 131] on link "[PHONE_NUMBER]" at bounding box center [224, 133] width 51 height 8
click at [228, 129] on link "[PHONE_NUMBER]" at bounding box center [224, 133] width 51 height 8
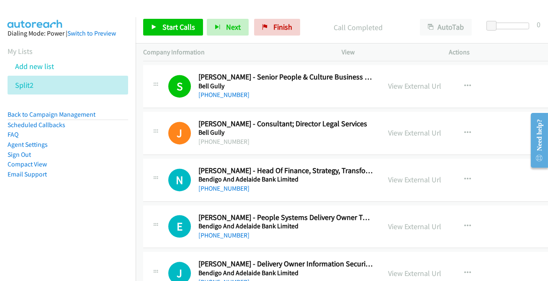
scroll to position [3643, 0]
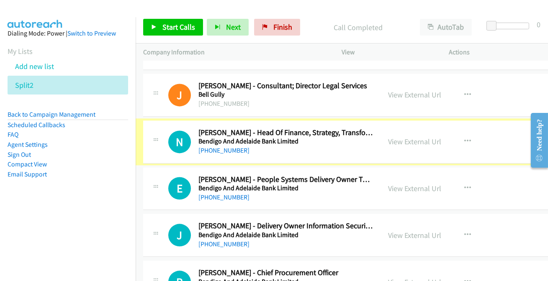
click at [218, 147] on link "[PHONE_NUMBER]" at bounding box center [224, 151] width 51 height 8
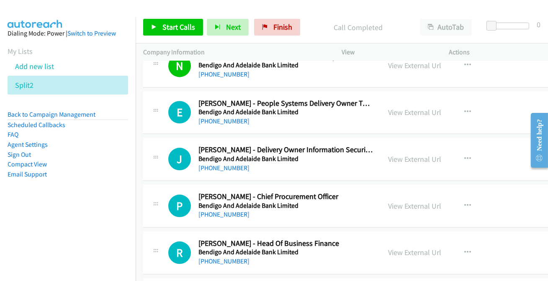
scroll to position [3757, 0]
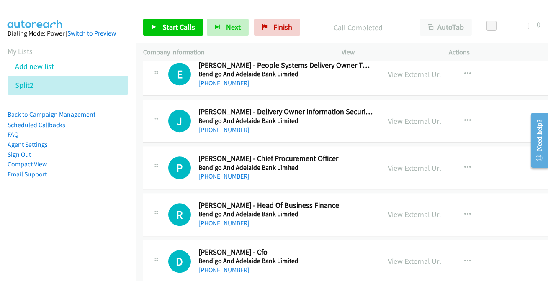
click at [225, 126] on link "[PHONE_NUMBER]" at bounding box center [224, 130] width 51 height 8
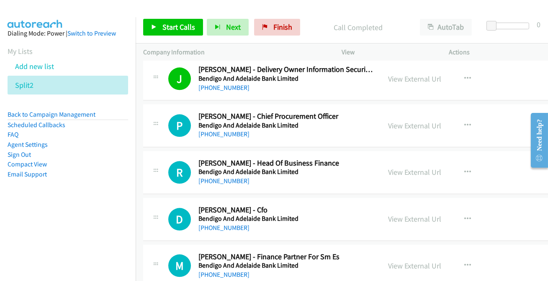
scroll to position [3795, 0]
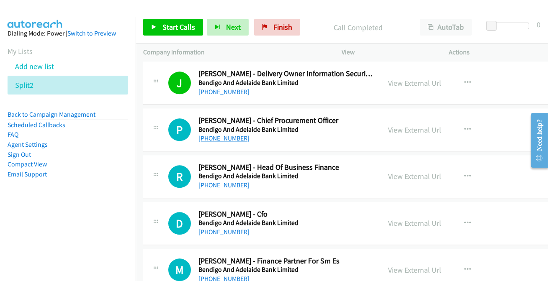
click at [224, 134] on link "[PHONE_NUMBER]" at bounding box center [224, 138] width 51 height 8
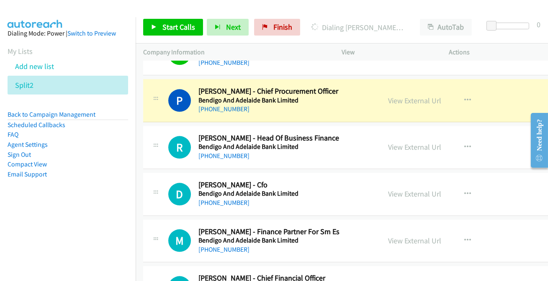
scroll to position [3833, 0]
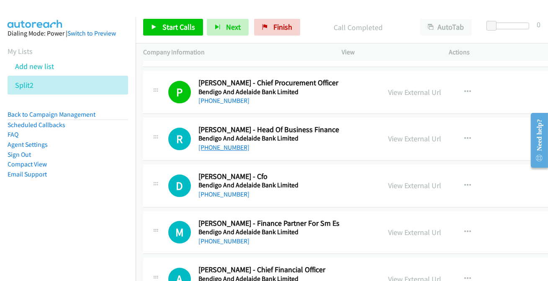
click at [220, 145] on link "[PHONE_NUMBER]" at bounding box center [224, 148] width 51 height 8
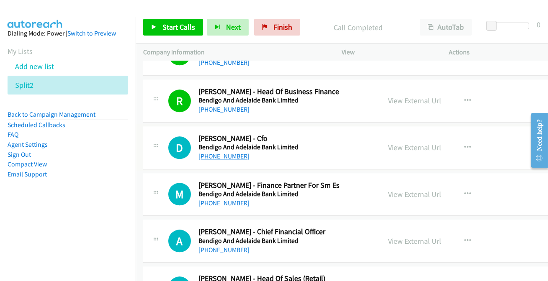
click at [217, 152] on link "[PHONE_NUMBER]" at bounding box center [224, 156] width 51 height 8
click at [213, 152] on link "[PHONE_NUMBER]" at bounding box center [224, 156] width 51 height 8
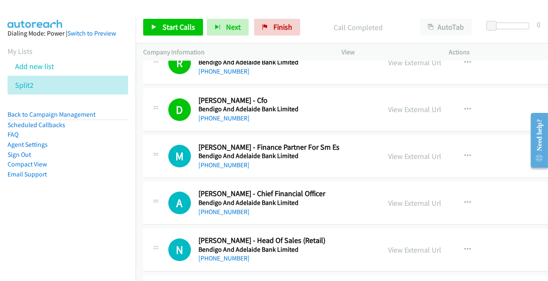
scroll to position [3947, 0]
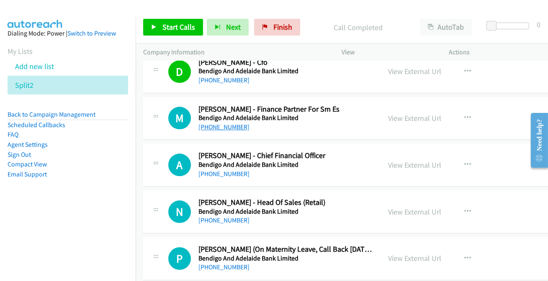
click at [215, 123] on link "[PHONE_NUMBER]" at bounding box center [224, 127] width 51 height 8
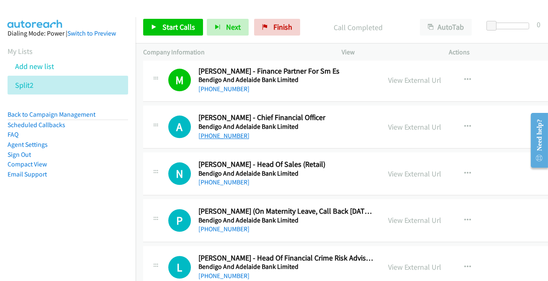
click at [220, 132] on link "[PHONE_NUMBER]" at bounding box center [224, 136] width 51 height 8
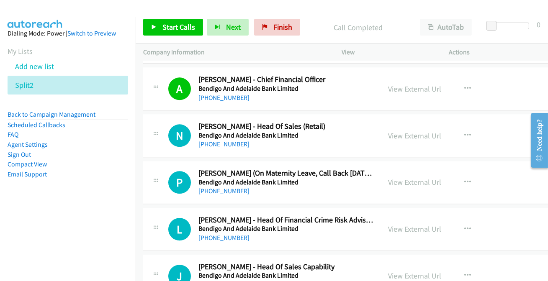
scroll to position [4062, 0]
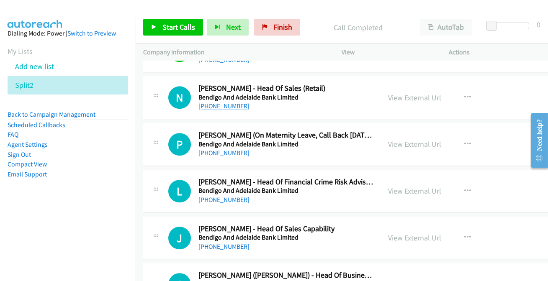
click at [229, 102] on link "[PHONE_NUMBER]" at bounding box center [224, 106] width 51 height 8
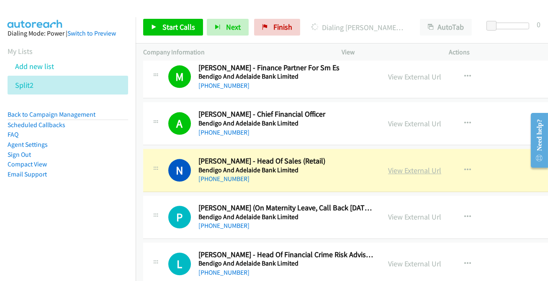
scroll to position [3985, 0]
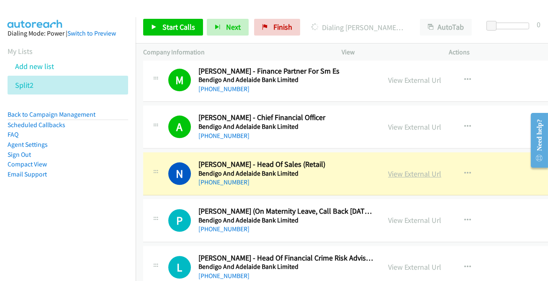
click at [395, 169] on link "View External Url" at bounding box center [414, 174] width 53 height 10
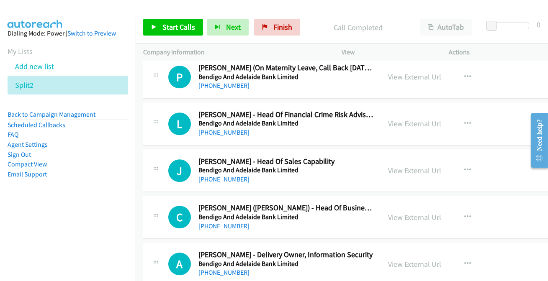
scroll to position [4138, 0]
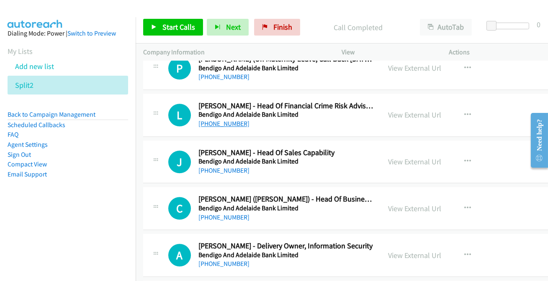
click at [228, 120] on link "[PHONE_NUMBER]" at bounding box center [224, 124] width 51 height 8
click at [218, 120] on link "[PHONE_NUMBER]" at bounding box center [224, 124] width 51 height 8
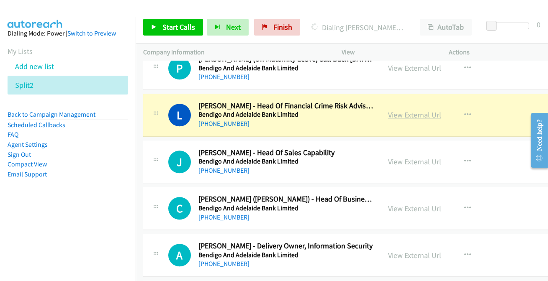
click at [403, 111] on link "View External Url" at bounding box center [414, 115] width 53 height 10
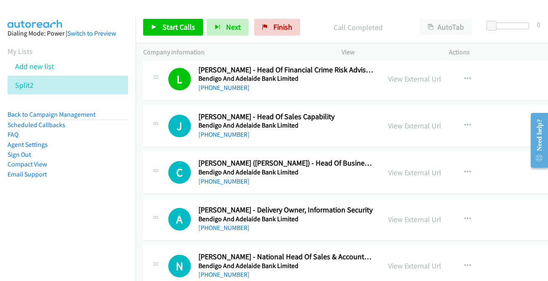
scroll to position [4176, 0]
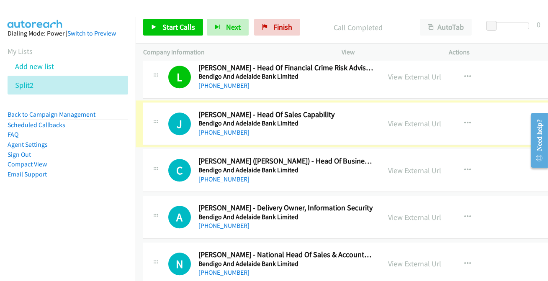
click at [222, 129] on link "[PHONE_NUMBER]" at bounding box center [224, 133] width 51 height 8
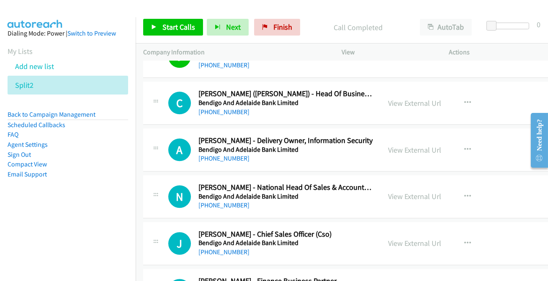
scroll to position [4252, 0]
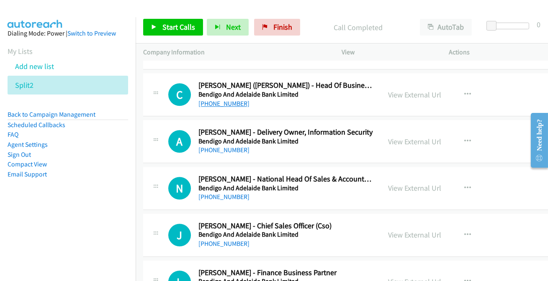
click at [210, 100] on link "[PHONE_NUMBER]" at bounding box center [224, 104] width 51 height 8
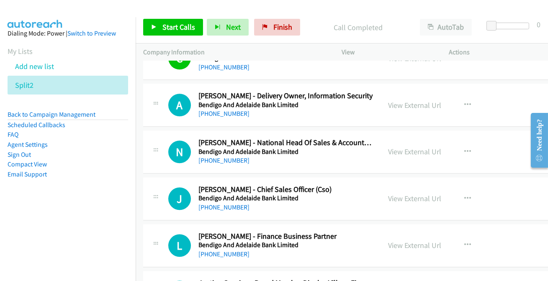
scroll to position [4290, 0]
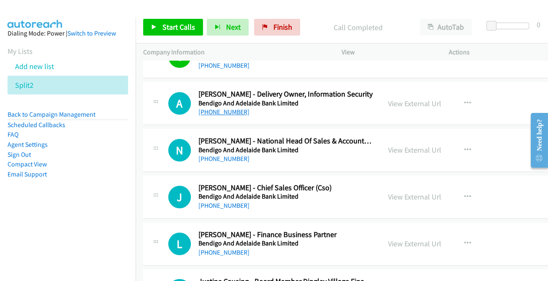
click at [221, 108] on link "[PHONE_NUMBER]" at bounding box center [224, 112] width 51 height 8
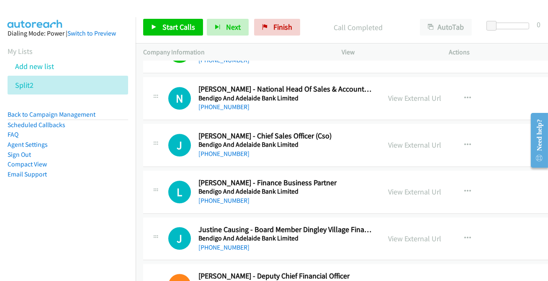
scroll to position [4328, 0]
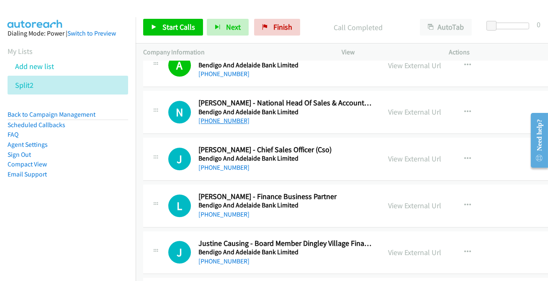
click at [231, 117] on link "[PHONE_NUMBER]" at bounding box center [224, 121] width 51 height 8
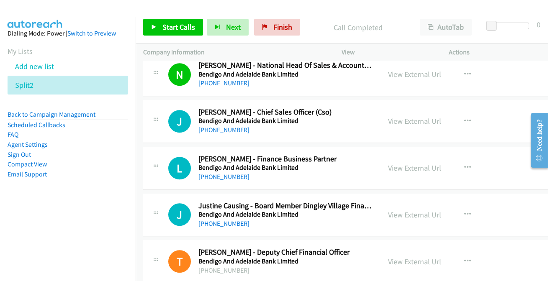
scroll to position [4366, 0]
click at [219, 126] on link "[PHONE_NUMBER]" at bounding box center [224, 130] width 51 height 8
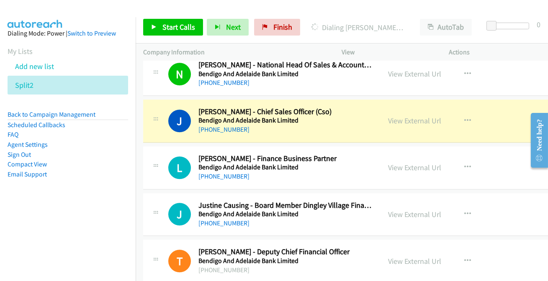
scroll to position [4404, 0]
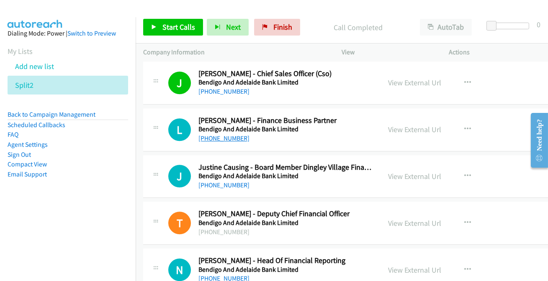
click at [230, 134] on link "[PHONE_NUMBER]" at bounding box center [224, 138] width 51 height 8
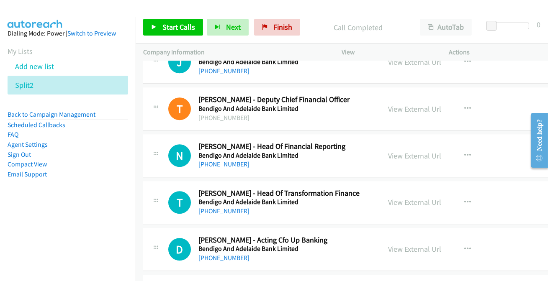
scroll to position [4557, 0]
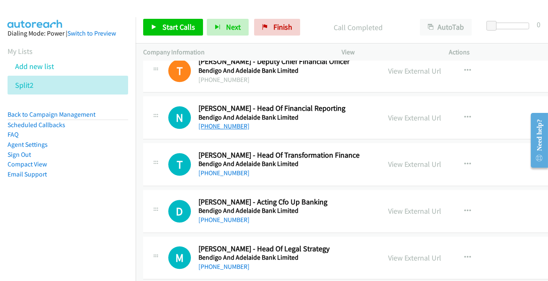
click at [226, 122] on link "[PHONE_NUMBER]" at bounding box center [224, 126] width 51 height 8
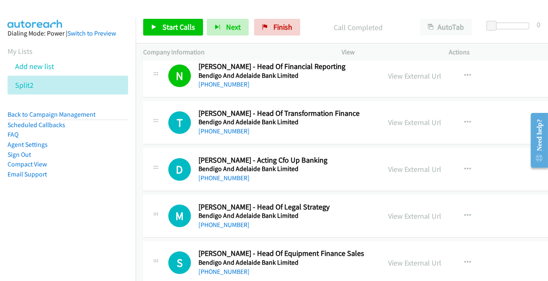
scroll to position [4633, 0]
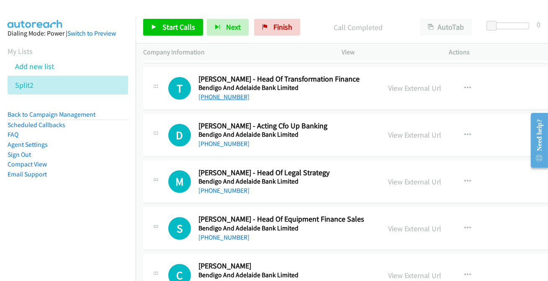
click at [227, 93] on link "[PHONE_NUMBER]" at bounding box center [224, 97] width 51 height 8
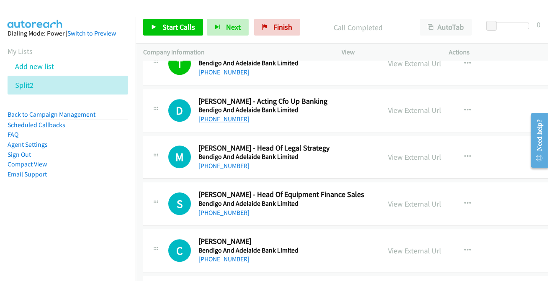
scroll to position [4671, 0]
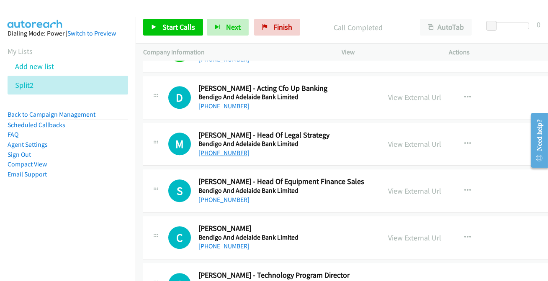
click at [214, 149] on link "[PHONE_NUMBER]" at bounding box center [224, 153] width 51 height 8
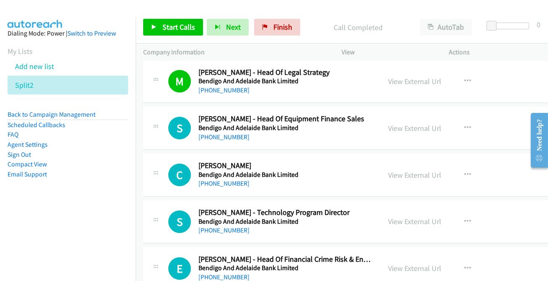
scroll to position [4747, 0]
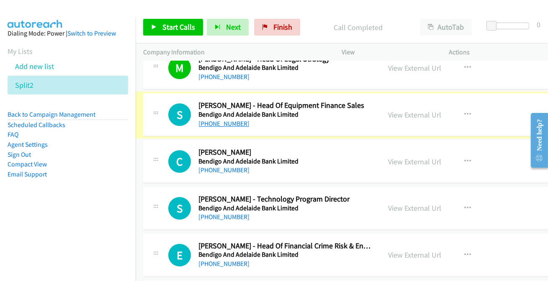
click at [222, 120] on link "[PHONE_NUMBER]" at bounding box center [224, 124] width 51 height 8
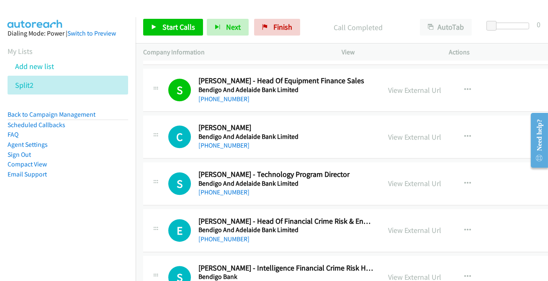
scroll to position [4785, 0]
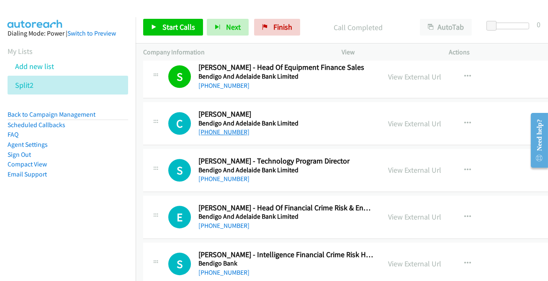
click at [231, 128] on link "[PHONE_NUMBER]" at bounding box center [224, 132] width 51 height 8
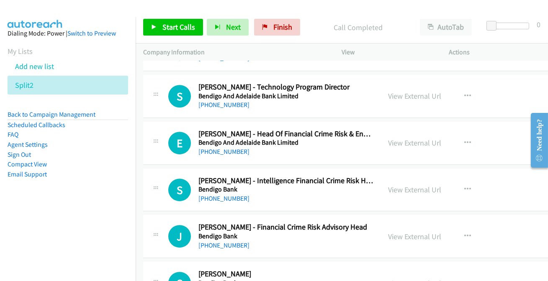
scroll to position [4861, 0]
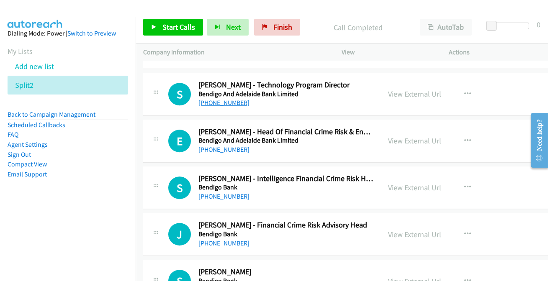
click at [233, 100] on link "[PHONE_NUMBER]" at bounding box center [224, 103] width 51 height 8
click at [232, 99] on link "[PHONE_NUMBER]" at bounding box center [224, 103] width 51 height 8
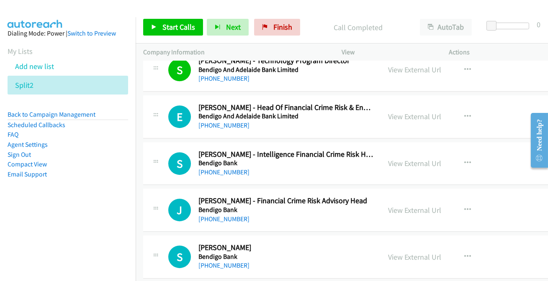
scroll to position [4899, 0]
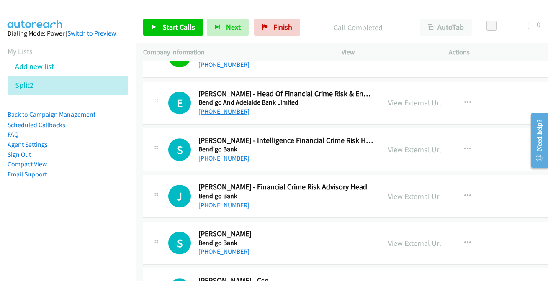
click at [235, 108] on link "[PHONE_NUMBER]" at bounding box center [224, 112] width 51 height 8
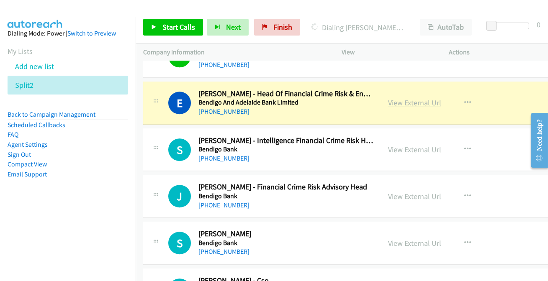
click at [400, 98] on link "View External Url" at bounding box center [414, 103] width 53 height 10
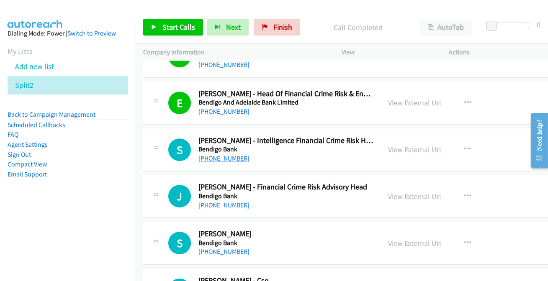
click at [230, 155] on link "[PHONE_NUMBER]" at bounding box center [224, 159] width 51 height 8
click at [229, 155] on link "[PHONE_NUMBER]" at bounding box center [224, 159] width 51 height 8
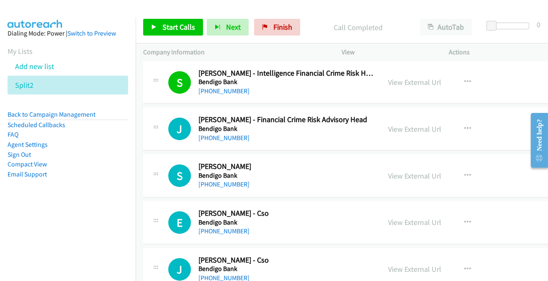
scroll to position [4976, 0]
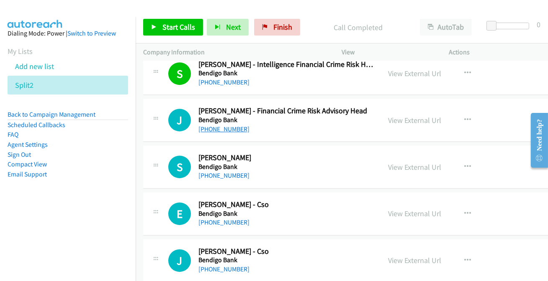
click at [224, 125] on link "[PHONE_NUMBER]" at bounding box center [224, 129] width 51 height 8
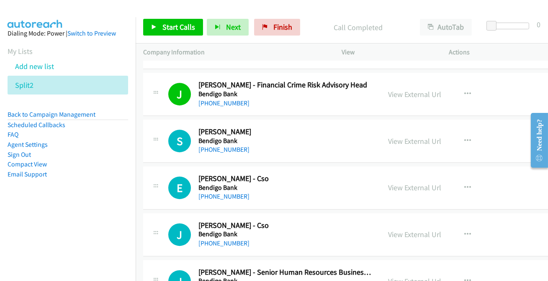
scroll to position [5052, 0]
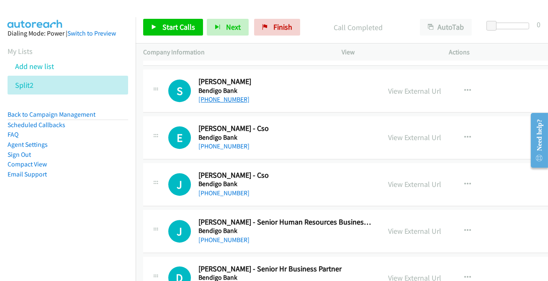
click at [226, 96] on link "[PHONE_NUMBER]" at bounding box center [224, 100] width 51 height 8
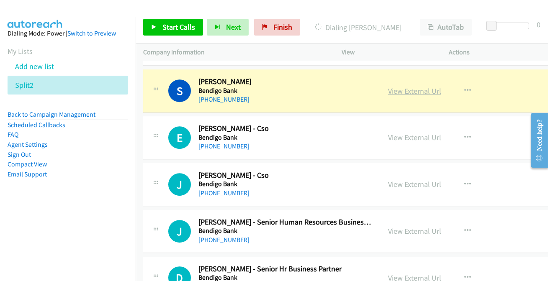
click at [413, 86] on link "View External Url" at bounding box center [414, 91] width 53 height 10
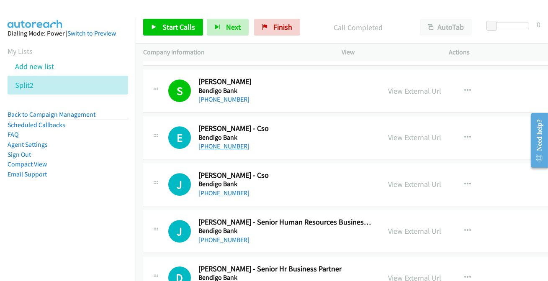
click at [209, 142] on link "[PHONE_NUMBER]" at bounding box center [224, 146] width 51 height 8
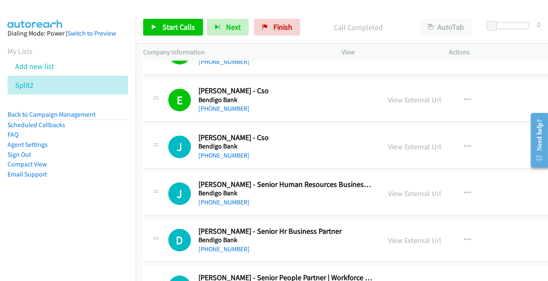
scroll to position [5128, 0]
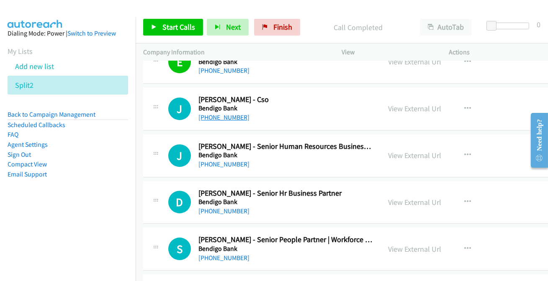
click at [214, 114] on link "[PHONE_NUMBER]" at bounding box center [224, 118] width 51 height 8
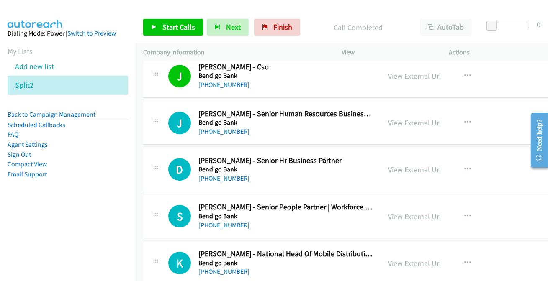
scroll to position [5204, 0]
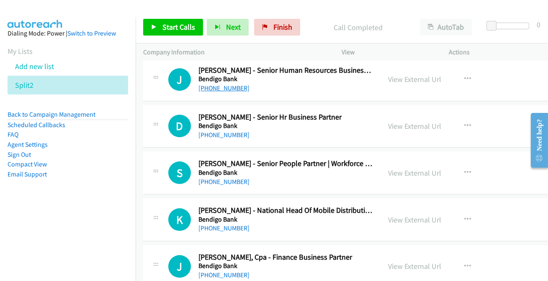
click at [220, 84] on link "[PHONE_NUMBER]" at bounding box center [224, 88] width 51 height 8
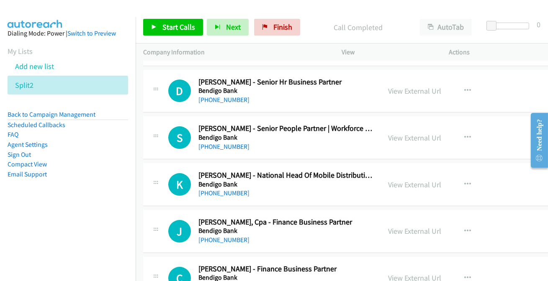
scroll to position [5242, 0]
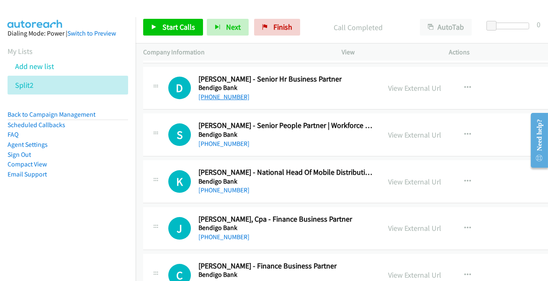
click at [218, 93] on link "[PHONE_NUMBER]" at bounding box center [224, 97] width 51 height 8
click at [222, 140] on link "[PHONE_NUMBER]" at bounding box center [224, 144] width 51 height 8
click at [224, 140] on link "[PHONE_NUMBER]" at bounding box center [224, 144] width 51 height 8
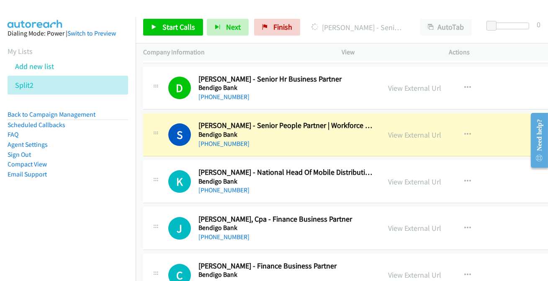
scroll to position [5280, 0]
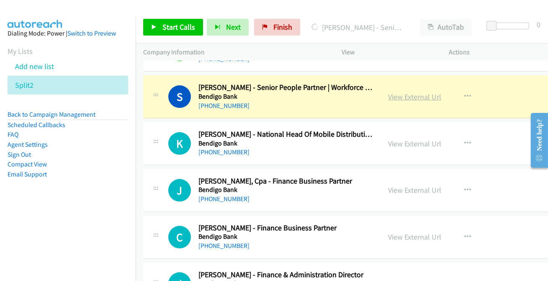
click at [399, 92] on link "View External Url" at bounding box center [414, 97] width 53 height 10
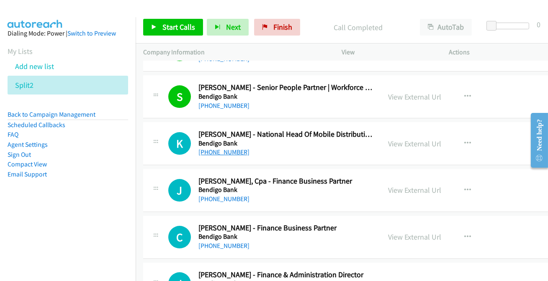
click at [234, 148] on link "[PHONE_NUMBER]" at bounding box center [224, 152] width 51 height 8
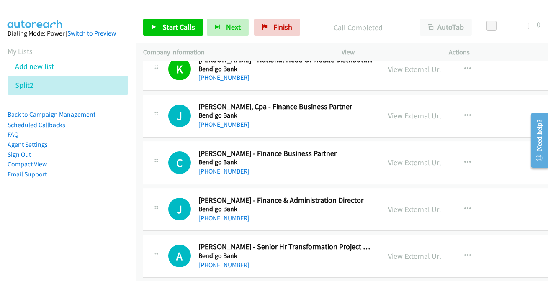
scroll to position [5356, 0]
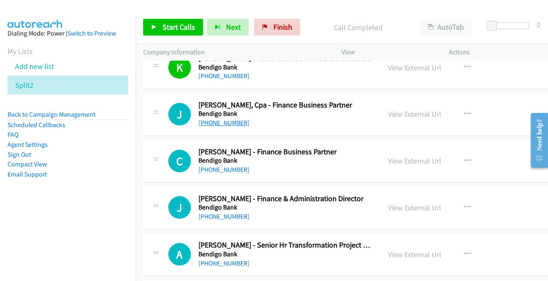
click at [226, 119] on link "[PHONE_NUMBER]" at bounding box center [224, 123] width 51 height 8
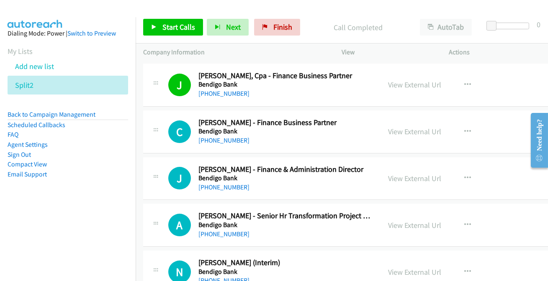
scroll to position [5395, 0]
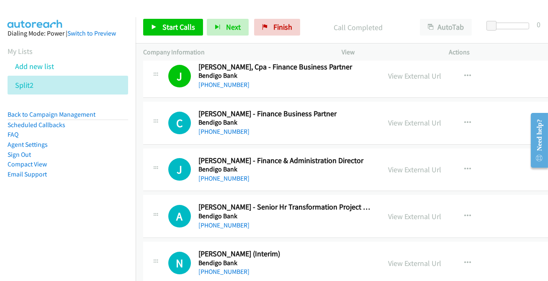
click at [221, 119] on h5 "Bendigo Bank" at bounding box center [286, 123] width 175 height 8
click at [222, 128] on link "[PHONE_NUMBER]" at bounding box center [224, 132] width 51 height 8
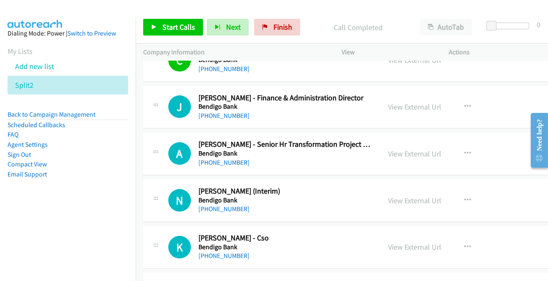
scroll to position [5471, 0]
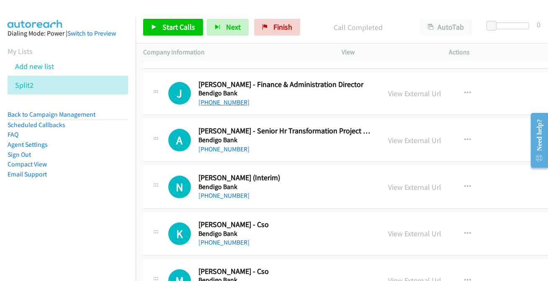
click at [221, 98] on link "[PHONE_NUMBER]" at bounding box center [224, 102] width 51 height 8
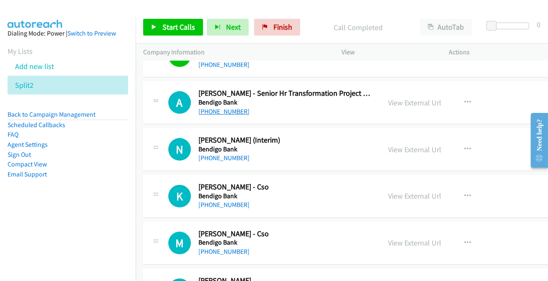
click at [226, 108] on link "[PHONE_NUMBER]" at bounding box center [224, 112] width 51 height 8
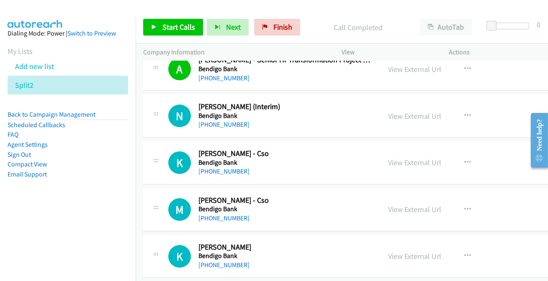
scroll to position [5547, 0]
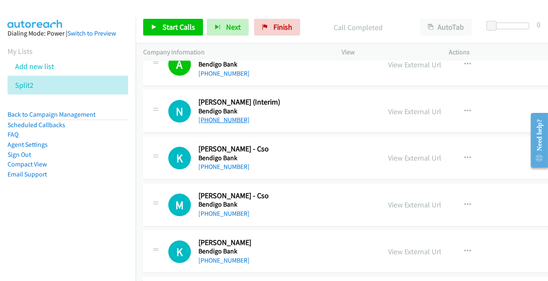
click at [215, 116] on link "[PHONE_NUMBER]" at bounding box center [224, 120] width 51 height 8
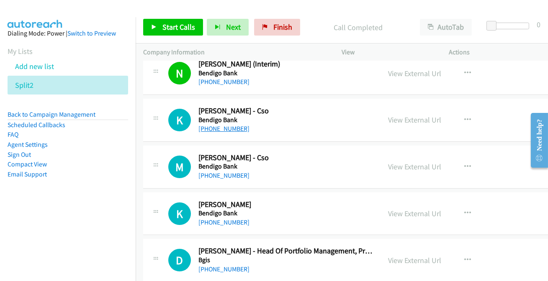
click at [221, 125] on link "[PHONE_NUMBER]" at bounding box center [224, 129] width 51 height 8
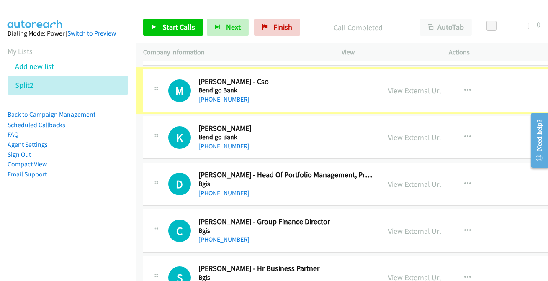
scroll to position [5661, 0]
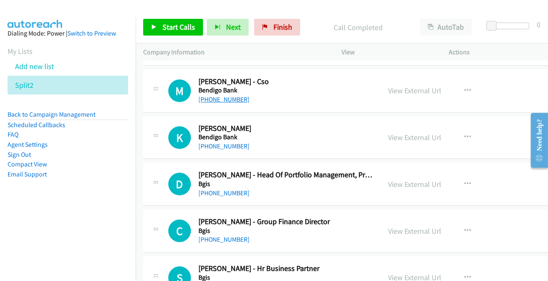
click at [229, 96] on link "[PHONE_NUMBER]" at bounding box center [224, 100] width 51 height 8
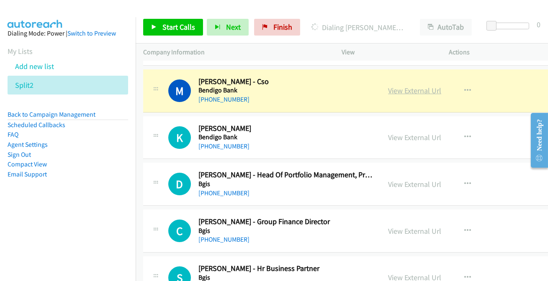
click at [423, 86] on link "View External Url" at bounding box center [414, 91] width 53 height 10
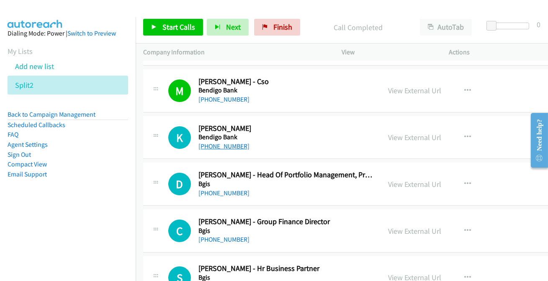
click at [221, 142] on link "[PHONE_NUMBER]" at bounding box center [224, 146] width 51 height 8
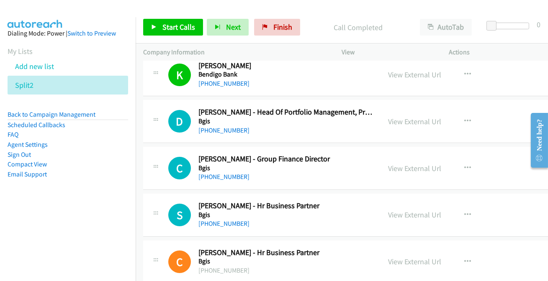
scroll to position [5737, 0]
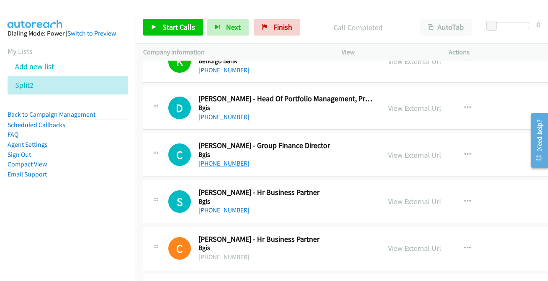
click at [227, 160] on link "[PHONE_NUMBER]" at bounding box center [224, 164] width 51 height 8
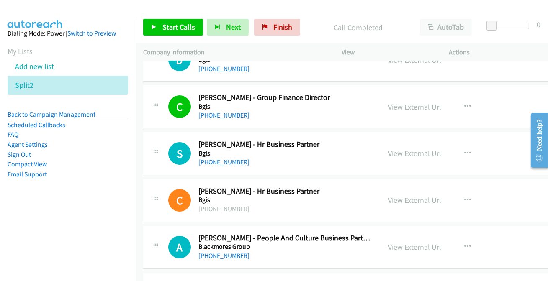
scroll to position [5813, 0]
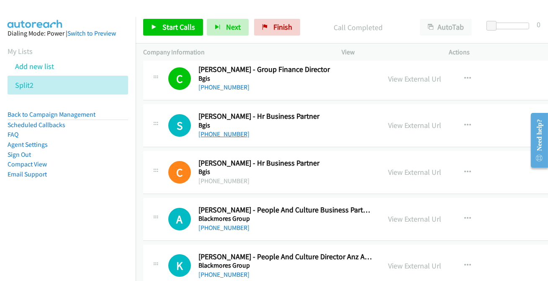
click at [229, 130] on link "[PHONE_NUMBER]" at bounding box center [224, 134] width 51 height 8
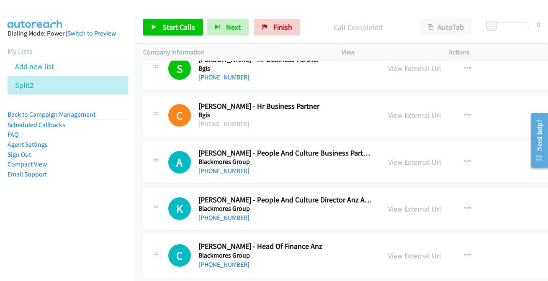
scroll to position [5890, 0]
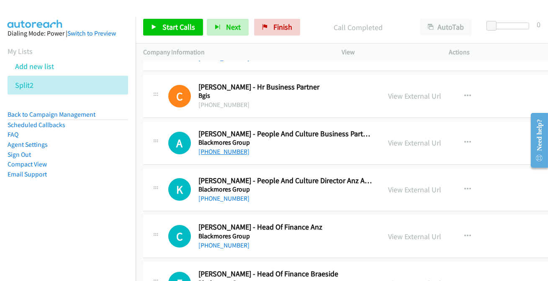
click at [233, 148] on link "[PHONE_NUMBER]" at bounding box center [224, 152] width 51 height 8
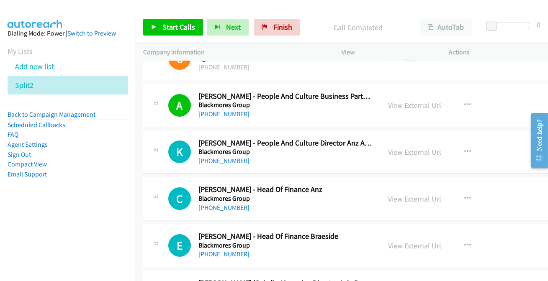
scroll to position [5965, 0]
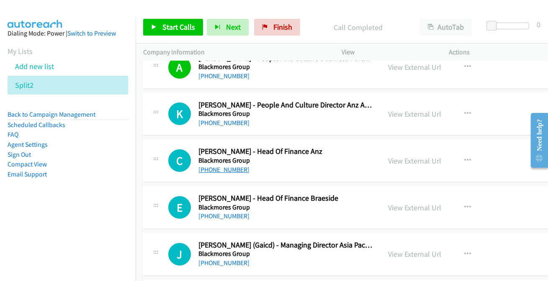
click at [205, 166] on link "[PHONE_NUMBER]" at bounding box center [224, 170] width 51 height 8
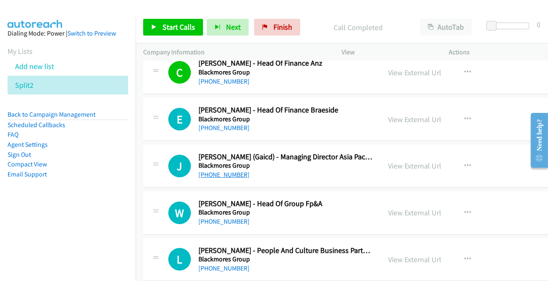
scroll to position [6080, 0]
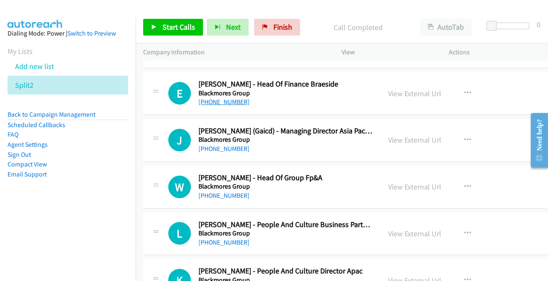
click at [229, 98] on link "[PHONE_NUMBER]" at bounding box center [224, 102] width 51 height 8
click at [216, 145] on link "[PHONE_NUMBER]" at bounding box center [224, 149] width 51 height 8
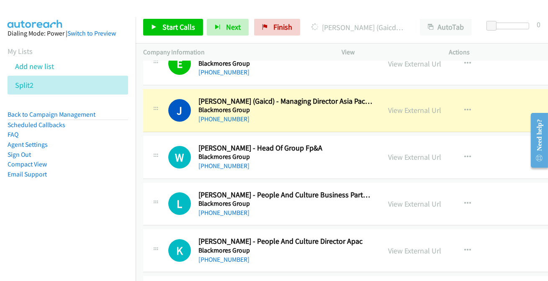
scroll to position [6118, 0]
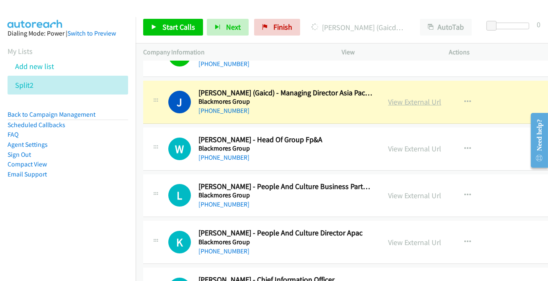
click at [393, 97] on link "View External Url" at bounding box center [414, 102] width 53 height 10
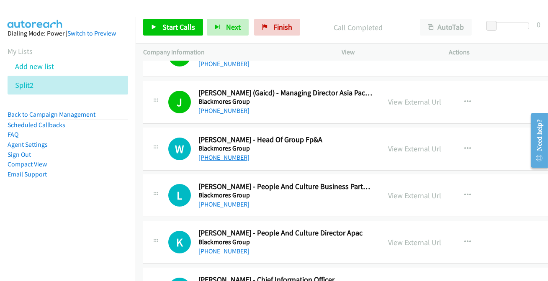
click at [223, 154] on link "[PHONE_NUMBER]" at bounding box center [224, 158] width 51 height 8
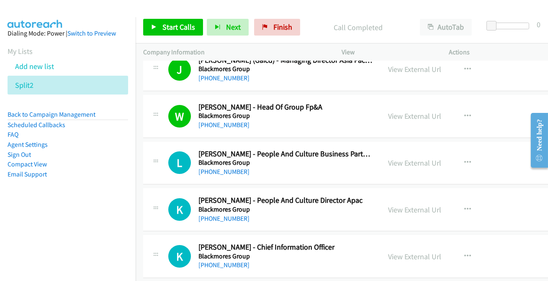
scroll to position [6194, 0]
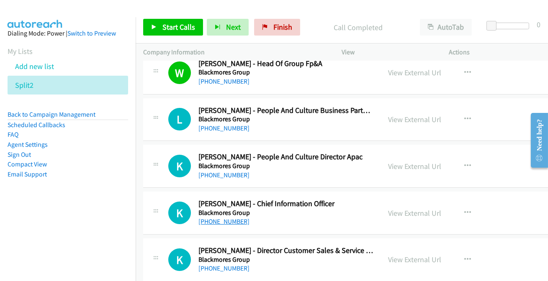
click at [218, 218] on link "[PHONE_NUMBER]" at bounding box center [224, 222] width 51 height 8
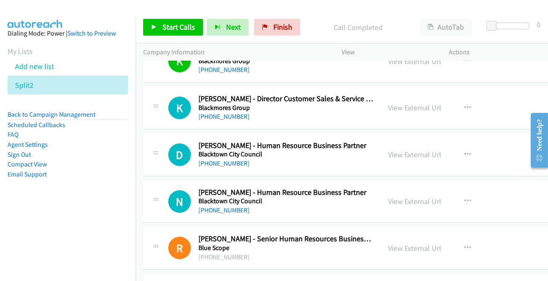
scroll to position [6309, 0]
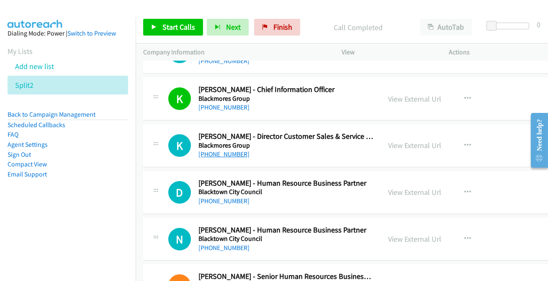
click at [227, 150] on link "[PHONE_NUMBER]" at bounding box center [224, 154] width 51 height 8
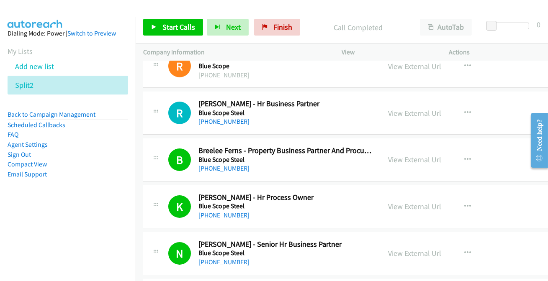
scroll to position [6537, 0]
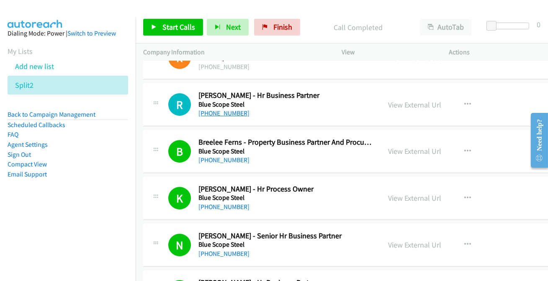
click at [225, 109] on link "[PHONE_NUMBER]" at bounding box center [224, 113] width 51 height 8
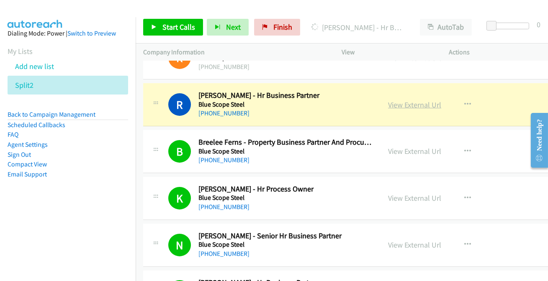
click at [424, 100] on link "View External Url" at bounding box center [414, 105] width 53 height 10
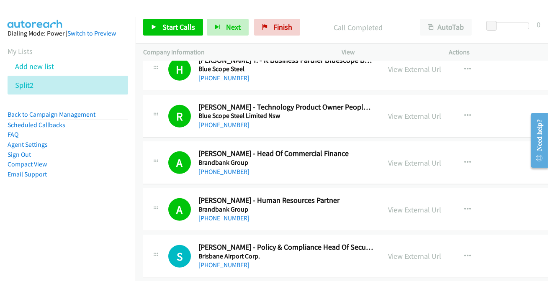
scroll to position [7298, 0]
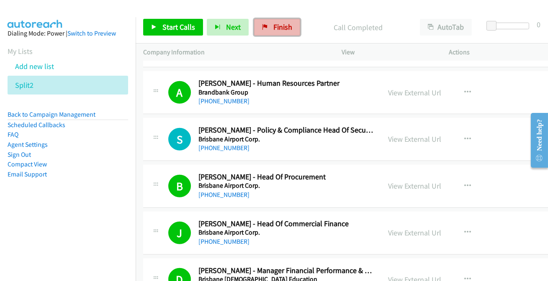
click at [278, 19] on link "Finish" at bounding box center [277, 27] width 46 height 17
